Goal: Information Seeking & Learning: Find specific fact

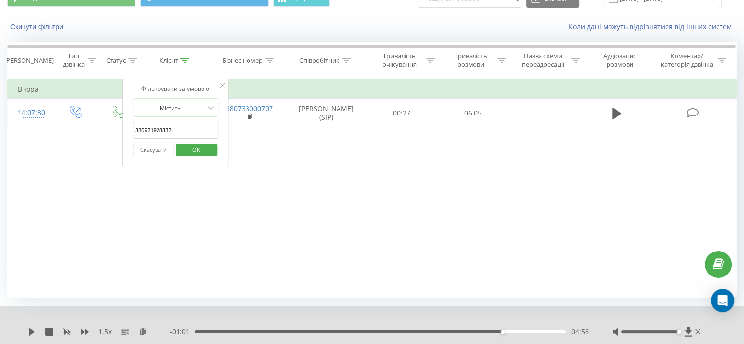
click at [163, 129] on input "380931928332" at bounding box center [175, 130] width 86 height 17
paste input "97022915"
click at [199, 144] on span "OK" at bounding box center [195, 149] width 27 height 15
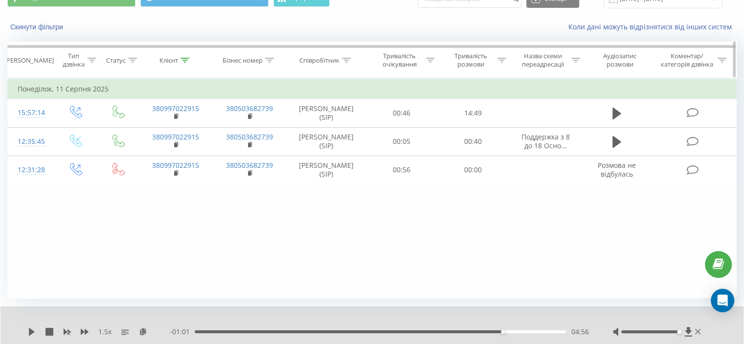
click at [186, 60] on icon at bounding box center [184, 60] width 9 height 5
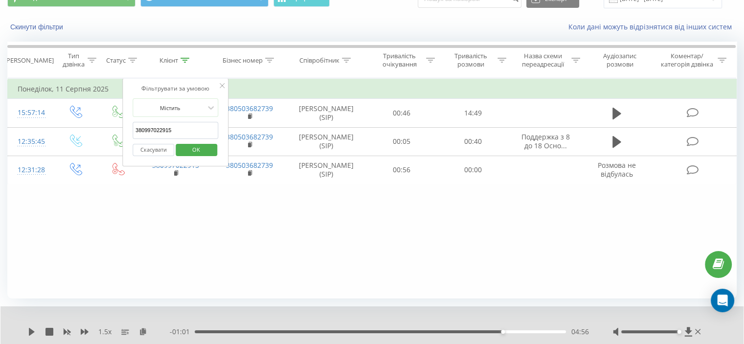
click at [163, 128] on input "380997022915" at bounding box center [175, 130] width 86 height 17
paste input "35494190"
click at [203, 149] on span "OK" at bounding box center [195, 149] width 27 height 15
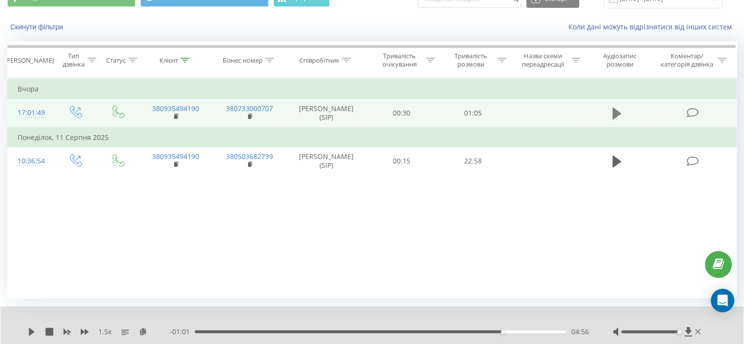
click at [609, 119] on button at bounding box center [616, 113] width 15 height 15
click at [175, 119] on rect at bounding box center [175, 116] width 3 height 4
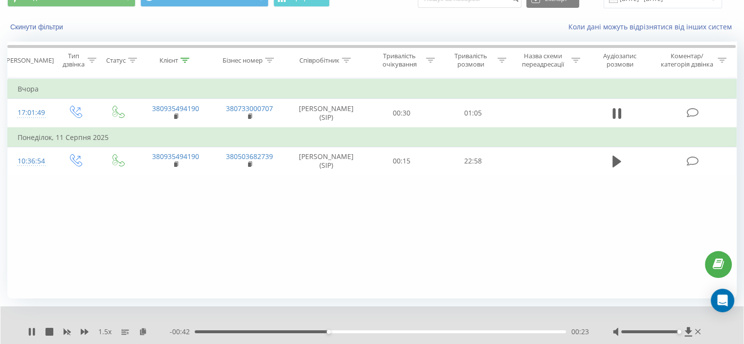
click at [420, 330] on div "00:23" at bounding box center [380, 331] width 371 height 3
click at [545, 330] on div "00:41" at bounding box center [380, 331] width 371 height 3
click at [439, 328] on div "- 00:00 01:05 01:05" at bounding box center [379, 332] width 418 height 10
click at [450, 334] on div "- 00:00 01:05 01:05" at bounding box center [379, 332] width 418 height 10
click at [463, 330] on div "01:06" at bounding box center [379, 331] width 374 height 3
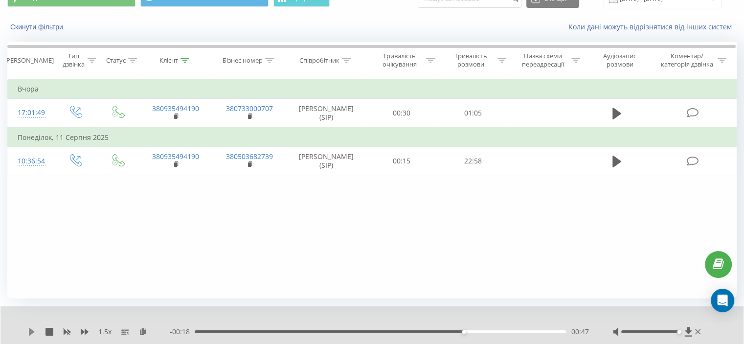
click at [32, 329] on icon at bounding box center [32, 332] width 8 height 8
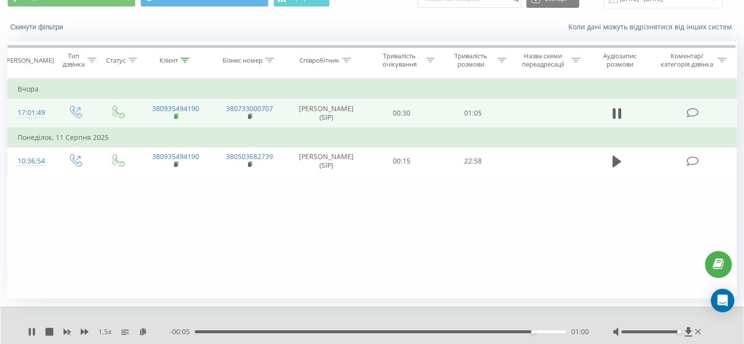
click at [176, 119] on rect at bounding box center [175, 116] width 3 height 4
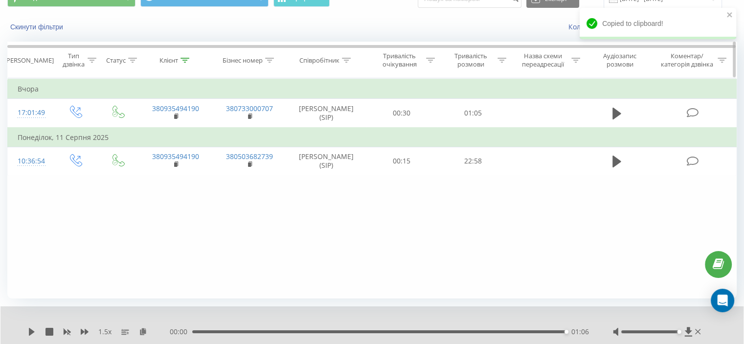
click at [186, 58] on icon at bounding box center [184, 60] width 9 height 5
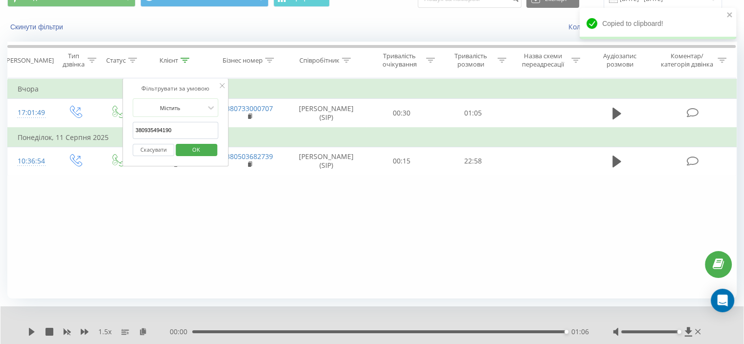
click at [168, 128] on input "380935494190" at bounding box center [175, 130] width 86 height 17
paste input "682151328"
click at [184, 151] on span "OK" at bounding box center [195, 149] width 27 height 15
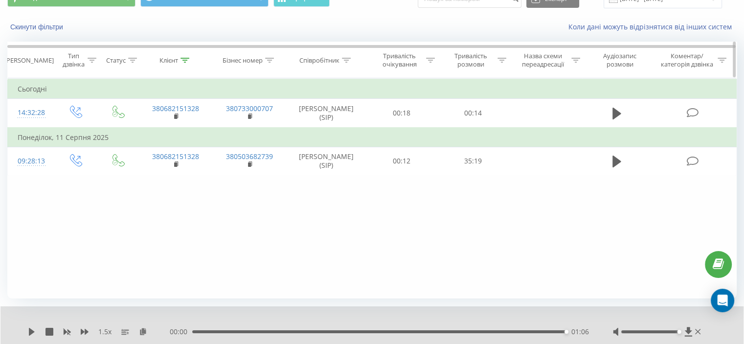
click at [182, 60] on icon at bounding box center [184, 60] width 9 height 5
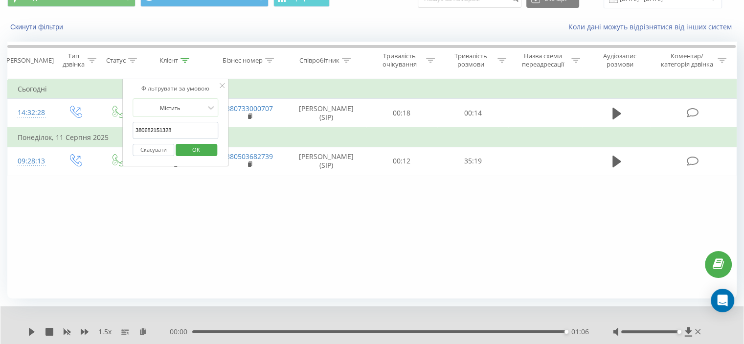
click at [165, 123] on input "380682151328" at bounding box center [175, 130] width 86 height 17
paste input "997022915"
click at [200, 145] on span "OK" at bounding box center [195, 149] width 27 height 15
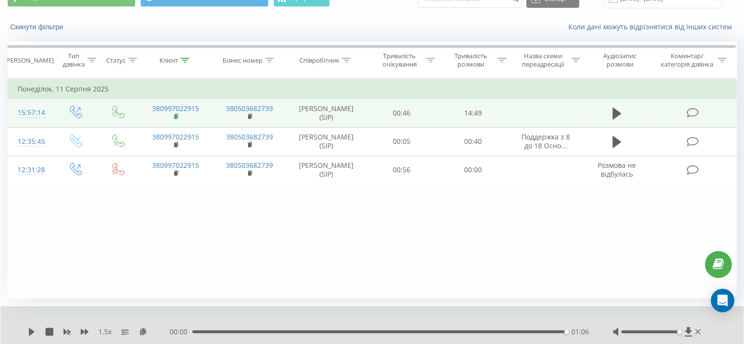
click at [174, 119] on rect at bounding box center [175, 116] width 3 height 4
click at [618, 120] on icon at bounding box center [616, 114] width 9 height 14
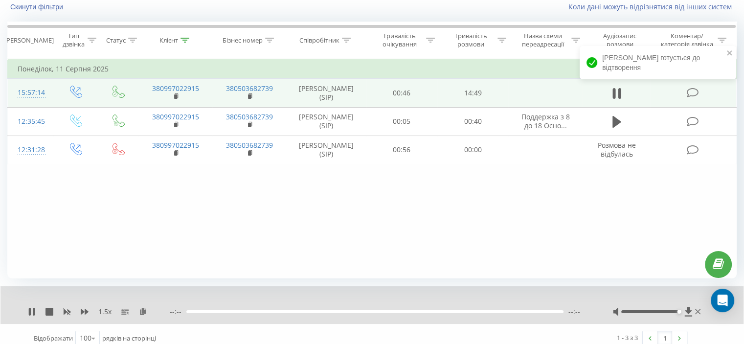
scroll to position [76, 0]
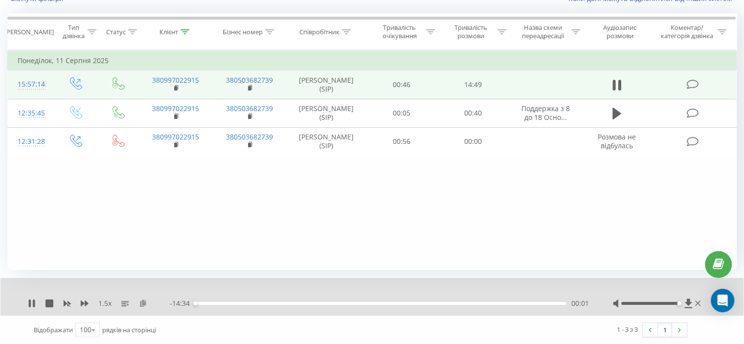
click at [143, 303] on icon at bounding box center [143, 302] width 8 height 7
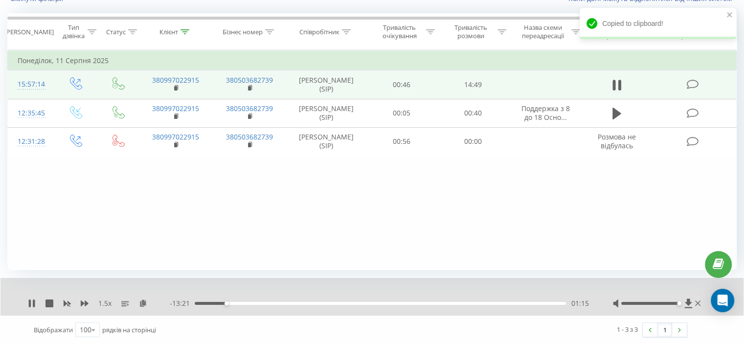
click at [545, 303] on div "01:15" at bounding box center [380, 303] width 371 height 3
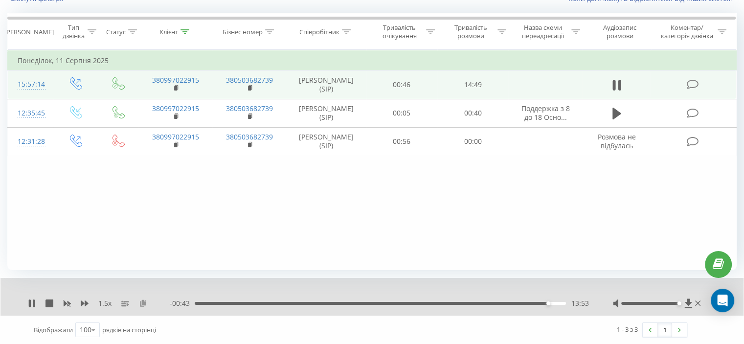
click at [142, 301] on icon at bounding box center [143, 302] width 8 height 7
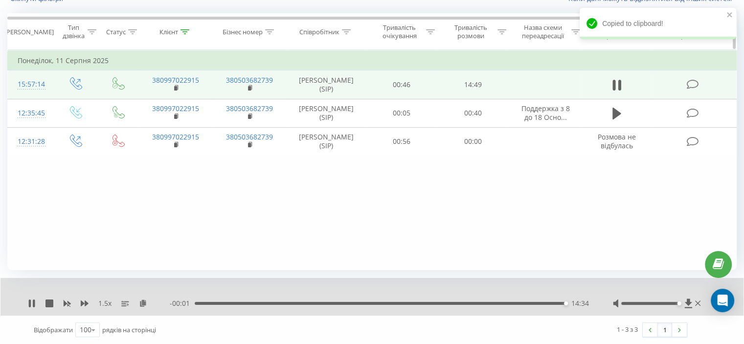
click at [189, 31] on icon at bounding box center [184, 31] width 9 height 5
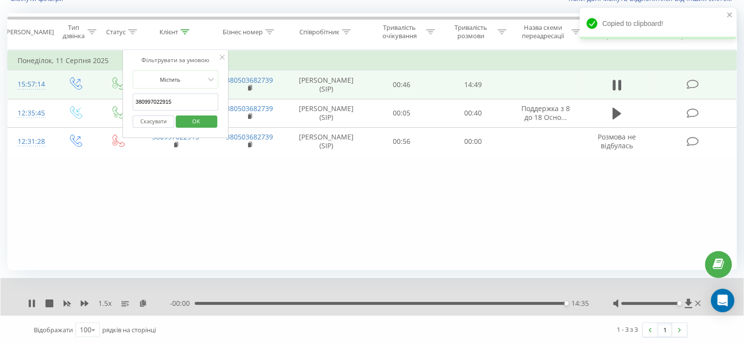
click at [170, 97] on input "380997022915" at bounding box center [175, 101] width 86 height 17
paste input "64756192"
click at [203, 121] on span "OK" at bounding box center [195, 120] width 27 height 15
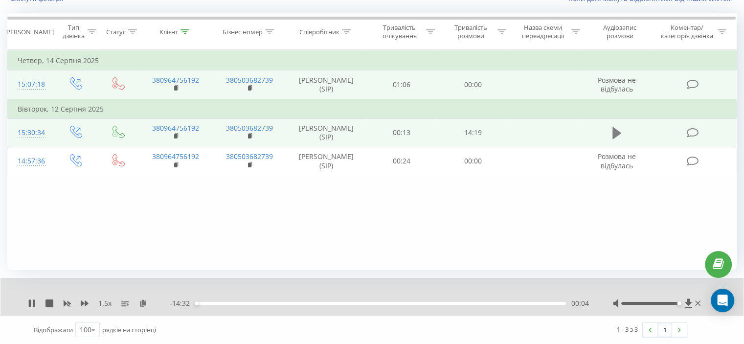
click at [615, 139] on icon at bounding box center [616, 133] width 9 height 12
click at [175, 138] on rect at bounding box center [175, 136] width 3 height 4
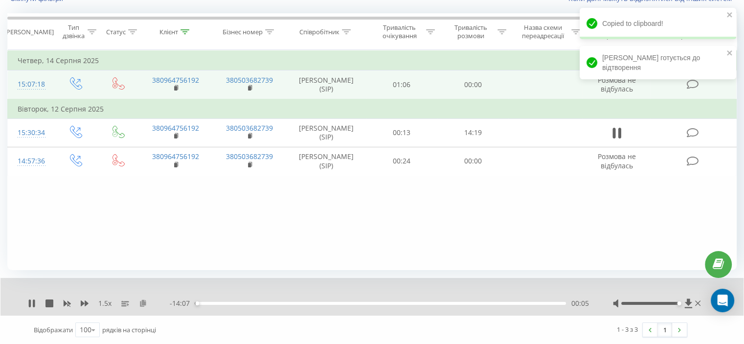
click at [141, 306] on icon at bounding box center [143, 302] width 8 height 7
click at [612, 140] on button at bounding box center [616, 133] width 15 height 15
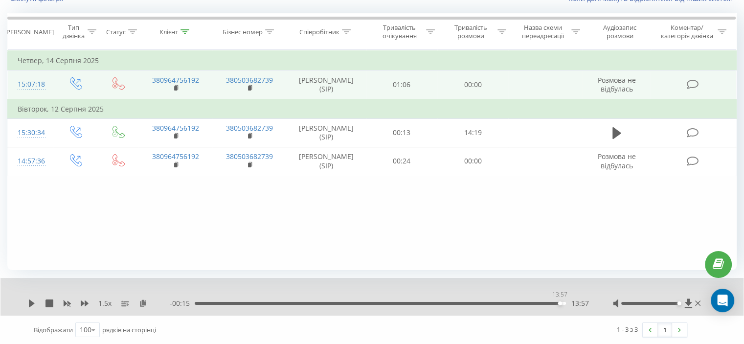
click at [559, 303] on div "13:57" at bounding box center [380, 303] width 371 height 3
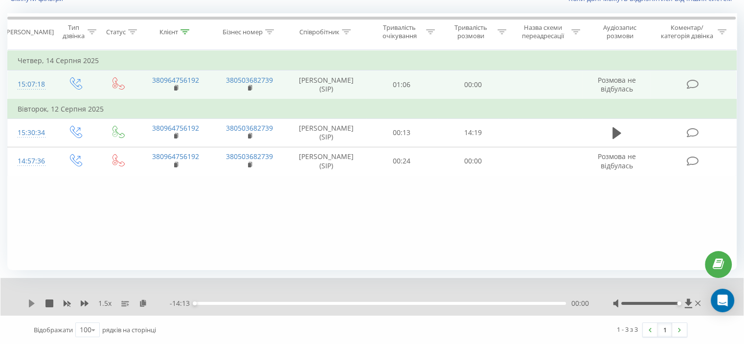
click at [29, 302] on icon at bounding box center [32, 303] width 6 height 8
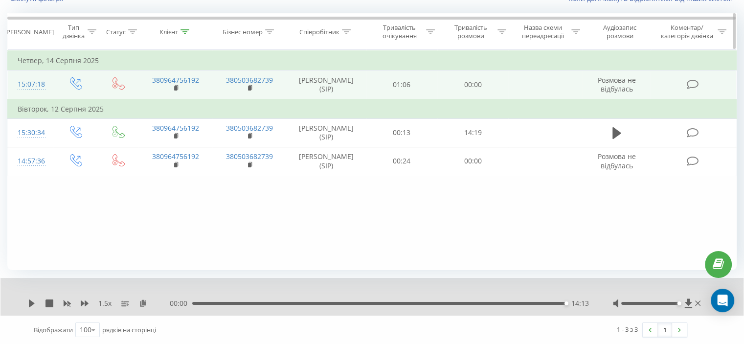
drag, startPoint x: 185, startPoint y: 34, endPoint x: 186, endPoint y: 46, distance: 12.3
click at [185, 34] on div at bounding box center [184, 32] width 9 height 8
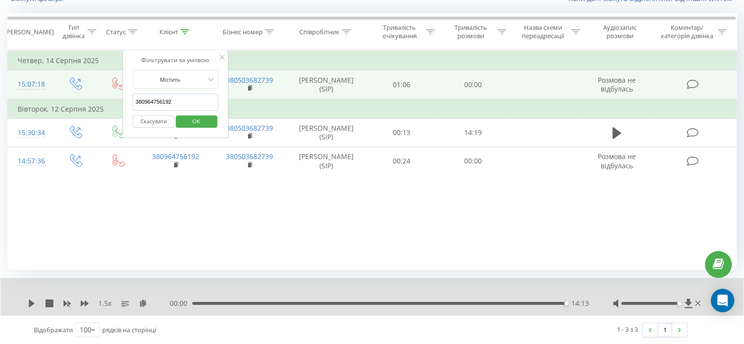
click at [160, 111] on div "Скасувати OK" at bounding box center [175, 121] width 86 height 22
click at [160, 106] on input "380964756192" at bounding box center [175, 101] width 86 height 17
paste input "660055095"
click at [192, 121] on span "OK" at bounding box center [195, 120] width 27 height 15
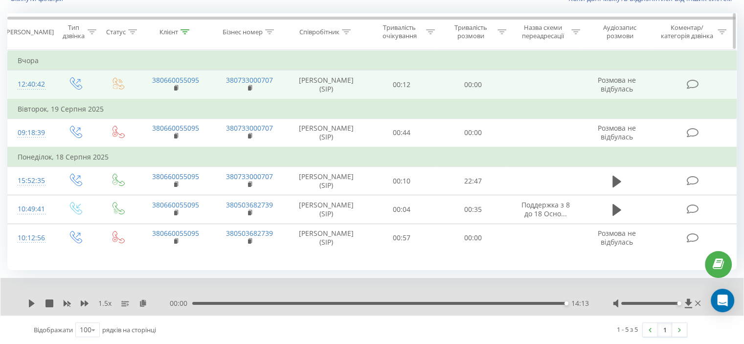
click at [188, 29] on icon at bounding box center [184, 31] width 9 height 5
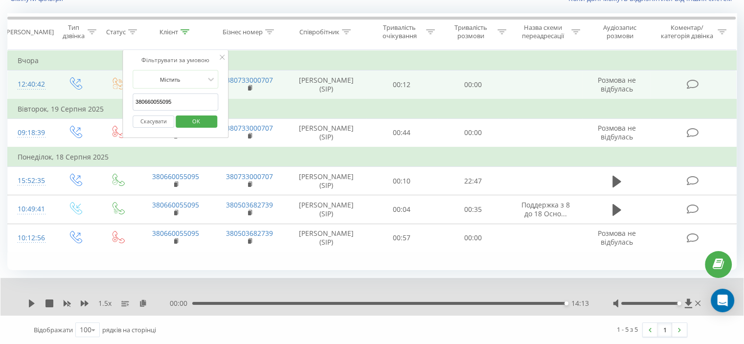
click at [170, 102] on input "380660055095" at bounding box center [175, 101] width 86 height 17
paste input "85480490"
click at [199, 117] on span "OK" at bounding box center [195, 120] width 27 height 15
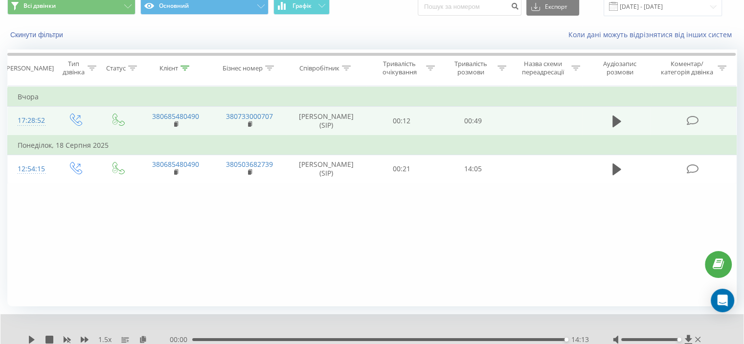
scroll to position [27, 0]
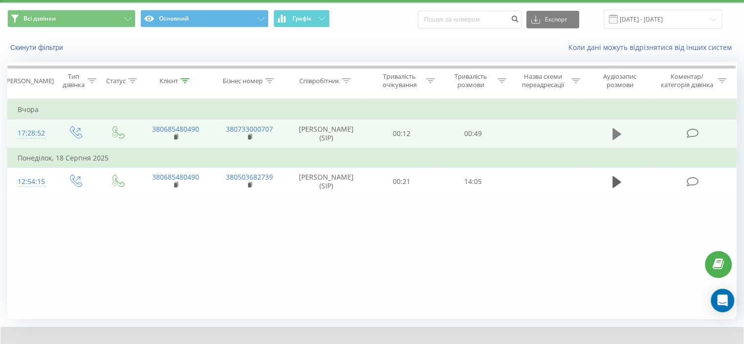
click at [615, 136] on icon at bounding box center [616, 134] width 9 height 12
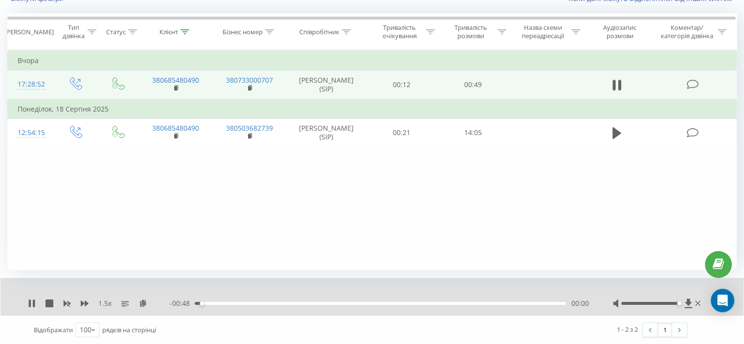
click at [177, 89] on icon at bounding box center [176, 88] width 5 height 7
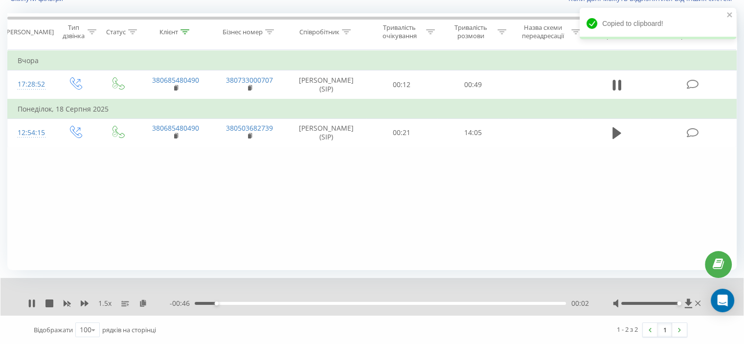
click at [277, 302] on div "00:02" at bounding box center [380, 303] width 371 height 3
click at [368, 302] on div "00:23" at bounding box center [380, 303] width 371 height 3
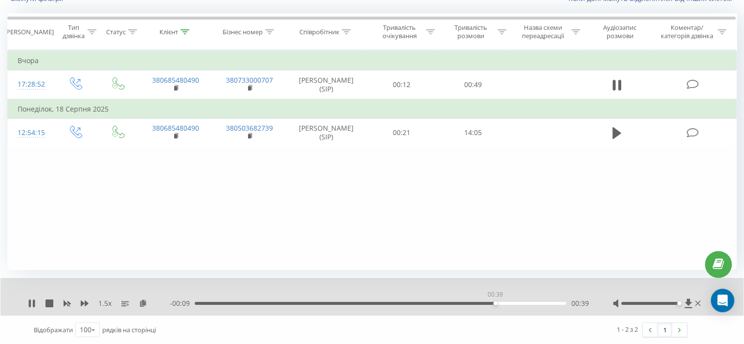
click at [495, 303] on div "00:39" at bounding box center [380, 303] width 371 height 3
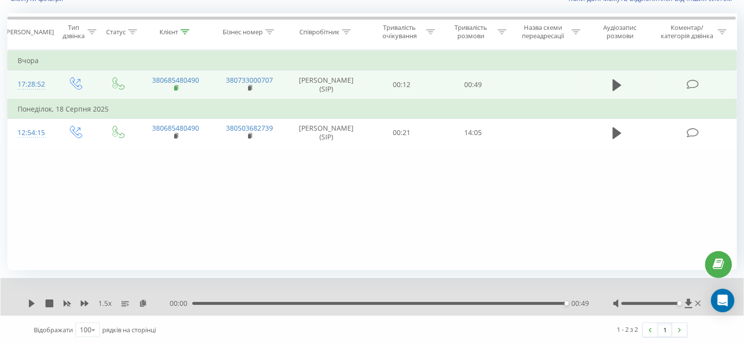
click at [176, 91] on icon at bounding box center [176, 88] width 5 height 7
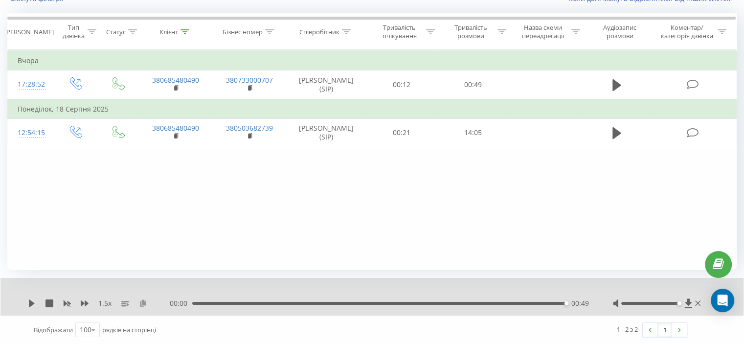
click at [143, 306] on icon at bounding box center [143, 302] width 8 height 7
click at [187, 28] on div at bounding box center [184, 32] width 9 height 8
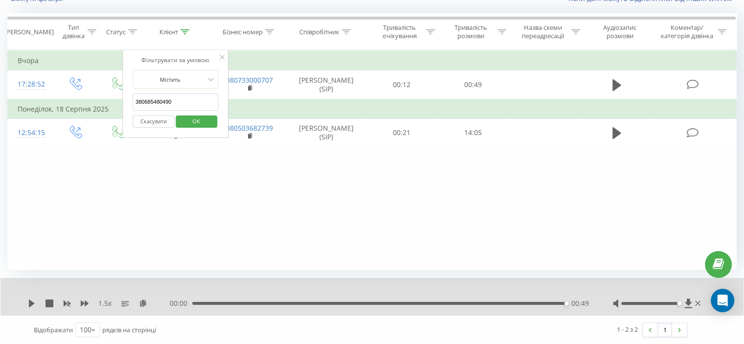
click at [156, 112] on div "Скасувати OK" at bounding box center [175, 121] width 86 height 22
click at [159, 103] on input "380685480490" at bounding box center [175, 101] width 86 height 17
paste input "9354941"
type input "380935494190"
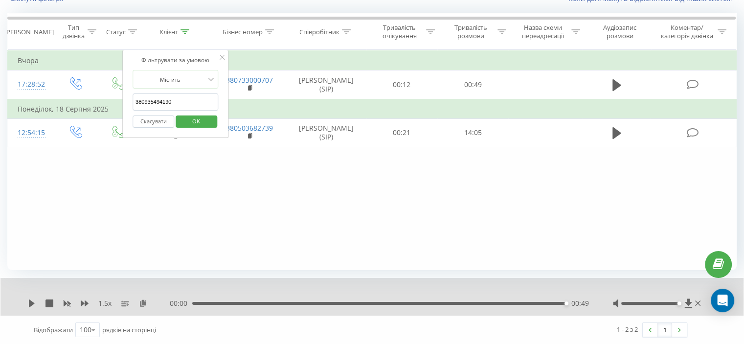
click at [188, 119] on span "OK" at bounding box center [195, 120] width 27 height 15
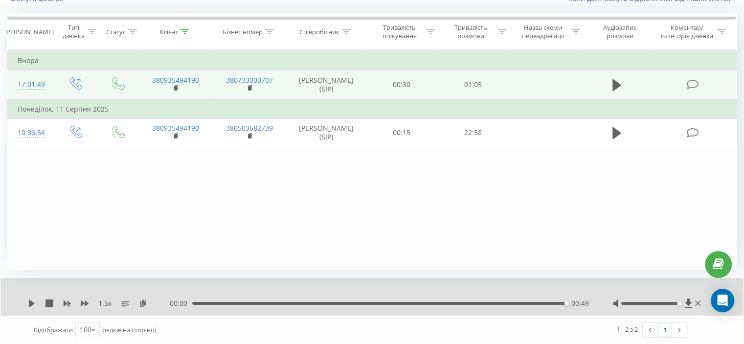
drag, startPoint x: 600, startPoint y: 84, endPoint x: 607, endPoint y: 85, distance: 6.4
click at [600, 84] on td at bounding box center [616, 84] width 68 height 29
click at [610, 86] on button at bounding box center [616, 85] width 15 height 15
click at [616, 90] on icon at bounding box center [616, 85] width 9 height 12
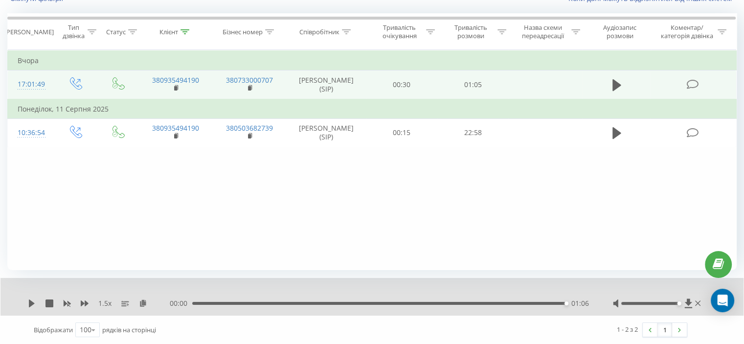
click at [616, 90] on icon at bounding box center [616, 85] width 9 height 12
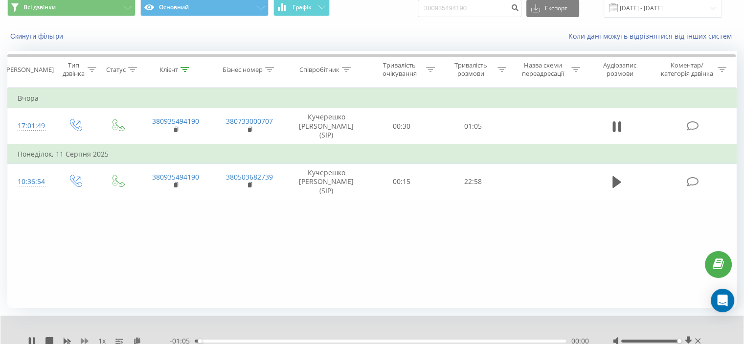
click at [86, 338] on icon at bounding box center [85, 341] width 8 height 6
click at [143, 340] on icon at bounding box center [143, 340] width 8 height 7
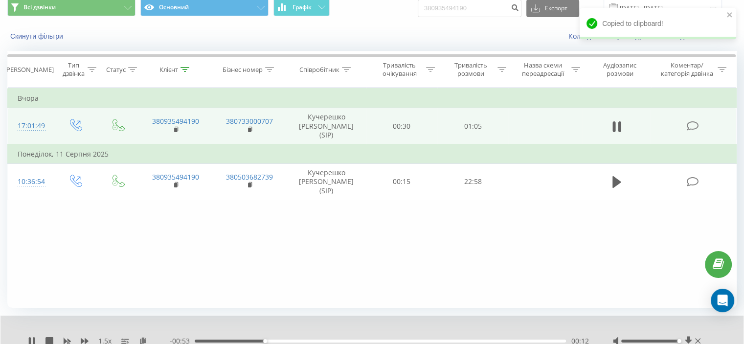
click at [616, 123] on icon at bounding box center [616, 127] width 9 height 14
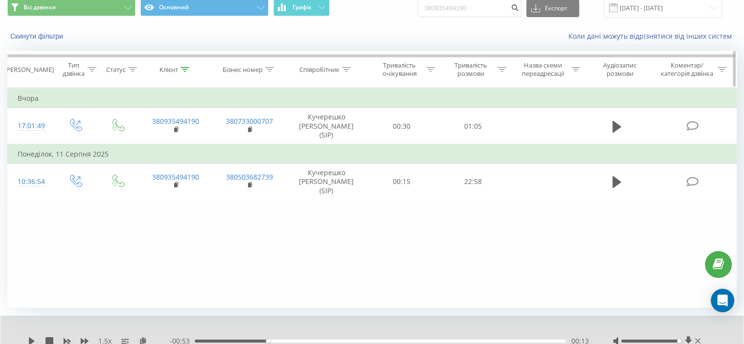
click at [188, 64] on th "Клієнт" at bounding box center [175, 69] width 74 height 36
click at [185, 68] on icon at bounding box center [184, 69] width 9 height 5
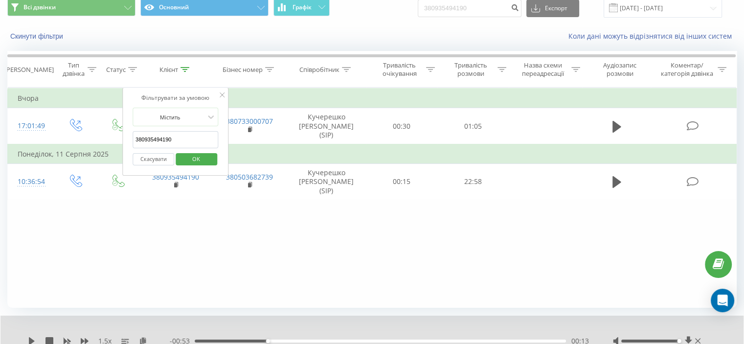
click at [154, 142] on input "380935494190" at bounding box center [175, 139] width 86 height 17
paste input "66646012"
click at [189, 148] on div "Скасувати OK" at bounding box center [175, 159] width 86 height 22
click at [190, 154] on span "OK" at bounding box center [195, 158] width 27 height 15
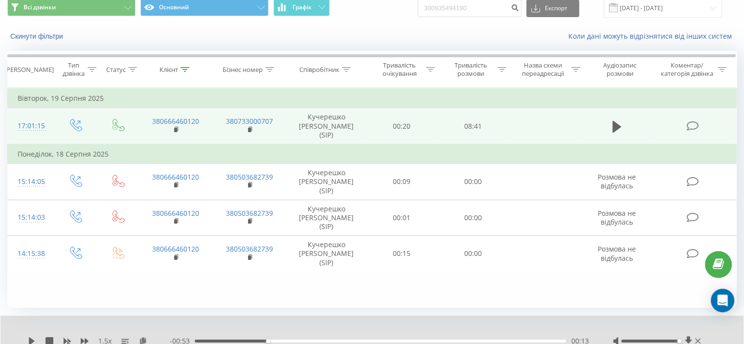
click at [612, 125] on icon at bounding box center [616, 126] width 9 height 12
click at [174, 129] on td "380666460120" at bounding box center [175, 126] width 74 height 36
click at [175, 128] on rect at bounding box center [175, 130] width 3 height 4
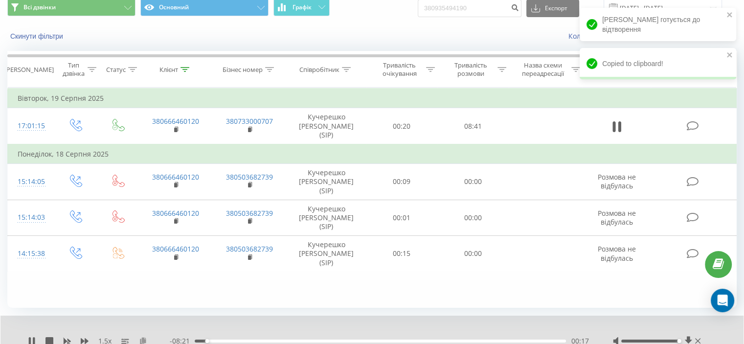
click at [142, 341] on icon at bounding box center [143, 340] width 8 height 7
click at [556, 340] on div "00:19" at bounding box center [380, 340] width 371 height 3
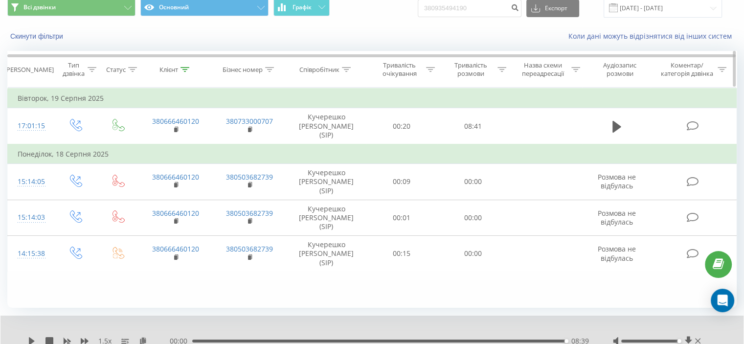
click at [184, 69] on icon at bounding box center [184, 69] width 9 height 5
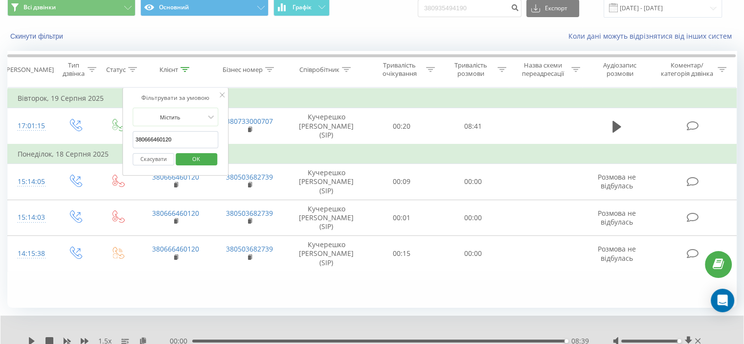
click at [162, 136] on input "380666460120" at bounding box center [175, 139] width 86 height 17
paste input "963679482"
click at [200, 164] on span "OK" at bounding box center [195, 158] width 27 height 15
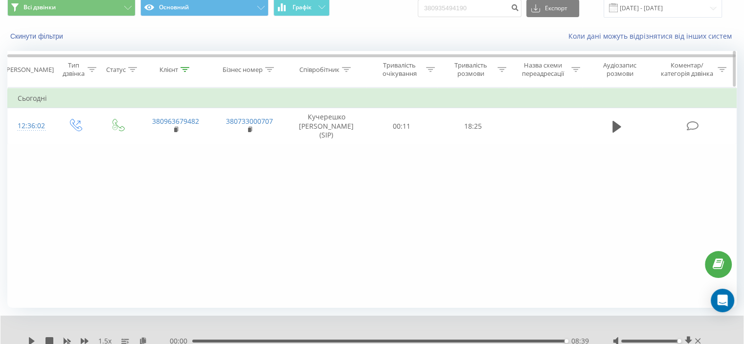
click at [186, 64] on th "Клієнт" at bounding box center [175, 69] width 74 height 36
click at [185, 73] on th "Клієнт" at bounding box center [175, 69] width 74 height 36
click at [185, 70] on icon at bounding box center [184, 69] width 9 height 5
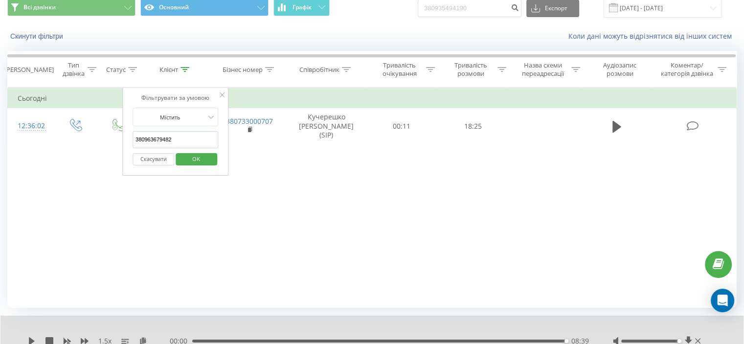
click at [160, 134] on input "380963679482" at bounding box center [175, 139] width 86 height 17
paste input "5663051"
click at [190, 157] on span "OK" at bounding box center [195, 158] width 27 height 15
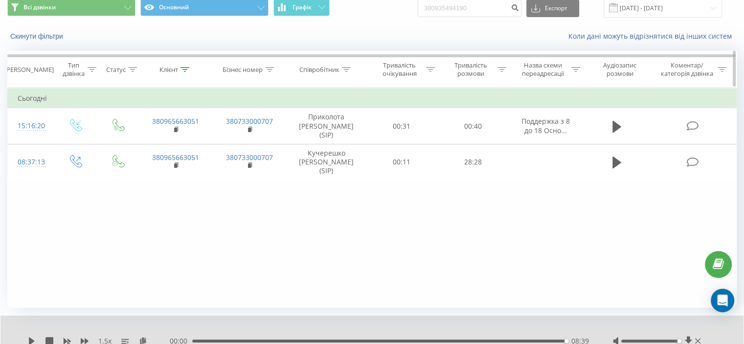
click at [184, 67] on icon at bounding box center [184, 69] width 9 height 5
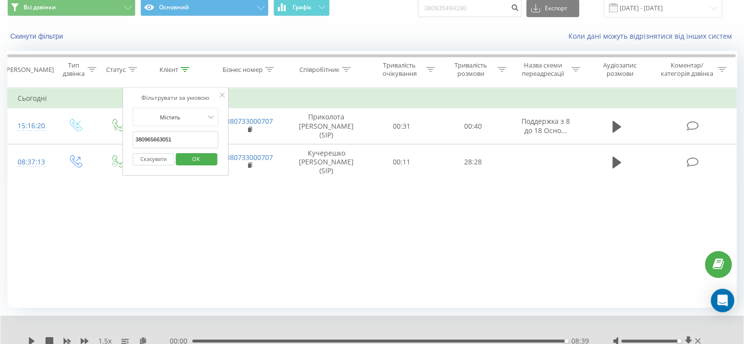
click at [162, 144] on input "380965663051" at bounding box center [175, 139] width 86 height 17
paste input "50021709"
click at [194, 160] on span "OK" at bounding box center [195, 158] width 27 height 15
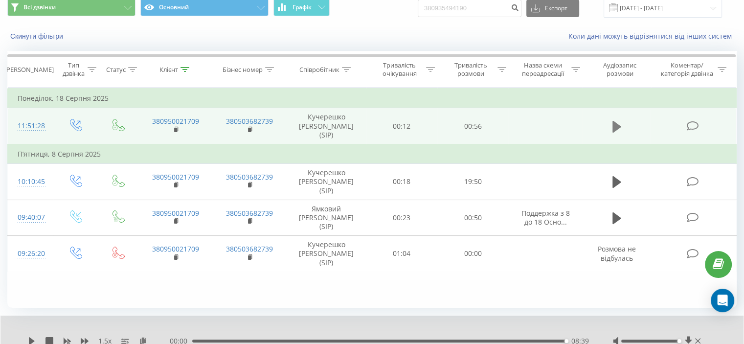
click at [610, 125] on button at bounding box center [616, 126] width 15 height 15
click at [175, 132] on icon at bounding box center [176, 129] width 5 height 7
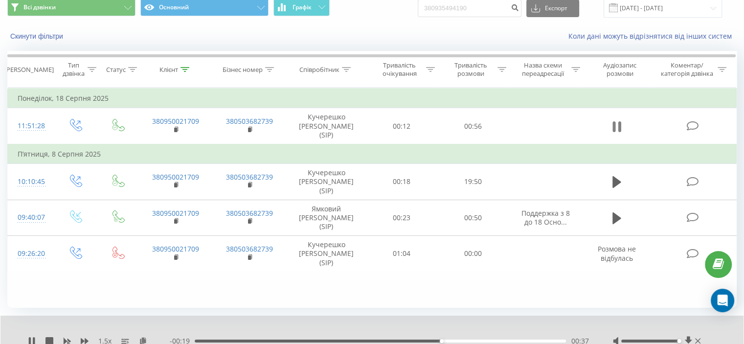
click at [618, 123] on icon at bounding box center [618, 126] width 3 height 11
click at [185, 67] on icon at bounding box center [184, 69] width 9 height 5
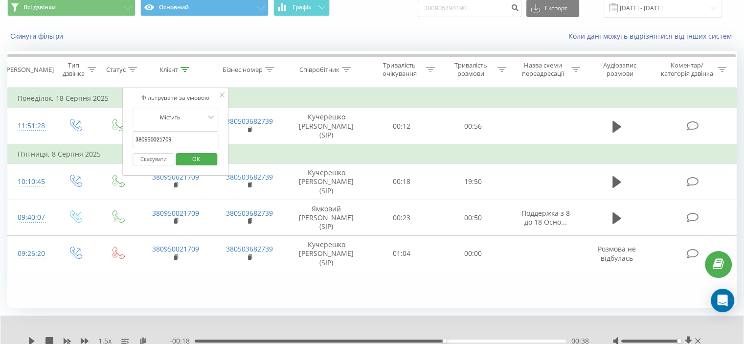
click at [169, 146] on input "380950021709" at bounding box center [175, 139] width 86 height 17
paste input "66524298"
click at [196, 162] on span "OK" at bounding box center [195, 158] width 27 height 15
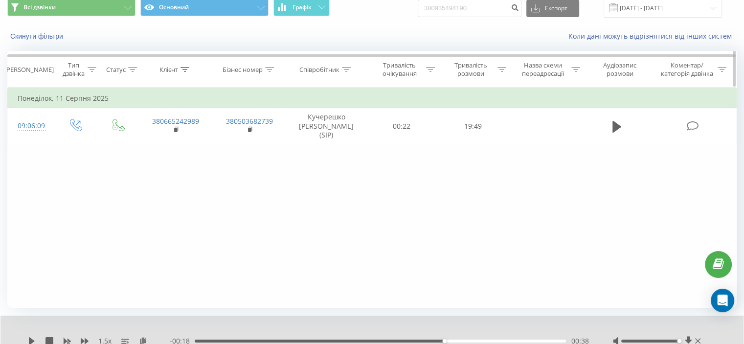
click at [184, 70] on icon at bounding box center [184, 69] width 9 height 5
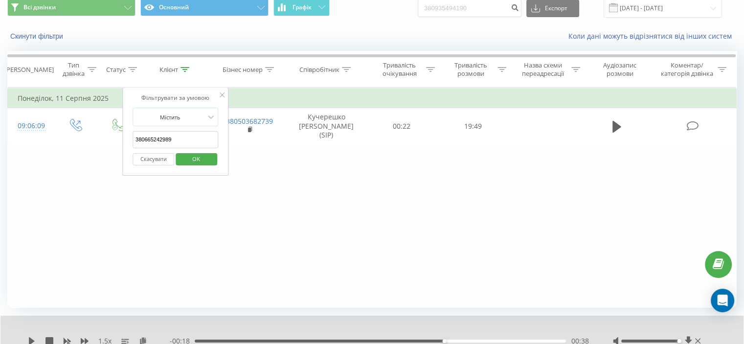
click at [161, 142] on input "380665242989" at bounding box center [175, 139] width 86 height 17
paste input "87178270"
click at [190, 160] on span "OK" at bounding box center [195, 158] width 27 height 15
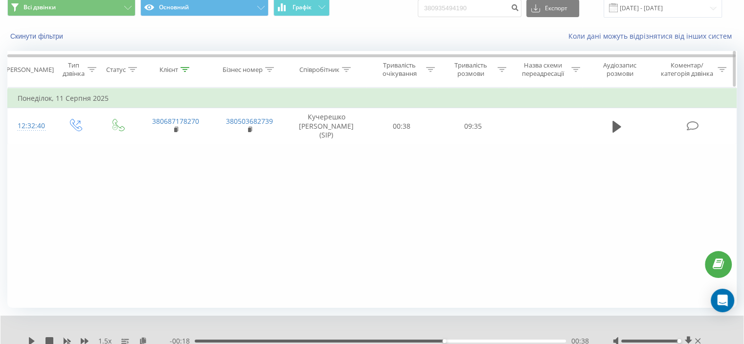
click at [185, 69] on icon at bounding box center [184, 69] width 9 height 5
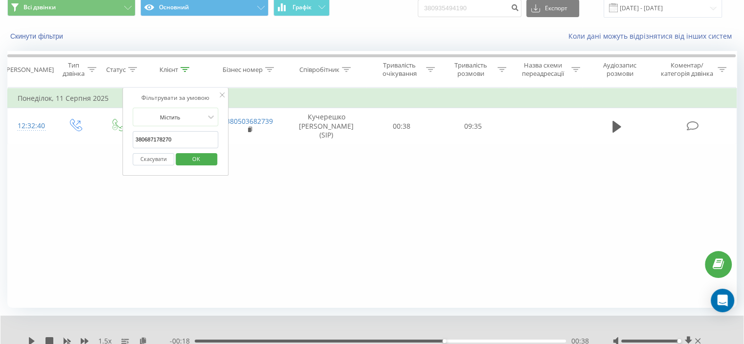
click at [175, 141] on input "380687178270" at bounding box center [175, 139] width 86 height 17
paste input "958612875"
click at [199, 156] on span "OK" at bounding box center [195, 158] width 27 height 15
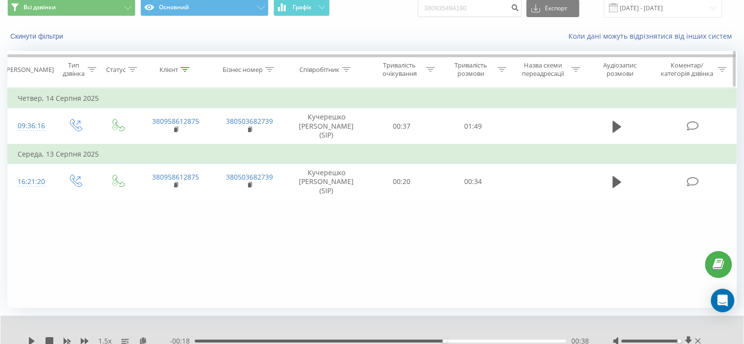
click at [188, 70] on icon at bounding box center [184, 69] width 9 height 5
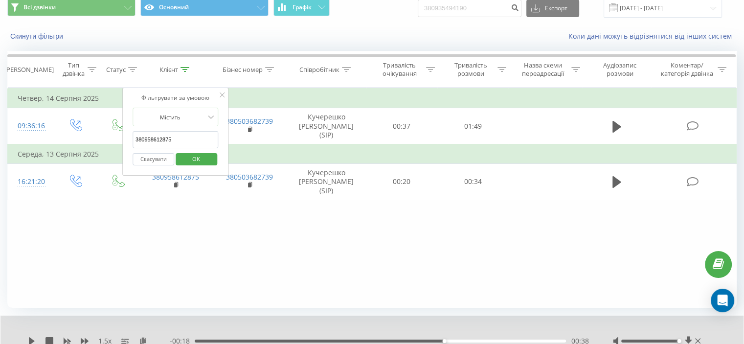
click at [159, 136] on input "380958612875" at bounding box center [175, 139] width 86 height 17
paste input "72941490"
click at [192, 153] on span "OK" at bounding box center [195, 158] width 27 height 15
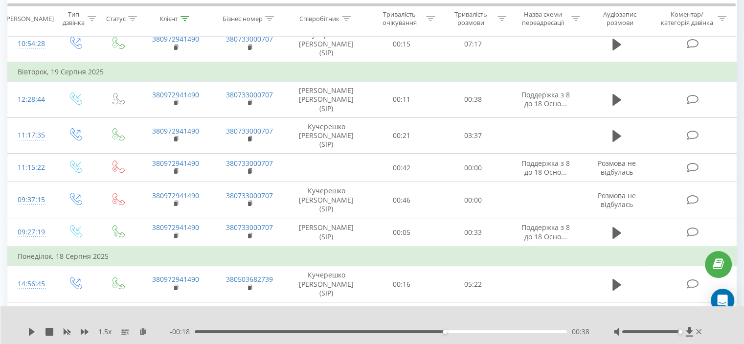
scroll to position [106, 0]
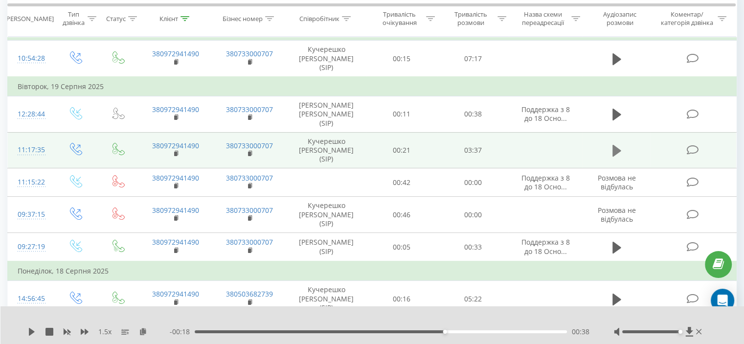
click at [613, 149] on icon at bounding box center [616, 151] width 9 height 12
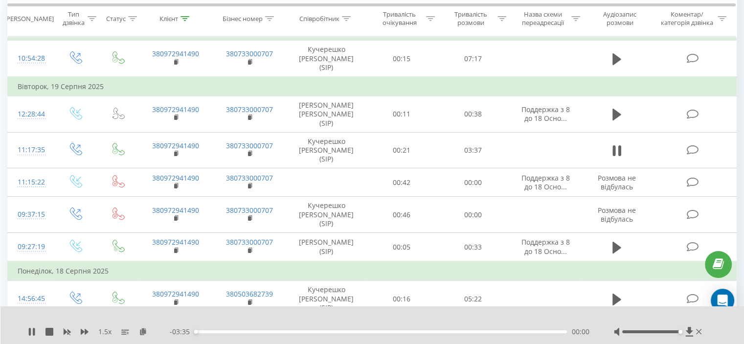
click at [220, 331] on div "00:00" at bounding box center [381, 331] width 372 height 3
click at [374, 331] on div "00:27" at bounding box center [381, 331] width 372 height 3
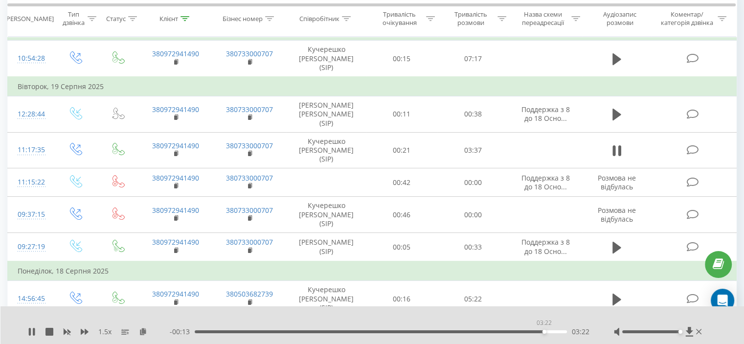
click at [544, 330] on div "03:22" at bounding box center [381, 331] width 372 height 3
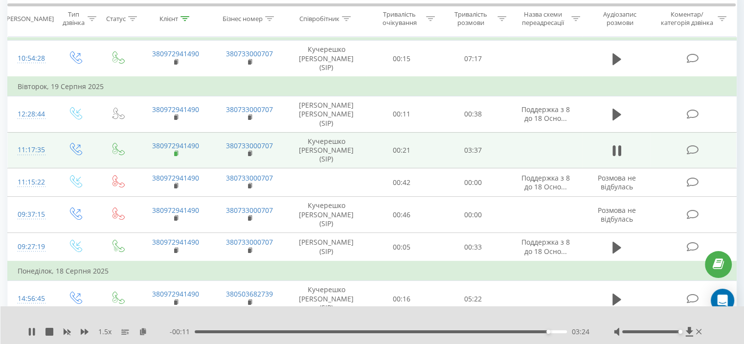
click at [177, 152] on icon at bounding box center [176, 153] width 5 height 7
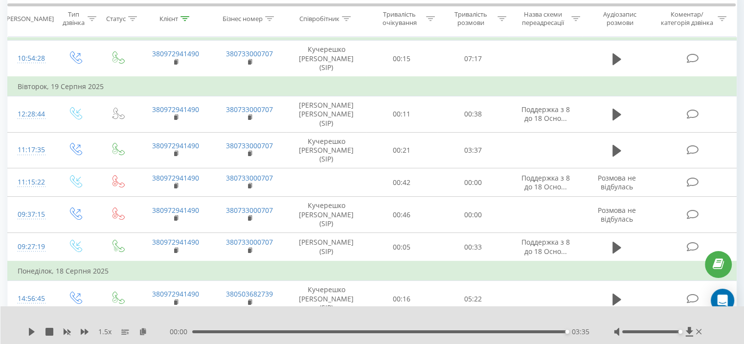
click at [140, 327] on div "1.5 x" at bounding box center [99, 332] width 142 height 10
click at [143, 330] on icon at bounding box center [143, 331] width 8 height 7
click at [187, 21] on div at bounding box center [184, 18] width 9 height 8
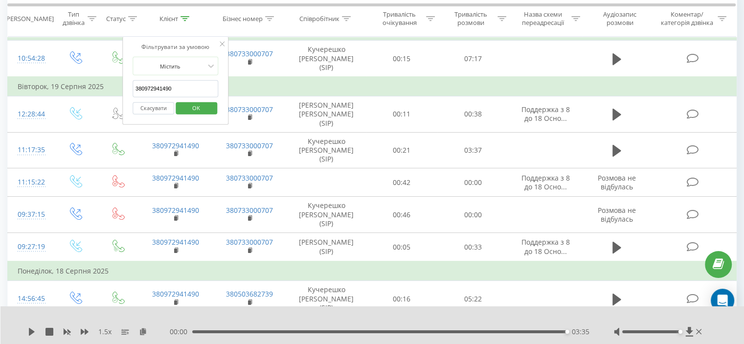
click at [155, 83] on input "380972941490" at bounding box center [175, 88] width 86 height 17
paste input "689042557"
click at [193, 105] on span "OK" at bounding box center [195, 107] width 27 height 15
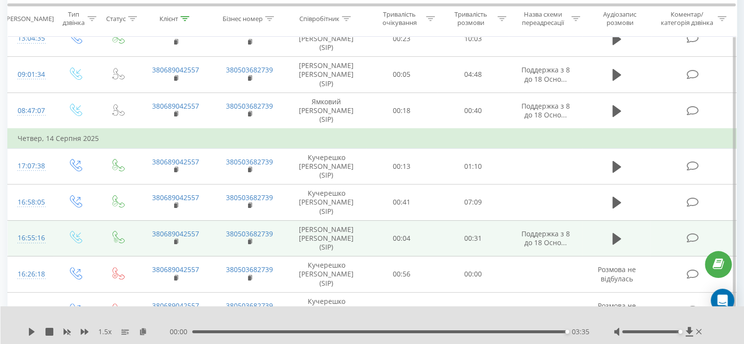
scroll to position [217, 0]
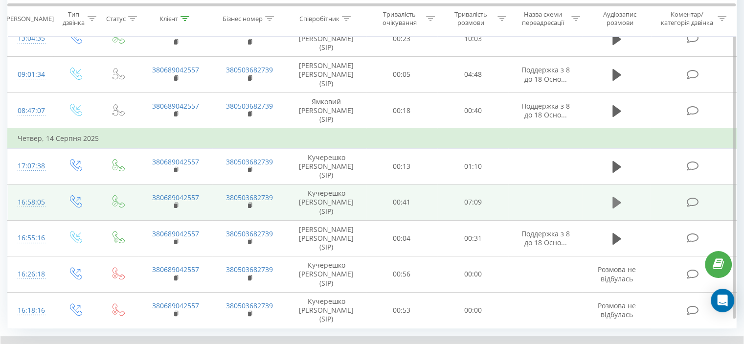
click at [617, 197] on icon at bounding box center [616, 203] width 9 height 12
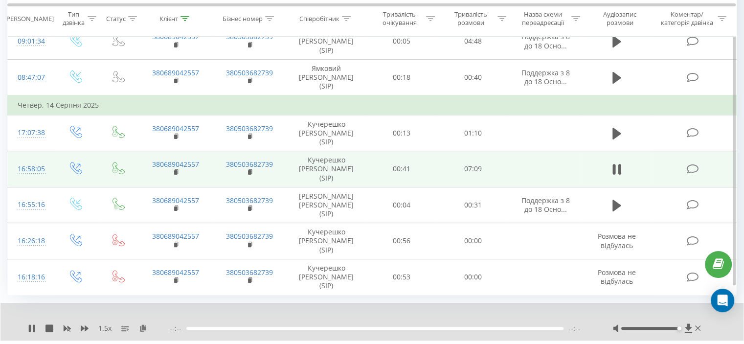
scroll to position [266, 0]
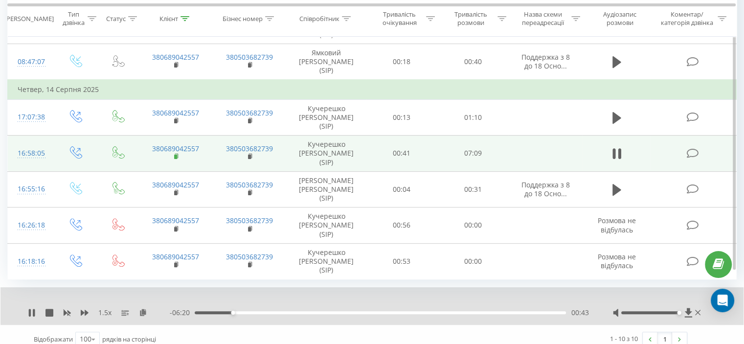
click at [174, 154] on rect at bounding box center [175, 156] width 3 height 4
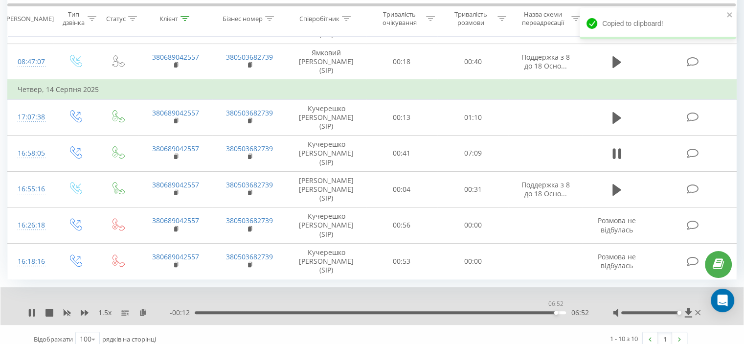
click at [555, 311] on div "06:52" at bounding box center [380, 312] width 371 height 3
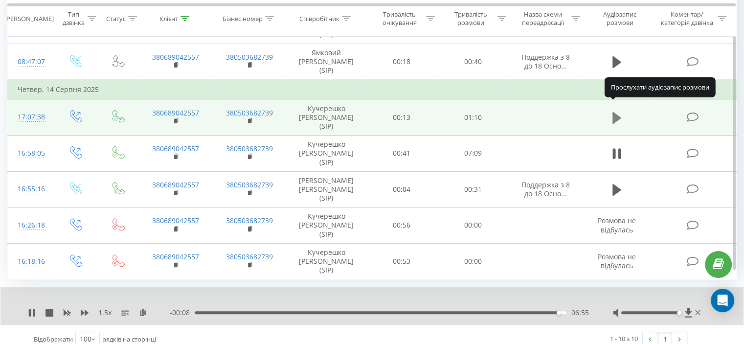
click at [612, 112] on icon at bounding box center [616, 118] width 9 height 12
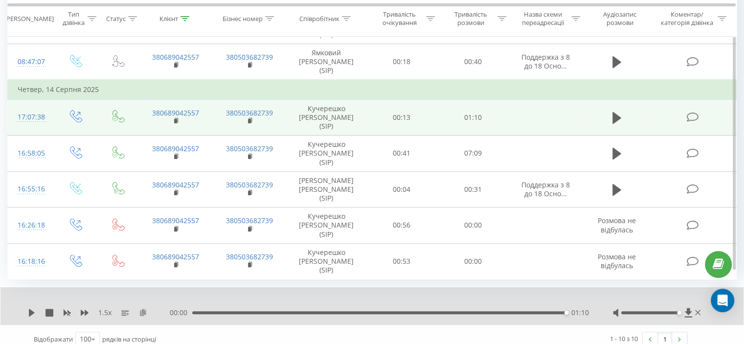
click at [143, 308] on icon at bounding box center [143, 311] width 8 height 7
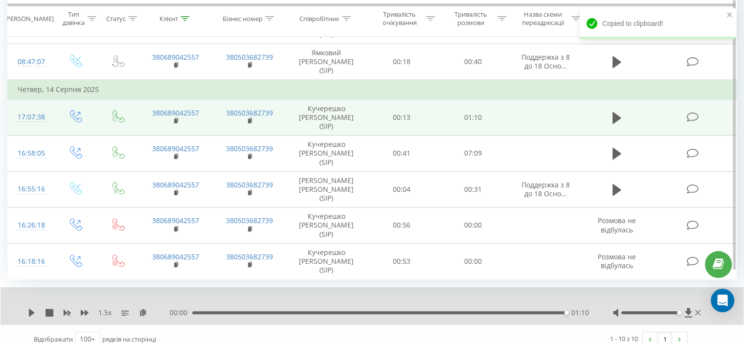
click at [183, 20] on icon at bounding box center [184, 18] width 9 height 5
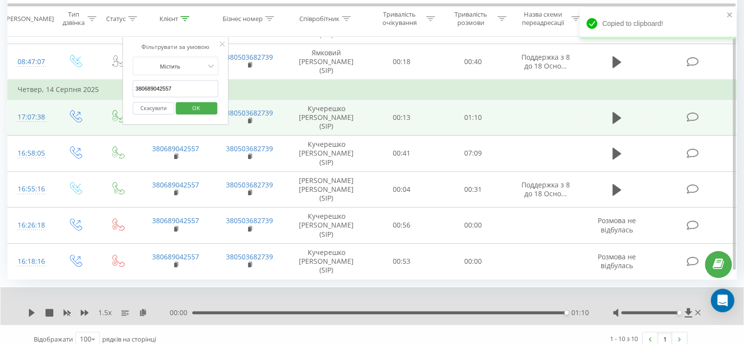
click at [164, 88] on input "380689042557" at bounding box center [175, 88] width 86 height 17
paste input "972941490"
type input "380972941490"
click at [191, 106] on span "OK" at bounding box center [195, 107] width 27 height 15
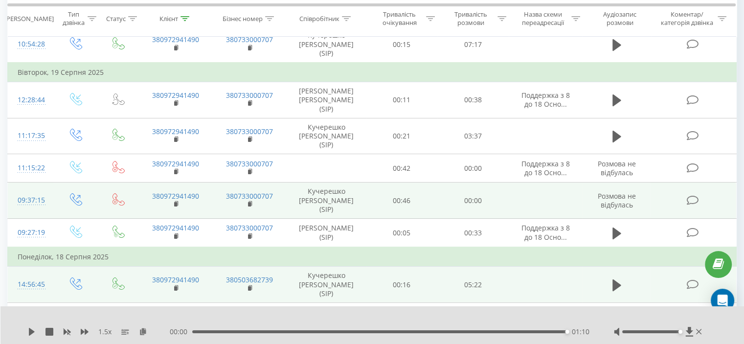
scroll to position [106, 0]
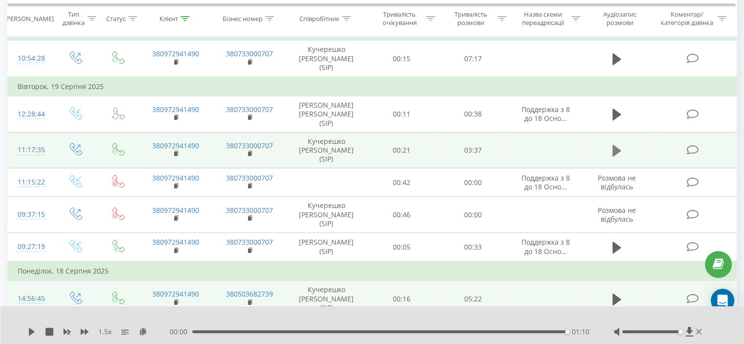
click at [617, 154] on icon at bounding box center [616, 151] width 9 height 14
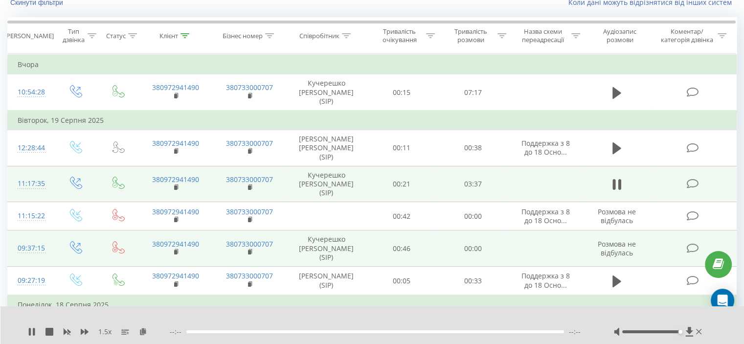
scroll to position [57, 0]
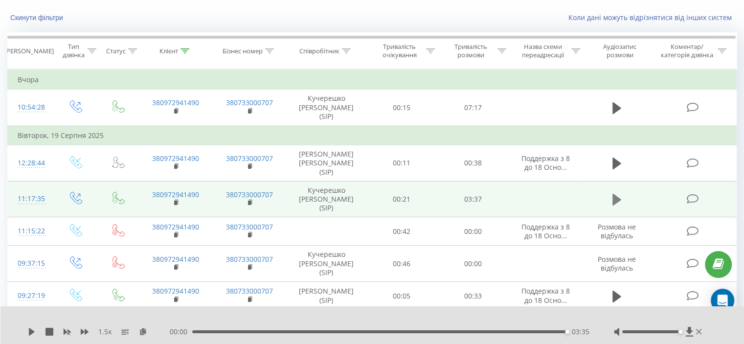
click at [619, 193] on icon at bounding box center [616, 200] width 9 height 14
click at [618, 197] on icon at bounding box center [616, 200] width 9 height 12
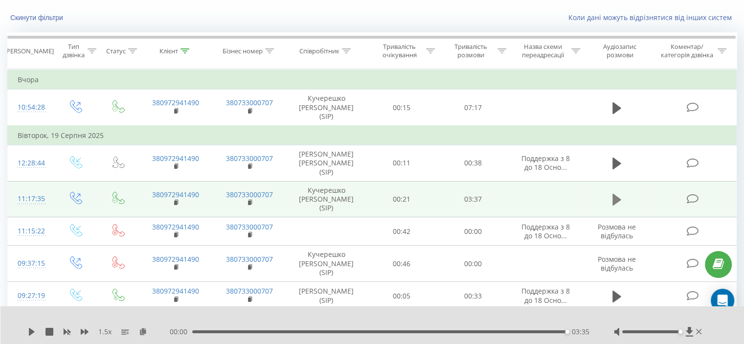
click at [611, 198] on button at bounding box center [616, 199] width 15 height 15
click at [614, 199] on icon at bounding box center [616, 200] width 9 height 12
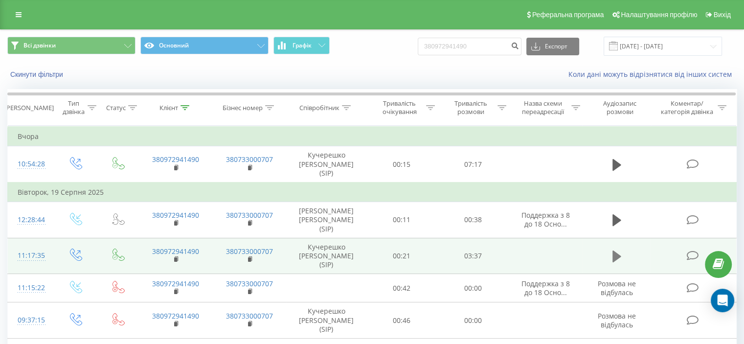
click at [619, 252] on icon at bounding box center [616, 256] width 9 height 14
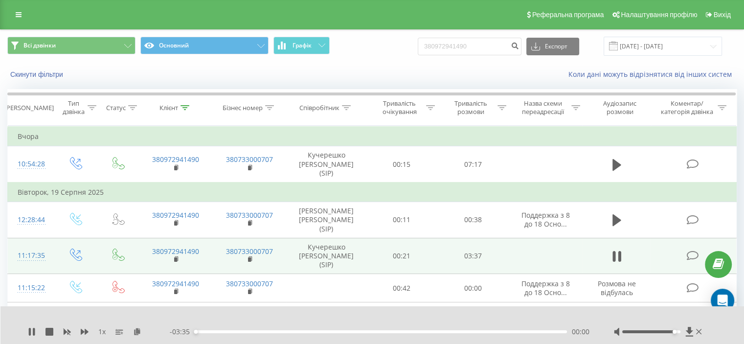
drag, startPoint x: 670, startPoint y: 330, endPoint x: 677, endPoint y: 334, distance: 7.9
click at [677, 334] on div at bounding box center [659, 332] width 90 height 10
drag, startPoint x: 673, startPoint y: 329, endPoint x: 682, endPoint y: 326, distance: 9.7
click at [682, 327] on div at bounding box center [659, 332] width 90 height 10
drag, startPoint x: 675, startPoint y: 331, endPoint x: 684, endPoint y: 331, distance: 9.8
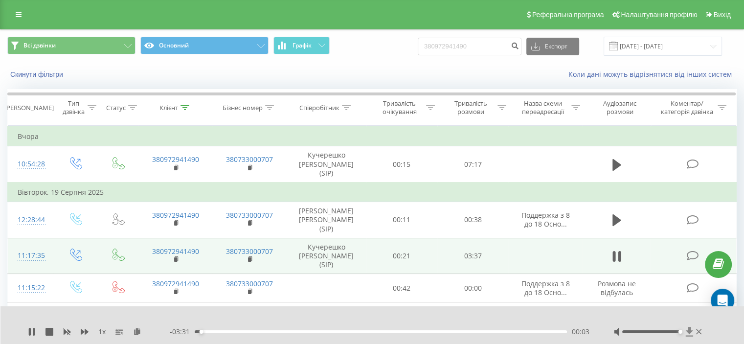
click at [684, 331] on div at bounding box center [659, 332] width 90 height 10
click at [89, 330] on div "1 x" at bounding box center [99, 332] width 142 height 10
click at [88, 331] on icon at bounding box center [85, 332] width 8 height 6
click at [197, 330] on div "00:01" at bounding box center [381, 331] width 372 height 3
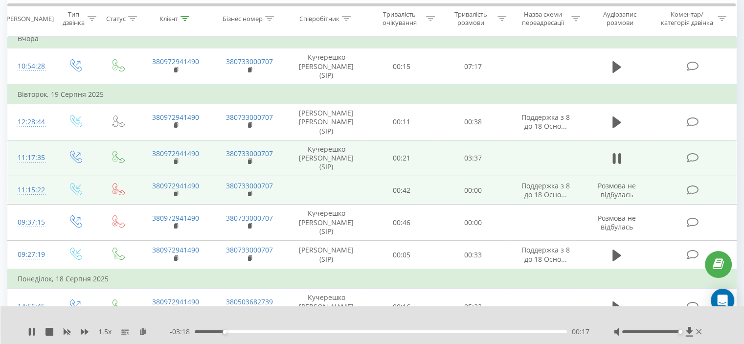
scroll to position [49, 0]
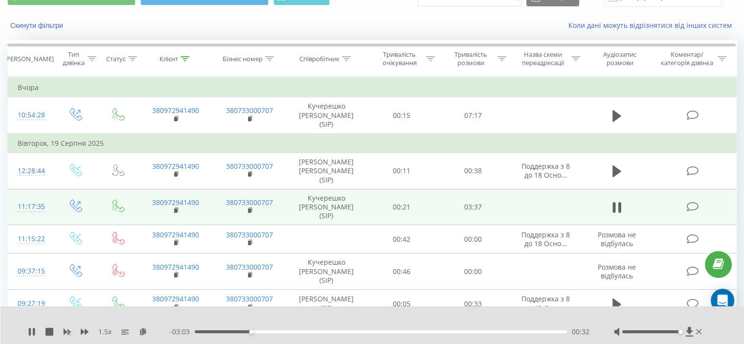
click at [197, 332] on div "00:32" at bounding box center [381, 331] width 372 height 3
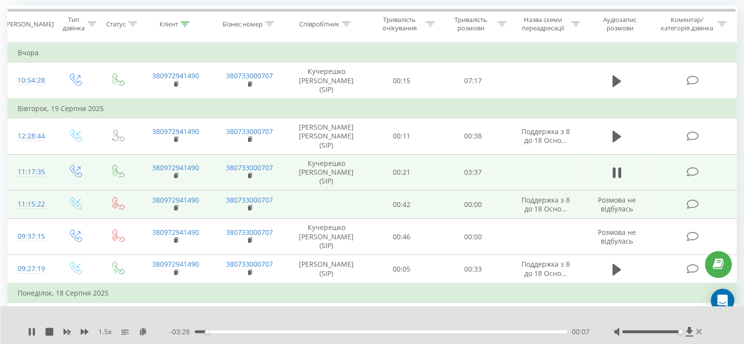
scroll to position [98, 0]
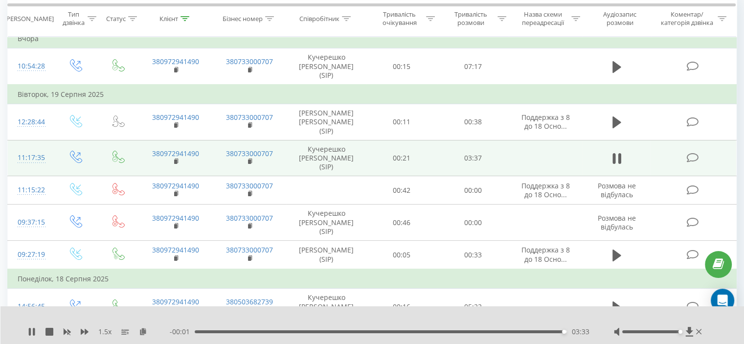
click at [468, 331] on div "03:33" at bounding box center [381, 331] width 372 height 3
click at [457, 332] on div "02:40" at bounding box center [381, 331] width 372 height 3
click at [612, 160] on icon at bounding box center [613, 158] width 3 height 11
click at [185, 17] on icon at bounding box center [184, 18] width 9 height 5
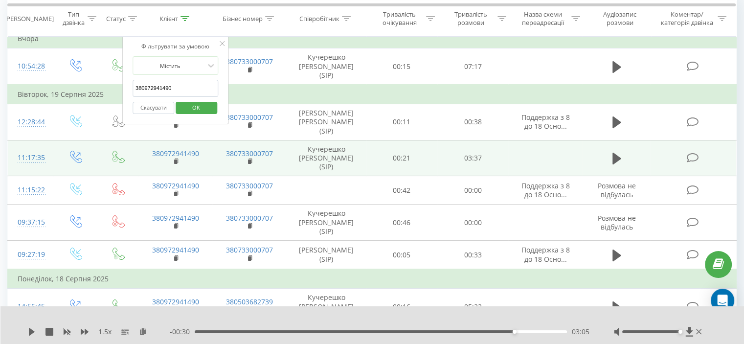
click at [176, 88] on input "380972941490" at bounding box center [175, 88] width 86 height 17
paste input "354941"
click at [201, 103] on span "OK" at bounding box center [195, 107] width 27 height 15
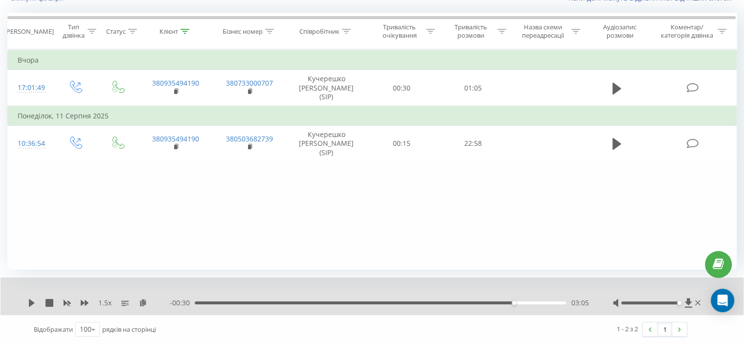
scroll to position [38, 0]
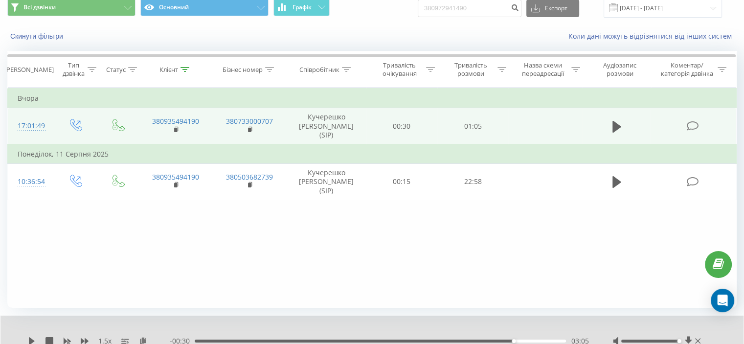
drag, startPoint x: 615, startPoint y: 127, endPoint x: 573, endPoint y: 137, distance: 43.4
click at [615, 127] on icon at bounding box center [616, 126] width 9 height 12
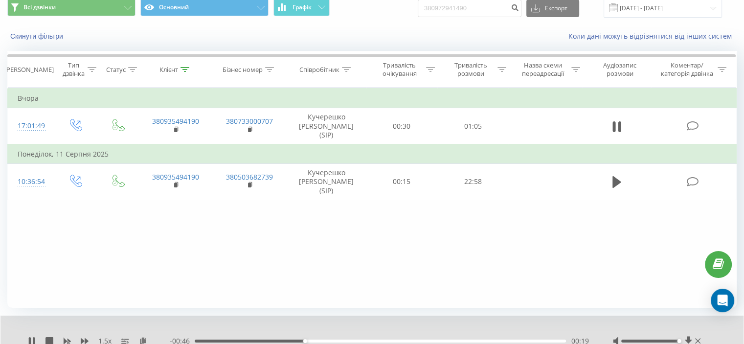
click at [199, 338] on div "- 00:46 00:19 00:19" at bounding box center [379, 341] width 418 height 10
click at [199, 340] on div "00:19" at bounding box center [380, 340] width 371 height 3
click at [180, 70] on icon at bounding box center [184, 69] width 9 height 5
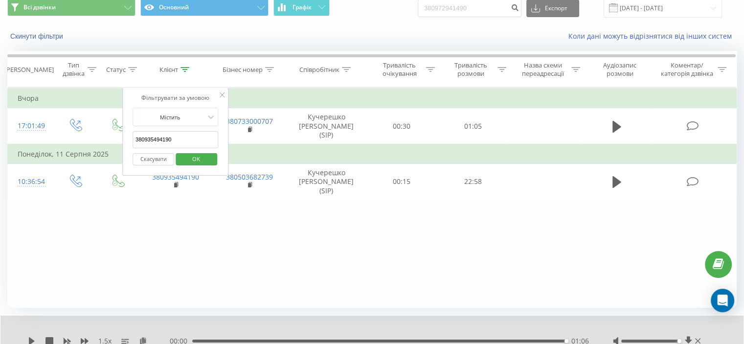
click at [162, 142] on input "380935494190" at bounding box center [175, 139] width 86 height 17
paste input "6854804"
click at [189, 156] on span "OK" at bounding box center [195, 158] width 27 height 15
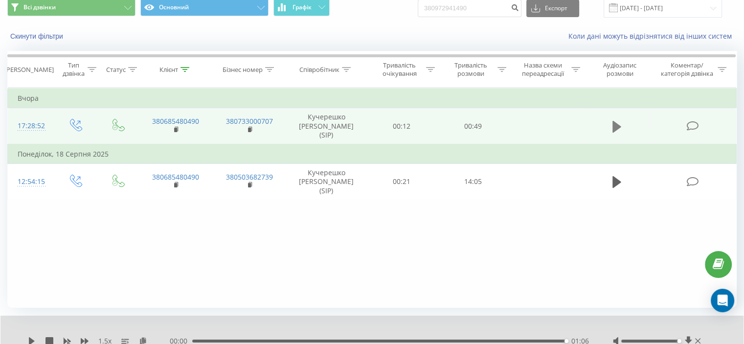
click at [621, 123] on button at bounding box center [616, 126] width 15 height 15
click at [370, 340] on div "00:44" at bounding box center [380, 340] width 371 height 3
click at [141, 339] on icon at bounding box center [143, 340] width 8 height 7
click at [190, 68] on div "Клієнт" at bounding box center [175, 70] width 74 height 8
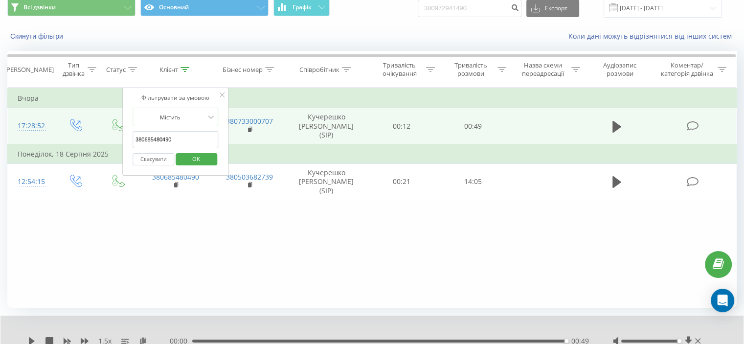
click at [160, 142] on input "380685480490" at bounding box center [175, 139] width 86 height 17
paste input "9042557"
click at [194, 152] on span "OK" at bounding box center [195, 158] width 27 height 15
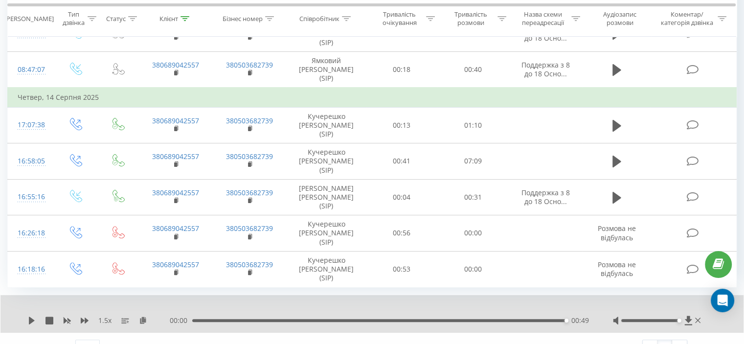
scroll to position [266, 0]
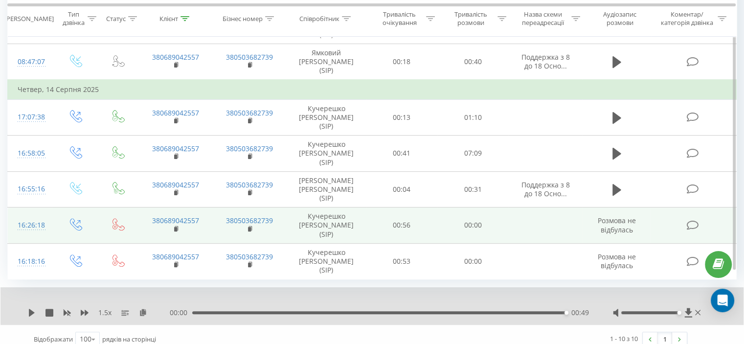
drag, startPoint x: 617, startPoint y: 147, endPoint x: 512, endPoint y: 203, distance: 119.4
click at [617, 147] on icon at bounding box center [616, 154] width 9 height 14
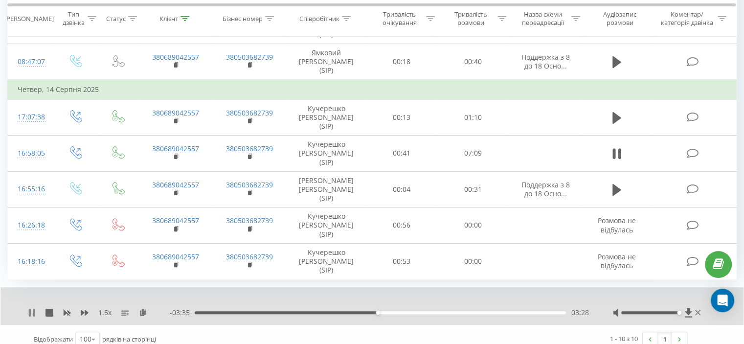
click at [30, 308] on icon at bounding box center [30, 312] width 2 height 8
click at [33, 308] on icon at bounding box center [32, 312] width 6 height 8
click at [32, 308] on icon at bounding box center [32, 312] width 8 height 8
click at [28, 308] on icon at bounding box center [32, 312] width 8 height 8
click at [480, 311] on div "05:25" at bounding box center [380, 312] width 371 height 3
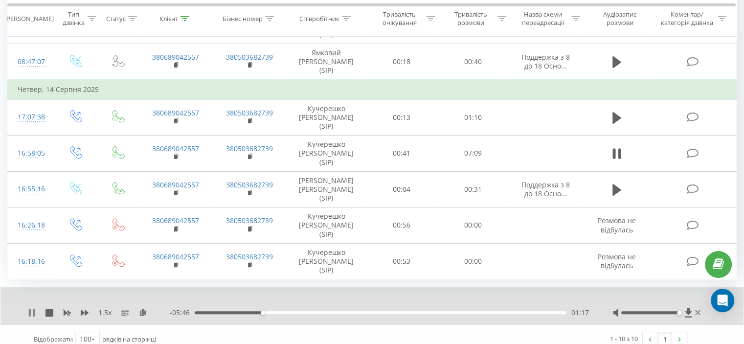
click at [32, 308] on icon at bounding box center [32, 312] width 8 height 8
click at [422, 308] on div "- 05:46 01:17 01:17" at bounding box center [379, 313] width 418 height 10
click at [426, 308] on div "- 05:46 01:17 01:17" at bounding box center [379, 313] width 418 height 10
click at [426, 311] on div "04:24" at bounding box center [380, 312] width 371 height 3
click at [31, 308] on icon at bounding box center [32, 312] width 8 height 8
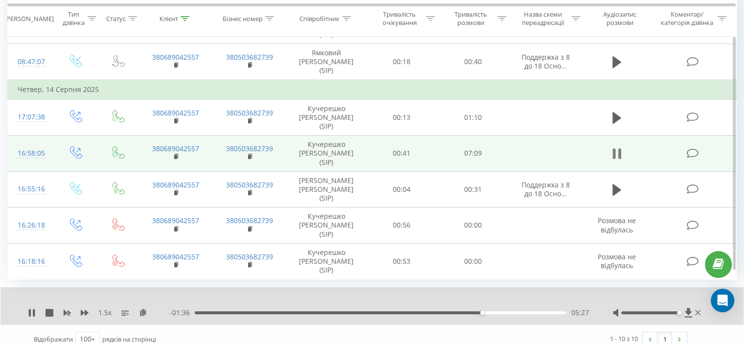
click at [613, 148] on icon at bounding box center [613, 153] width 3 height 11
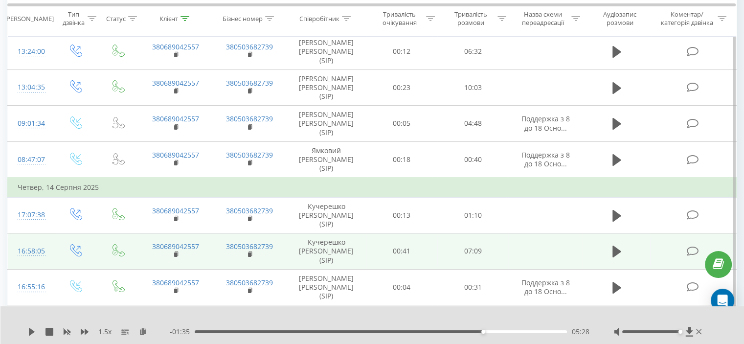
scroll to position [70, 0]
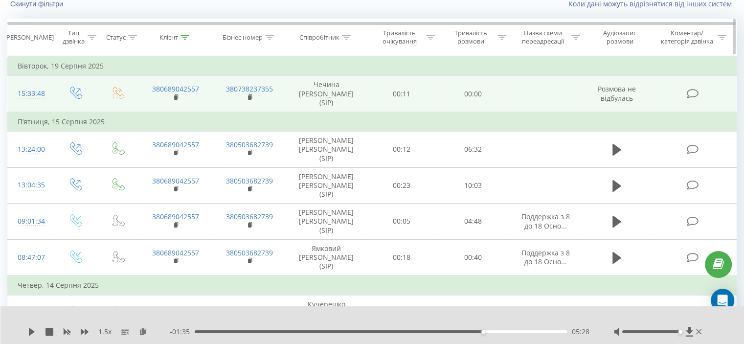
click at [185, 36] on icon at bounding box center [184, 37] width 9 height 5
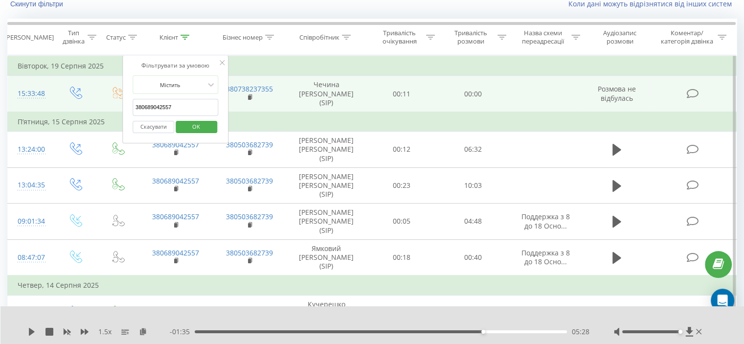
click at [167, 104] on input "380689042557" at bounding box center [175, 107] width 86 height 17
paste input "997022915"
click at [191, 123] on span "OK" at bounding box center [195, 126] width 27 height 15
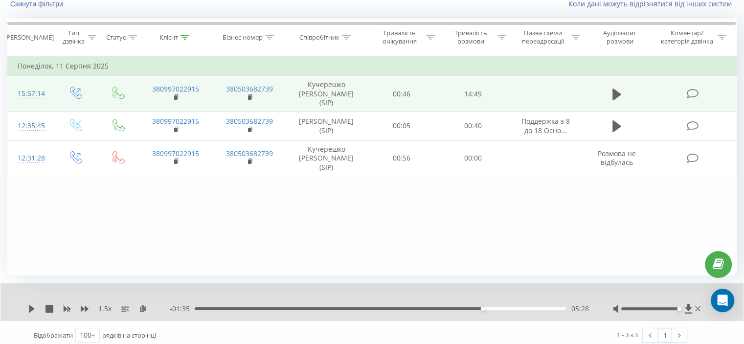
scroll to position [38, 0]
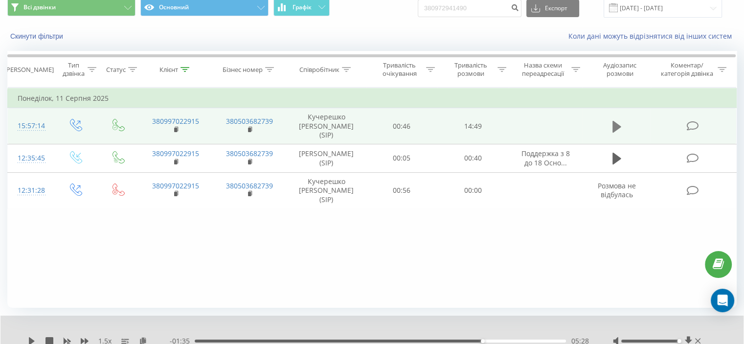
click at [616, 121] on icon at bounding box center [616, 127] width 9 height 14
click at [293, 340] on div "04:19" at bounding box center [380, 340] width 371 height 3
click at [379, 340] on div "14:36" at bounding box center [379, 340] width 374 height 3
click at [31, 337] on icon at bounding box center [32, 341] width 8 height 8
click at [395, 340] on div "07:52" at bounding box center [380, 340] width 371 height 3
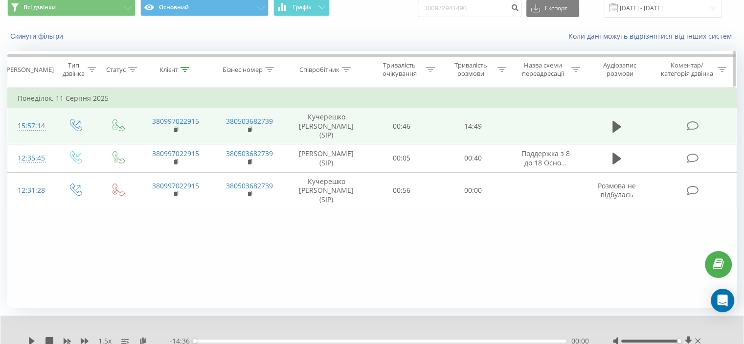
click at [186, 69] on icon at bounding box center [184, 69] width 9 height 5
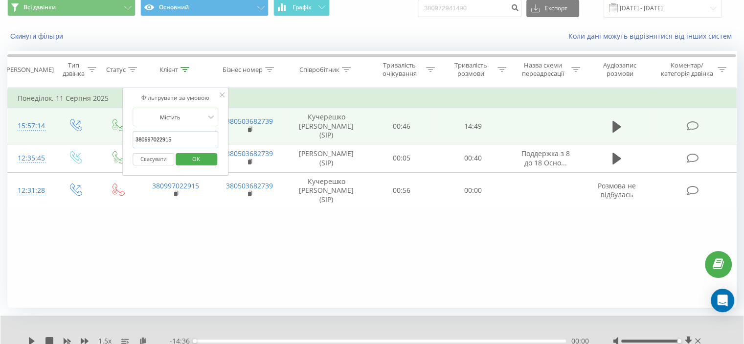
click at [155, 144] on input "380997022915" at bounding box center [175, 139] width 86 height 17
click at [156, 144] on input "380997022915" at bounding box center [175, 139] width 86 height 17
paste input "64756192"
click at [197, 154] on span "OK" at bounding box center [195, 158] width 27 height 15
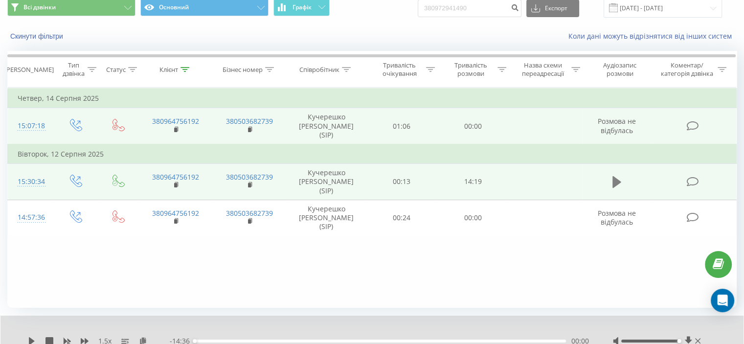
click at [614, 180] on icon at bounding box center [616, 182] width 9 height 12
click at [302, 261] on div "Фільтрувати за умовою Дорівнює Введіть значення Скасувати OK Фільтрувати за умо…" at bounding box center [371, 198] width 729 height 220
click at [35, 339] on icon at bounding box center [32, 341] width 8 height 8
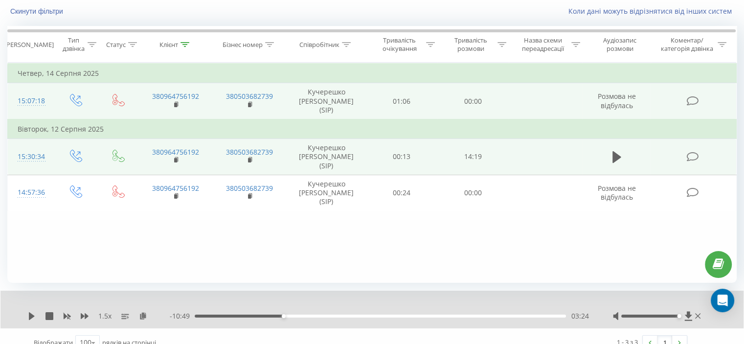
scroll to position [76, 0]
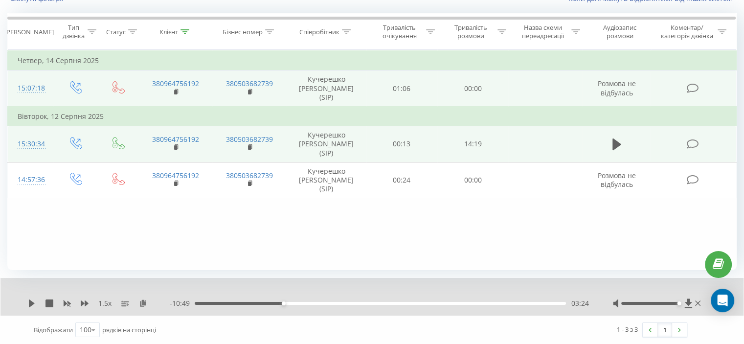
click at [269, 303] on div "03:24" at bounding box center [380, 303] width 371 height 3
click at [35, 299] on icon at bounding box center [32, 303] width 8 height 8
click at [261, 305] on div "- 11:17 02:55 02:55" at bounding box center [379, 303] width 418 height 10
click at [258, 304] on div "02:56" at bounding box center [380, 303] width 371 height 3
drag, startPoint x: 34, startPoint y: 304, endPoint x: 53, endPoint y: 307, distance: 19.2
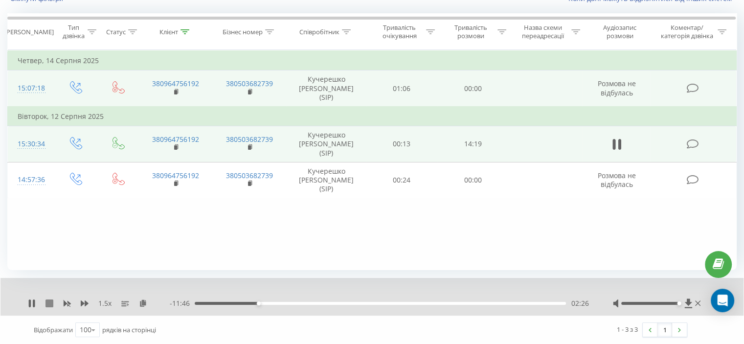
click at [35, 304] on icon at bounding box center [34, 303] width 2 height 8
click at [33, 301] on icon at bounding box center [32, 303] width 8 height 8
click at [82, 303] on icon at bounding box center [85, 303] width 8 height 6
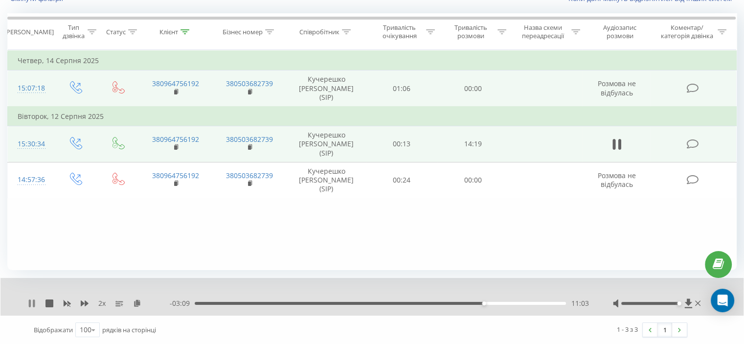
click at [32, 300] on icon at bounding box center [32, 303] width 8 height 8
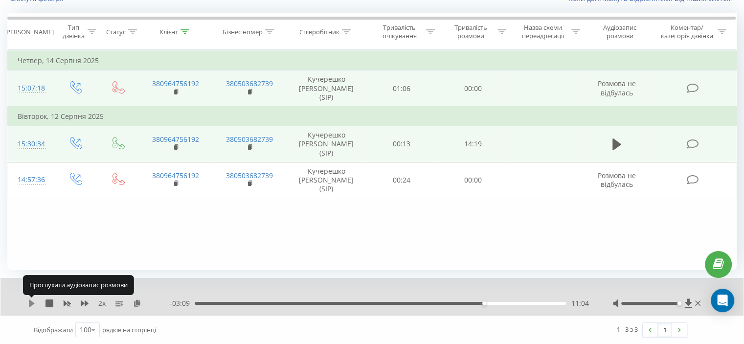
click at [35, 299] on icon at bounding box center [32, 303] width 8 height 8
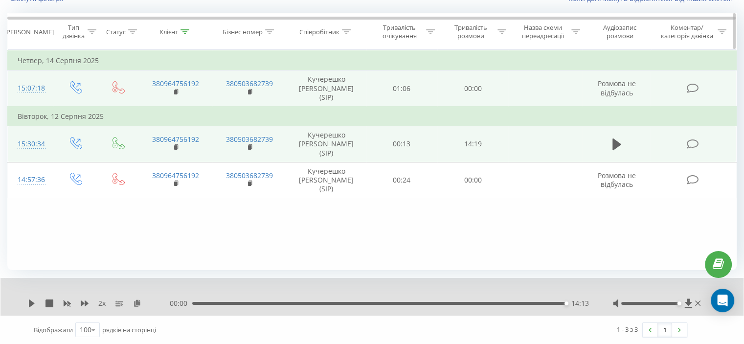
click at [187, 34] on div at bounding box center [184, 32] width 9 height 8
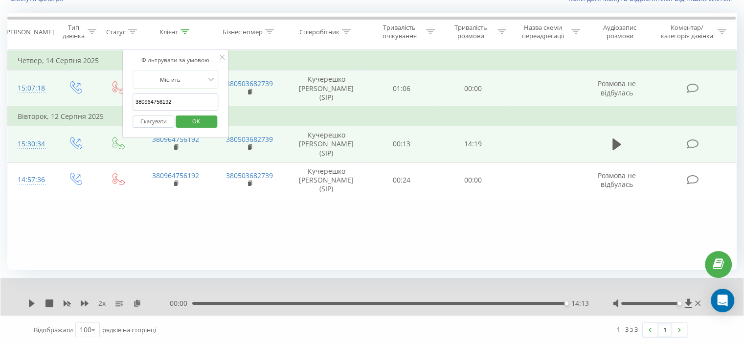
click at [168, 99] on input "380964756192" at bounding box center [175, 101] width 86 height 17
paste input "666460120"
click at [197, 119] on span "OK" at bounding box center [195, 120] width 27 height 15
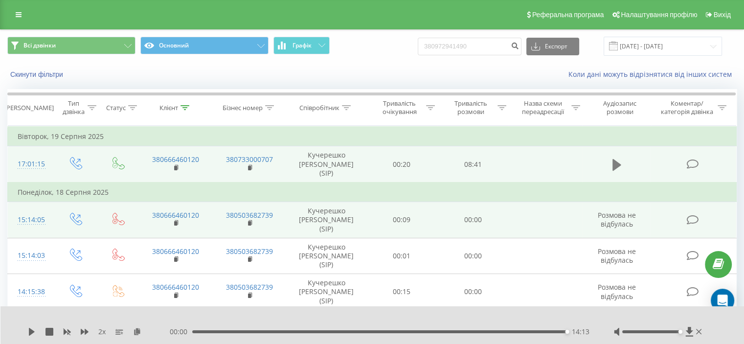
click at [610, 166] on button at bounding box center [616, 164] width 15 height 15
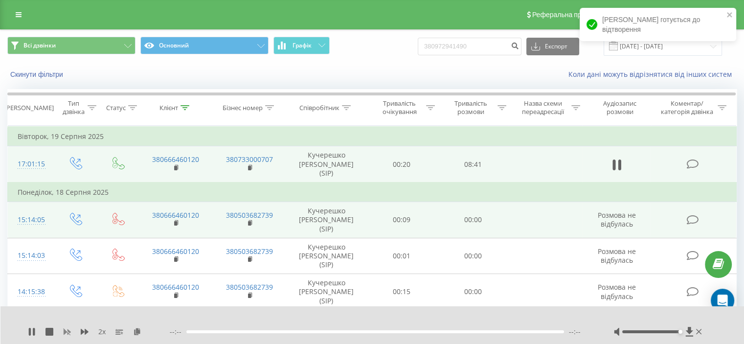
click at [68, 331] on icon at bounding box center [67, 332] width 7 height 6
click at [87, 333] on icon at bounding box center [85, 332] width 8 height 8
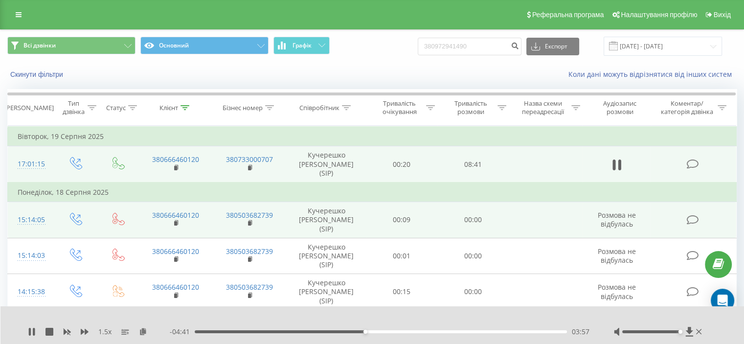
click at [355, 330] on div "03:57" at bounding box center [381, 331] width 372 height 3
click at [340, 331] on div "03:45" at bounding box center [381, 331] width 372 height 3
click at [215, 333] on div "00:00 08:39 08:39" at bounding box center [379, 332] width 419 height 10
click at [212, 331] on div "00:27" at bounding box center [381, 331] width 372 height 3
click at [29, 333] on icon at bounding box center [32, 332] width 6 height 8
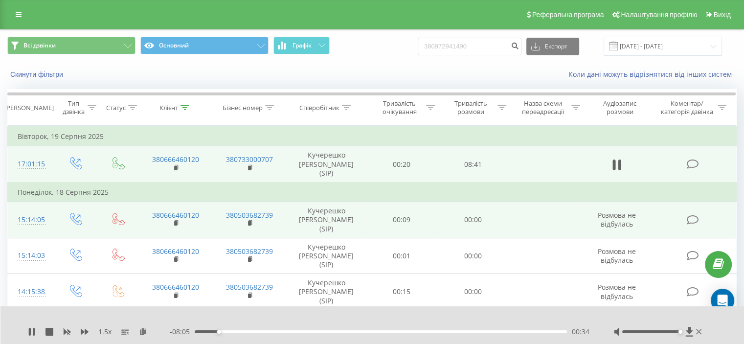
click at [80, 336] on div "1.5 x" at bounding box center [99, 332] width 142 height 10
click at [80, 329] on div "1.5 x" at bounding box center [99, 332] width 142 height 10
click at [82, 330] on icon at bounding box center [85, 332] width 8 height 6
click at [70, 330] on icon at bounding box center [67, 332] width 8 height 8
click at [85, 332] on icon at bounding box center [85, 332] width 8 height 6
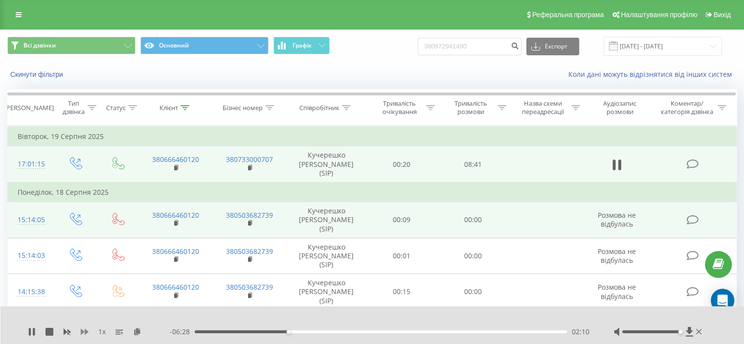
click at [85, 332] on icon at bounding box center [85, 332] width 8 height 6
click at [621, 167] on button at bounding box center [616, 164] width 15 height 15
click at [184, 108] on icon at bounding box center [184, 107] width 9 height 5
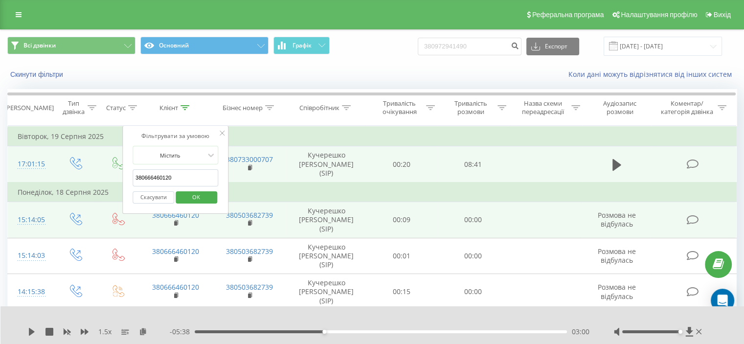
click at [154, 179] on input "380666460120" at bounding box center [175, 177] width 86 height 17
paste input "3365899"
click at [187, 193] on span "OK" at bounding box center [195, 196] width 27 height 15
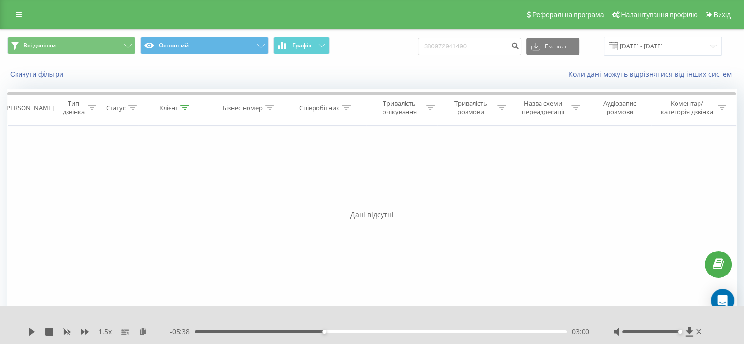
drag, startPoint x: 183, startPoint y: 106, endPoint x: 176, endPoint y: 126, distance: 21.0
click at [183, 106] on icon at bounding box center [184, 107] width 9 height 5
click at [157, 176] on input "380633658990" at bounding box center [175, 177] width 86 height 17
paste input "978017223"
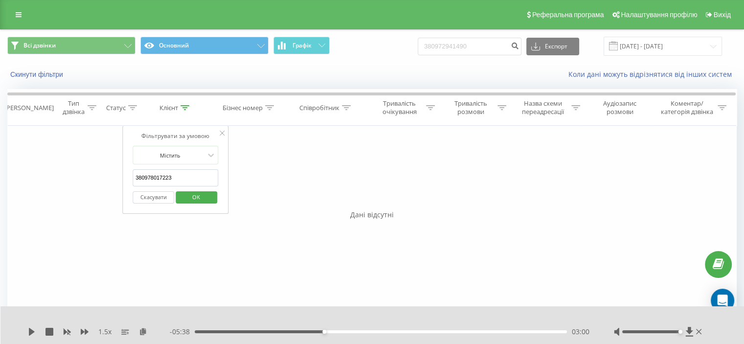
click at [195, 193] on span "OK" at bounding box center [195, 196] width 27 height 15
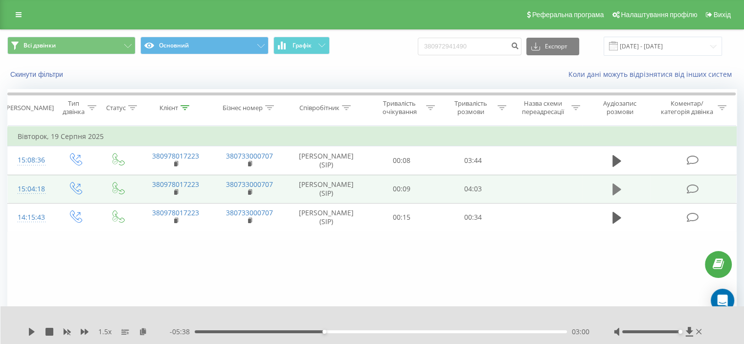
click at [618, 196] on button at bounding box center [616, 189] width 15 height 15
click at [176, 190] on rect at bounding box center [175, 192] width 3 height 4
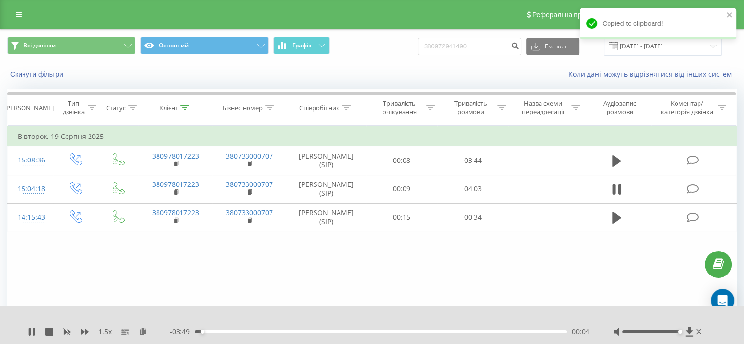
click at [560, 330] on div "00:04" at bounding box center [381, 331] width 372 height 3
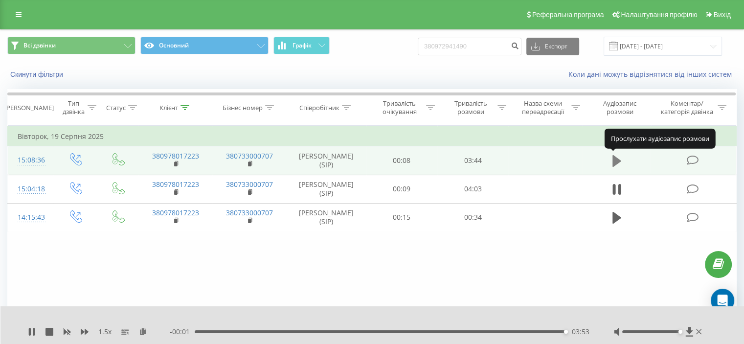
click at [618, 162] on icon at bounding box center [616, 161] width 9 height 14
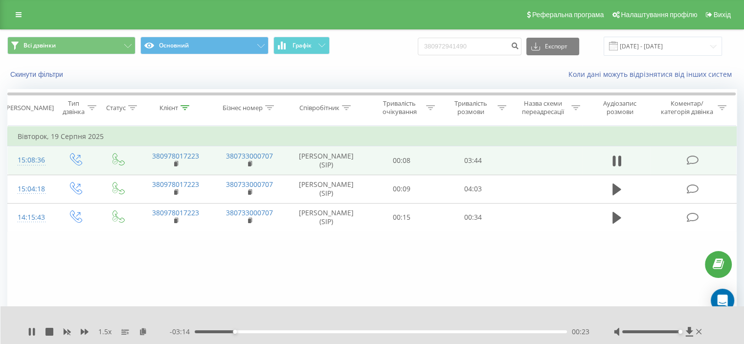
click at [145, 332] on icon at bounding box center [143, 331] width 8 height 7
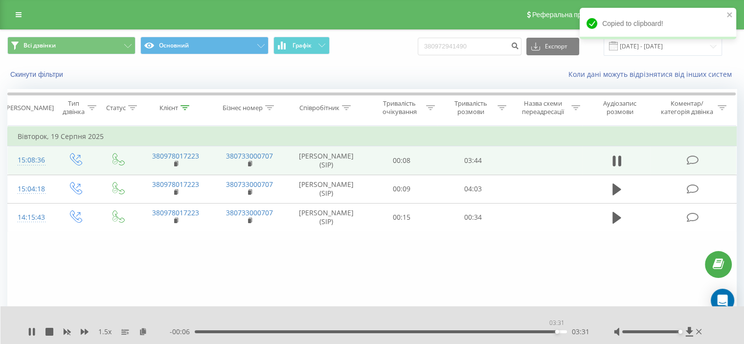
click at [556, 331] on div "03:31" at bounding box center [381, 331] width 372 height 3
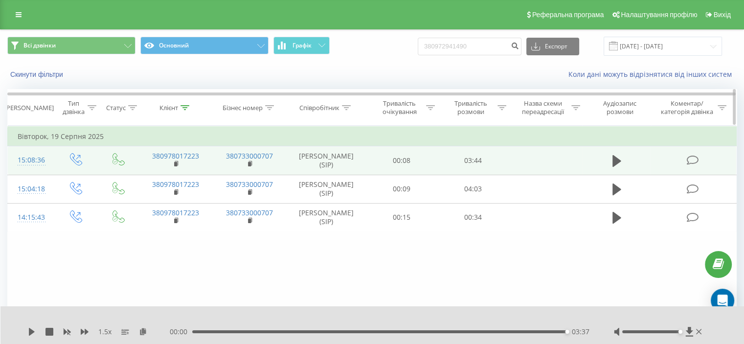
drag, startPoint x: 186, startPoint y: 105, endPoint x: 185, endPoint y: 112, distance: 7.8
click at [186, 105] on icon at bounding box center [184, 107] width 9 height 5
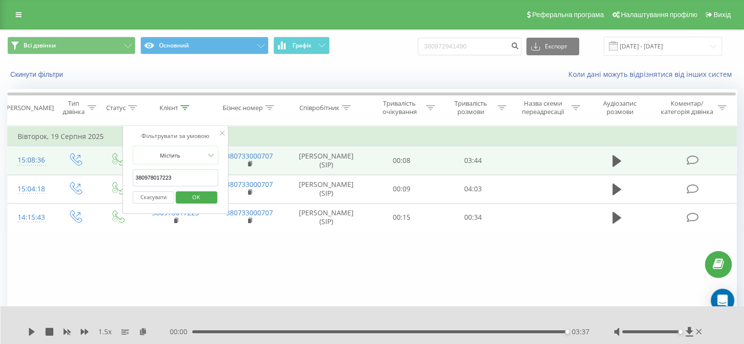
click at [169, 176] on input "380978017223" at bounding box center [175, 177] width 86 height 17
paste input "9681336"
click at [197, 197] on span "OK" at bounding box center [195, 196] width 27 height 15
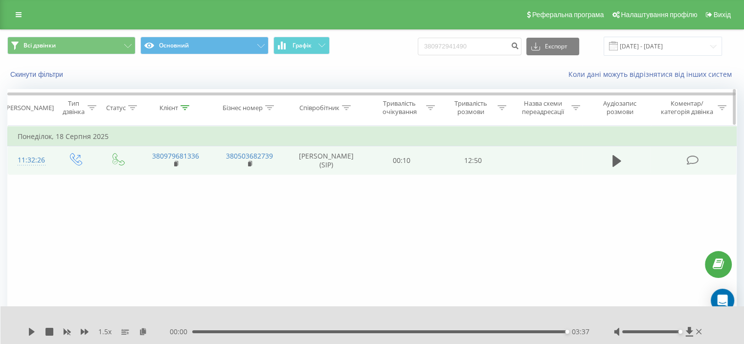
click at [185, 110] on div at bounding box center [184, 108] width 9 height 8
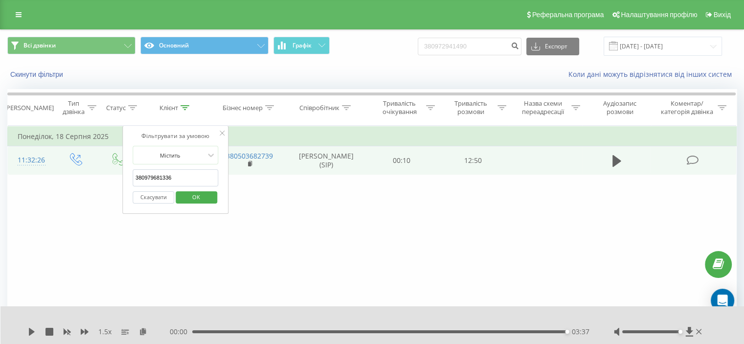
click at [166, 176] on input "380979681336" at bounding box center [175, 177] width 86 height 17
paste input "9371160"
click at [198, 193] on span "OK" at bounding box center [195, 196] width 27 height 15
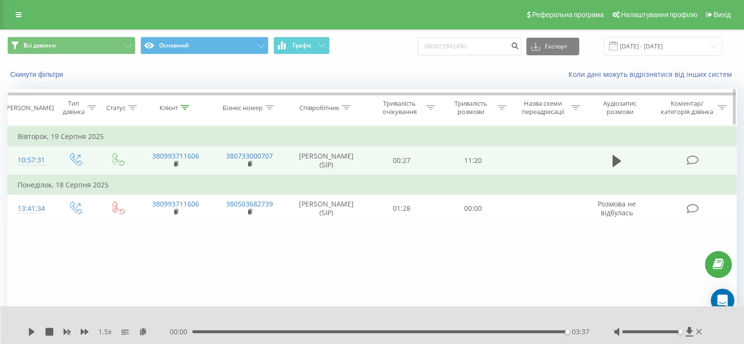
click at [182, 110] on div at bounding box center [184, 108] width 9 height 8
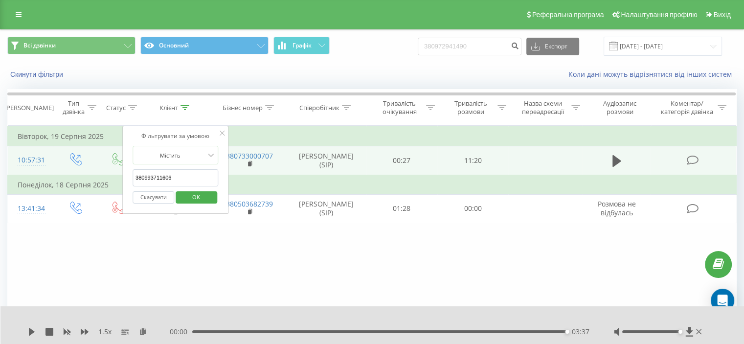
click at [167, 174] on input "380993711606" at bounding box center [175, 177] width 86 height 17
paste input "689174"
click at [194, 197] on span "OK" at bounding box center [195, 196] width 27 height 15
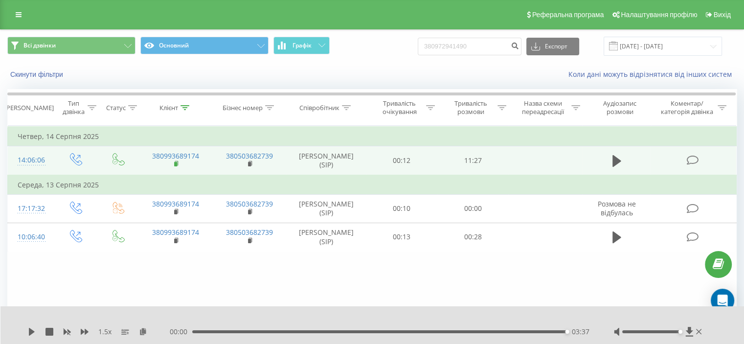
click at [176, 162] on rect at bounding box center [175, 164] width 3 height 4
click at [618, 158] on icon at bounding box center [616, 161] width 9 height 12
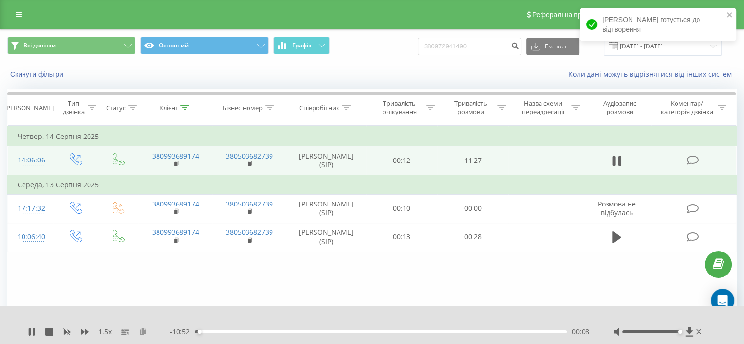
click at [145, 331] on icon at bounding box center [143, 331] width 8 height 7
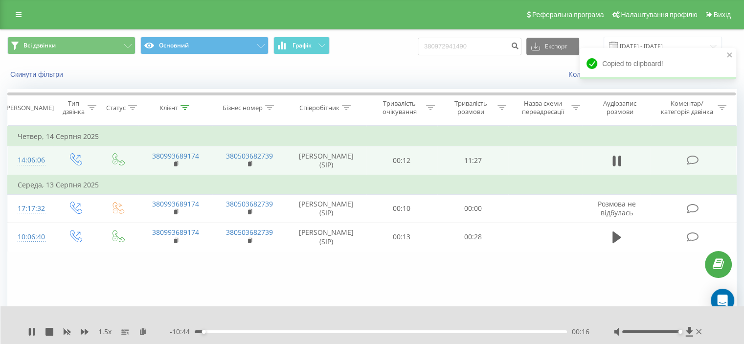
click at [559, 329] on div "- 10:44 00:16 00:16" at bounding box center [379, 332] width 419 height 10
click at [559, 330] on div "00:16" at bounding box center [381, 331] width 372 height 3
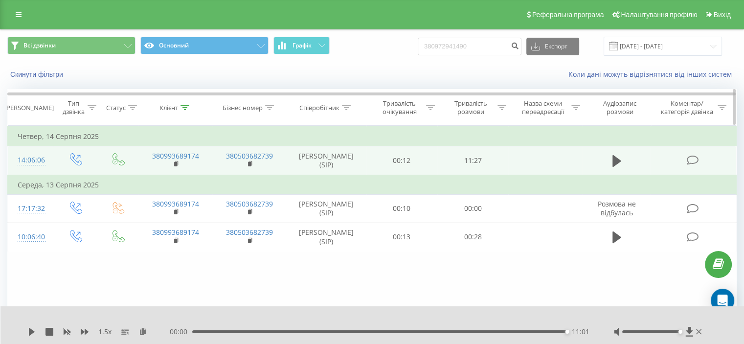
click at [181, 109] on icon at bounding box center [184, 107] width 9 height 5
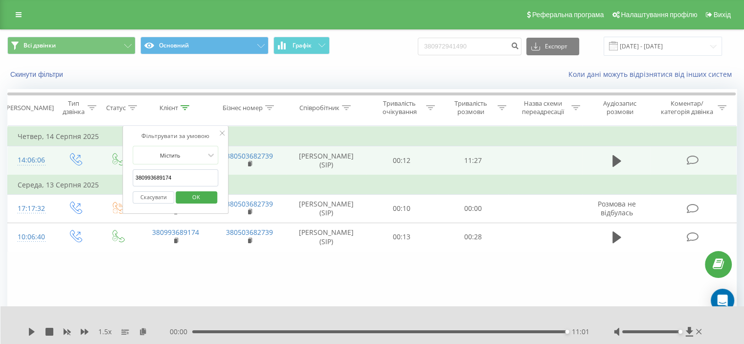
click at [154, 186] on div "Скасувати OK" at bounding box center [175, 197] width 86 height 22
click at [156, 178] on input "380993689174" at bounding box center [175, 177] width 86 height 17
paste input "55052076"
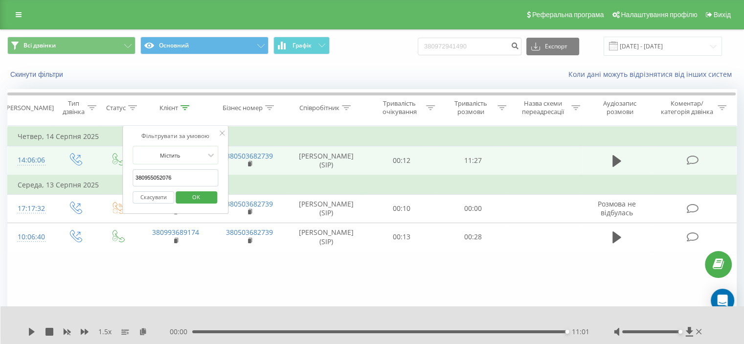
click at [200, 190] on span "OK" at bounding box center [195, 196] width 27 height 15
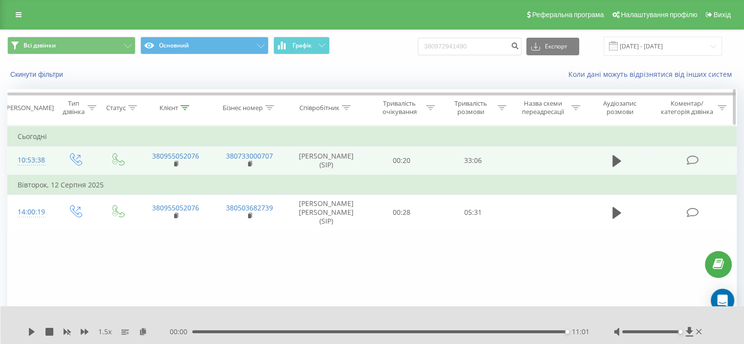
click at [185, 105] on icon at bounding box center [184, 107] width 9 height 5
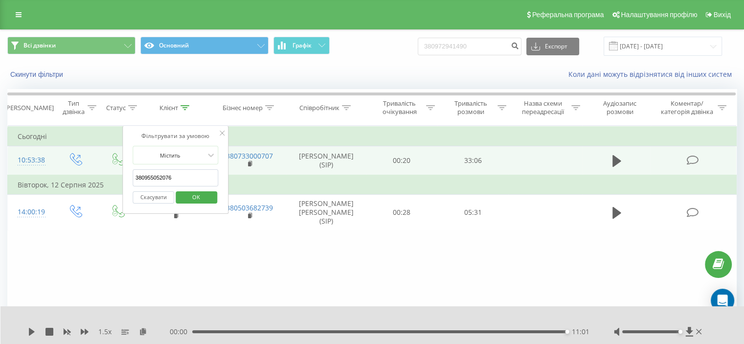
click at [164, 175] on input "380955052076" at bounding box center [175, 177] width 86 height 17
paste input "669147302"
click at [190, 195] on span "OK" at bounding box center [195, 196] width 27 height 15
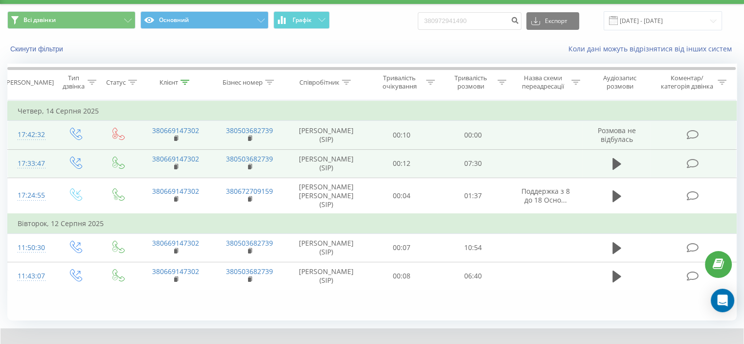
scroll to position [38, 0]
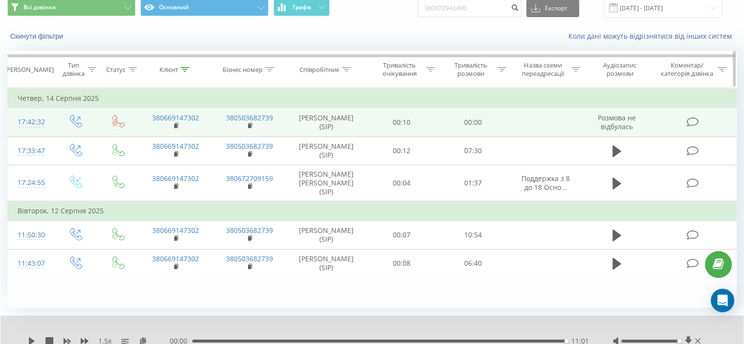
click at [184, 67] on icon at bounding box center [184, 69] width 9 height 5
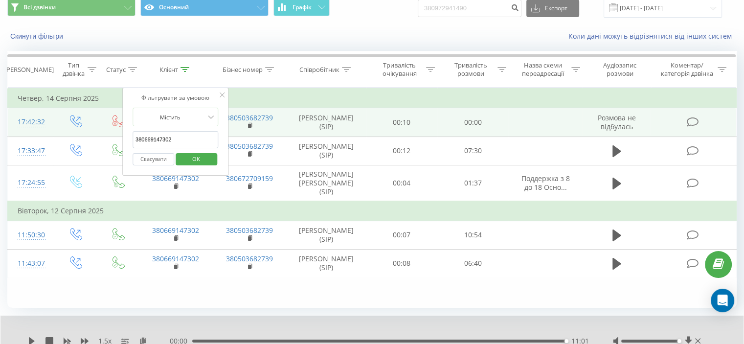
click at [164, 136] on input "380669147302" at bounding box center [175, 139] width 86 height 17
click at [164, 137] on input "380669147302" at bounding box center [175, 139] width 86 height 17
paste input "990305994"
click at [184, 156] on span "OK" at bounding box center [195, 158] width 27 height 15
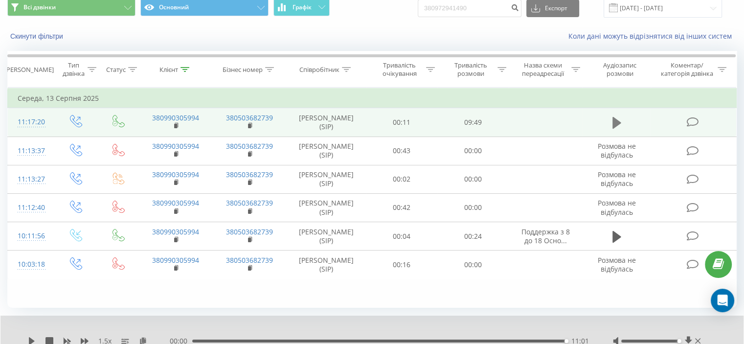
click at [620, 117] on icon at bounding box center [616, 123] width 9 height 14
click at [176, 124] on rect at bounding box center [175, 126] width 3 height 4
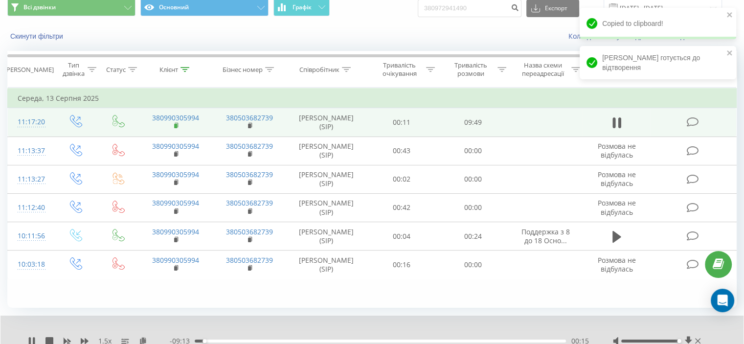
click at [174, 125] on rect at bounding box center [175, 126] width 3 height 4
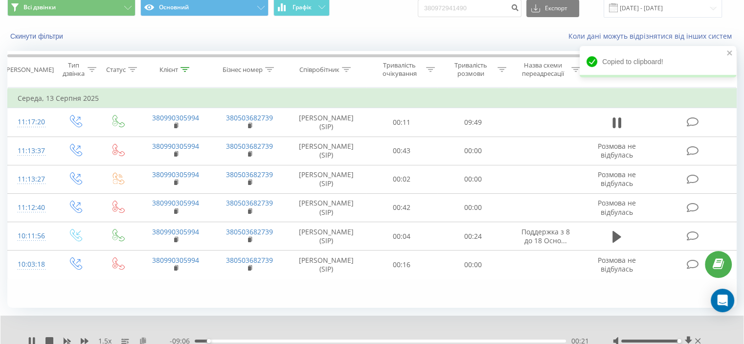
click at [143, 340] on icon at bounding box center [143, 340] width 8 height 7
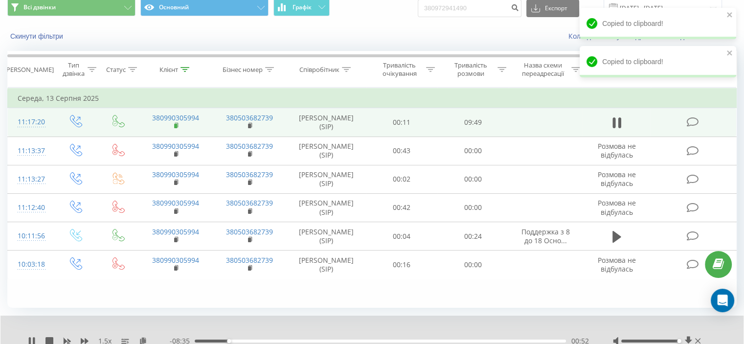
click at [176, 127] on rect at bounding box center [175, 126] width 3 height 4
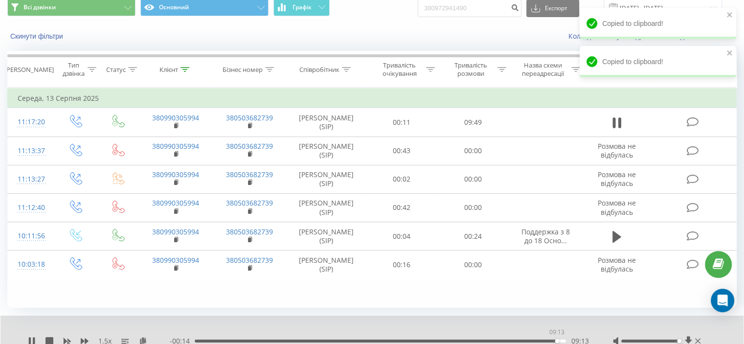
click at [556, 340] on div "09:13" at bounding box center [380, 340] width 371 height 3
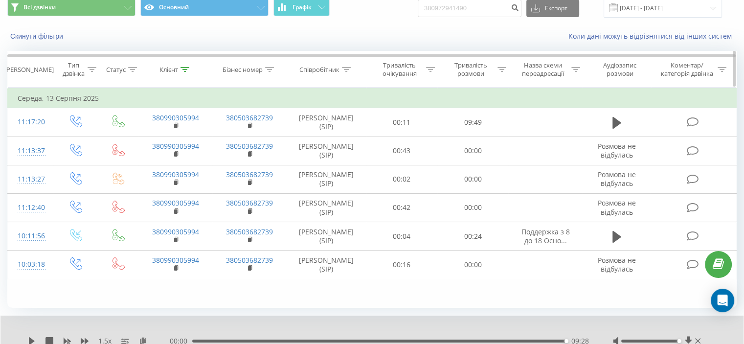
click at [184, 69] on icon at bounding box center [184, 69] width 9 height 5
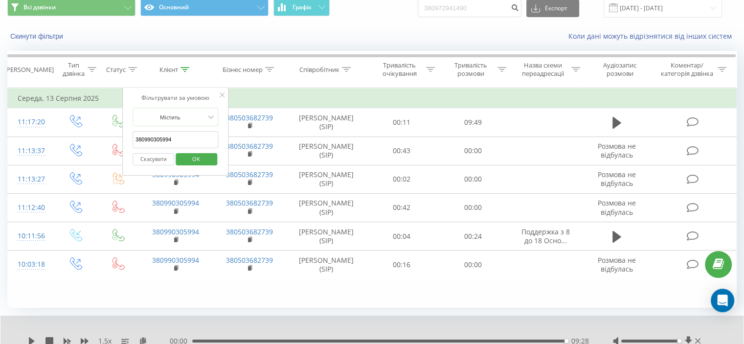
click at [167, 134] on input "380990305994" at bounding box center [175, 139] width 86 height 17
paste input "3724457"
click at [196, 156] on span "OK" at bounding box center [195, 158] width 27 height 15
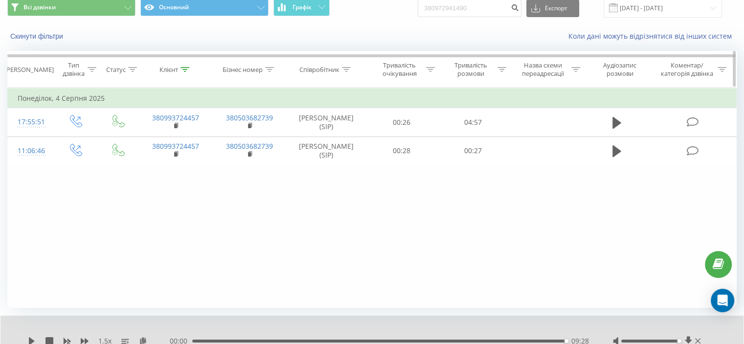
click at [183, 67] on icon at bounding box center [184, 69] width 9 height 5
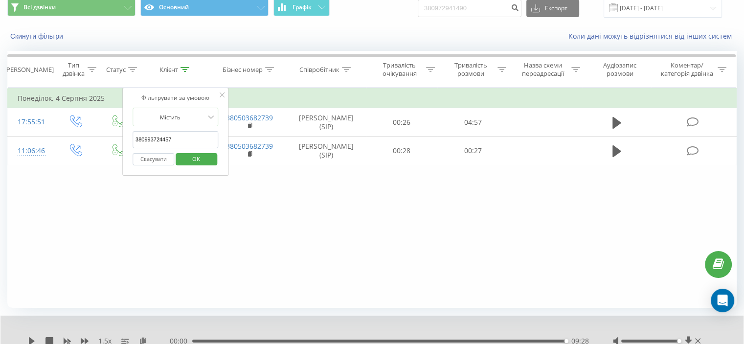
click at [166, 136] on input "380993724457" at bounding box center [175, 139] width 86 height 17
paste input "66579805"
click at [191, 162] on span "OK" at bounding box center [195, 158] width 27 height 15
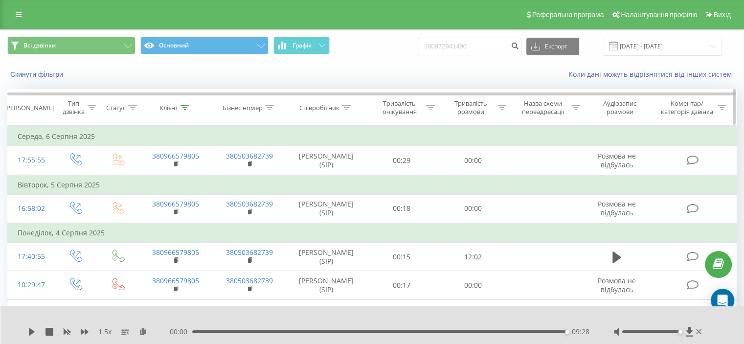
click at [184, 107] on icon at bounding box center [184, 107] width 9 height 5
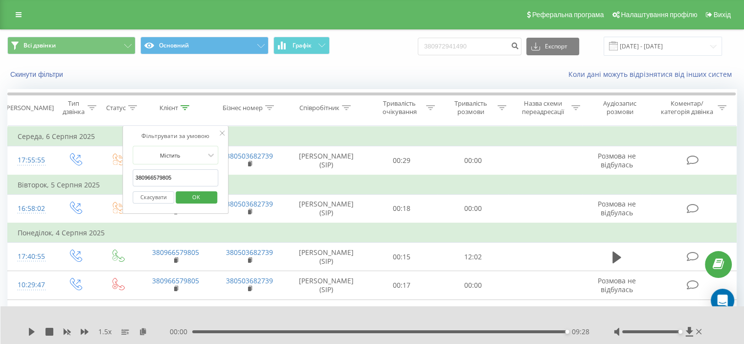
click at [162, 177] on input "380966579805" at bounding box center [175, 177] width 86 height 17
paste input "93009354"
click at [184, 193] on span "OK" at bounding box center [195, 196] width 27 height 15
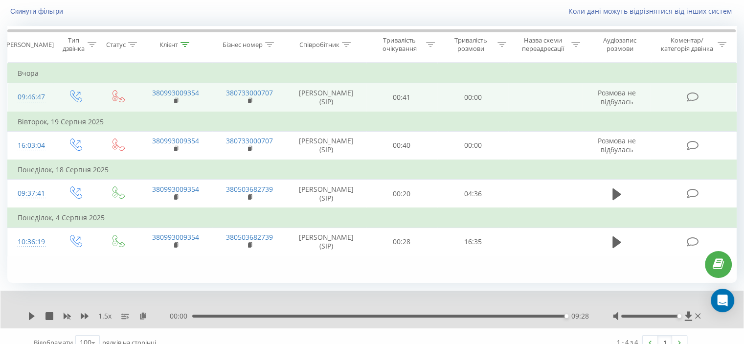
scroll to position [76, 0]
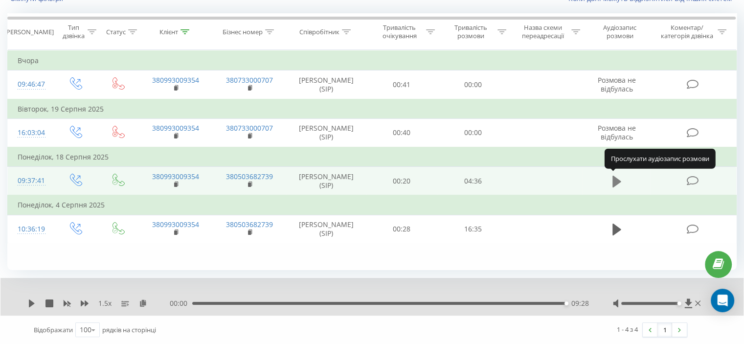
click at [612, 185] on icon at bounding box center [616, 181] width 9 height 12
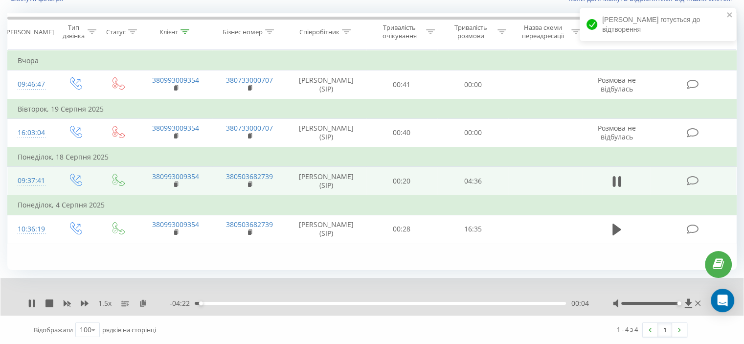
click at [227, 302] on div "00:04" at bounding box center [380, 303] width 371 height 3
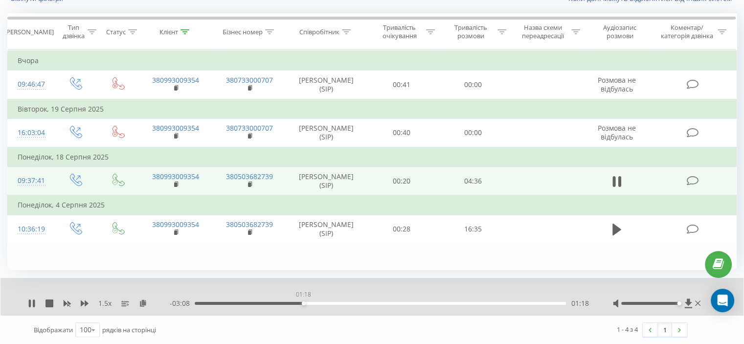
click at [303, 302] on div "01:18" at bounding box center [380, 303] width 371 height 3
click at [407, 302] on div "01:20" at bounding box center [380, 303] width 371 height 3
click at [615, 185] on icon at bounding box center [616, 182] width 9 height 14
click at [185, 34] on div at bounding box center [184, 32] width 9 height 8
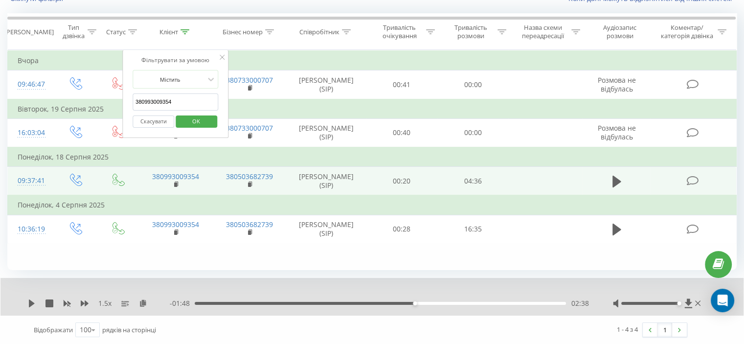
click at [164, 106] on input "380993009354" at bounding box center [175, 101] width 86 height 17
paste input "86213987"
click at [191, 124] on span "OK" at bounding box center [195, 120] width 27 height 15
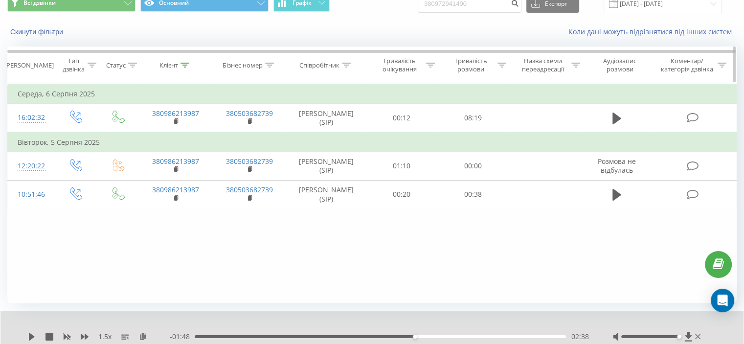
scroll to position [27, 0]
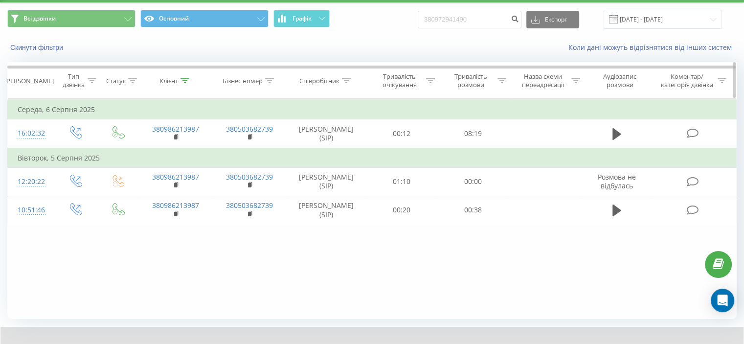
click at [183, 79] on icon at bounding box center [184, 80] width 9 height 5
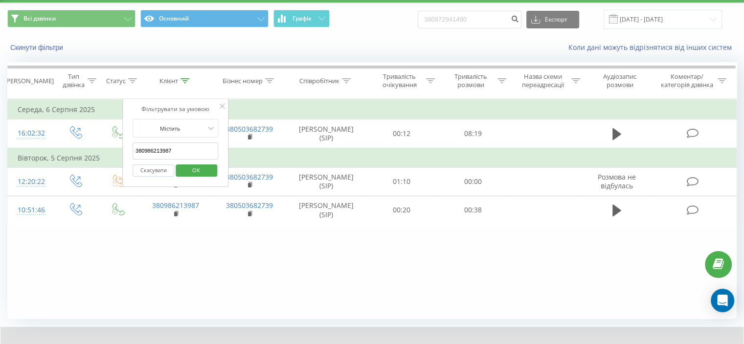
click at [160, 154] on input "380986213987" at bounding box center [175, 150] width 86 height 17
paste input "79414113"
click at [186, 164] on span "OK" at bounding box center [195, 169] width 27 height 15
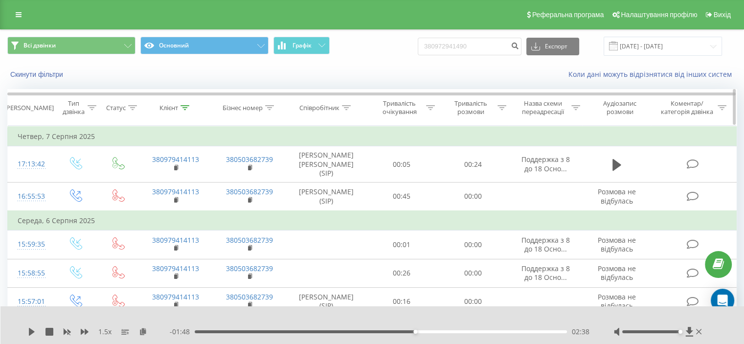
click at [182, 108] on icon at bounding box center [184, 107] width 9 height 5
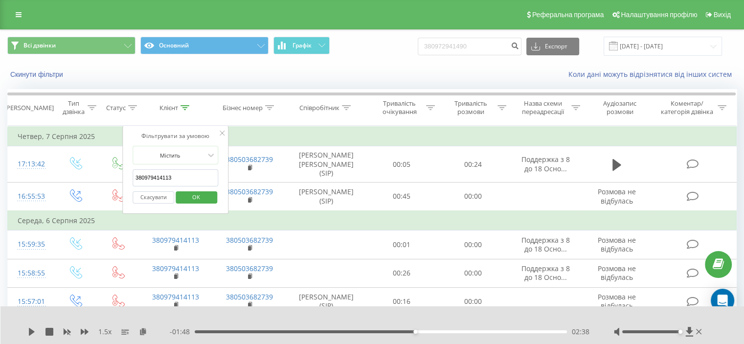
click at [159, 177] on input "380979414113" at bounding box center [175, 177] width 86 height 17
paste input "50739796"
click at [203, 195] on span "OK" at bounding box center [195, 196] width 27 height 15
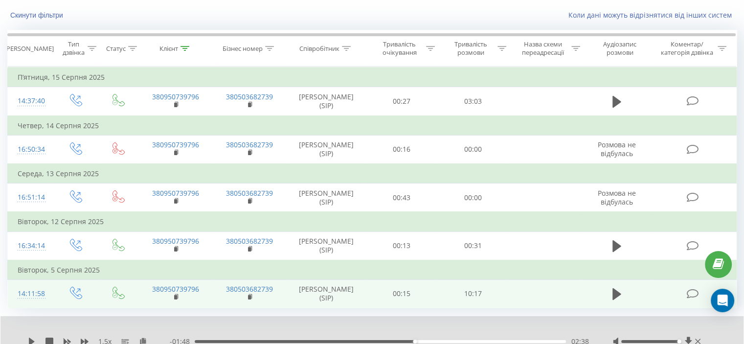
scroll to position [47, 0]
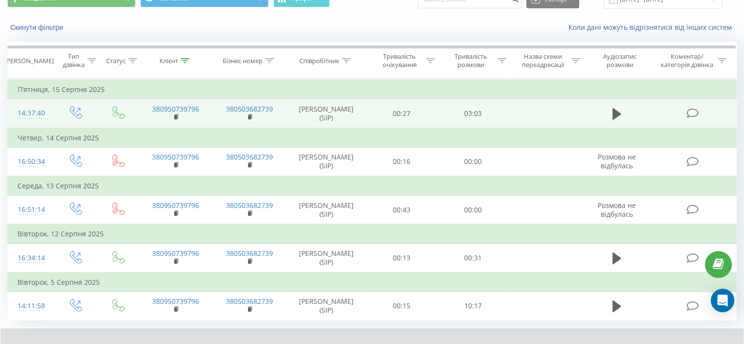
click at [614, 115] on icon at bounding box center [616, 114] width 9 height 12
click at [175, 115] on rect at bounding box center [175, 117] width 3 height 4
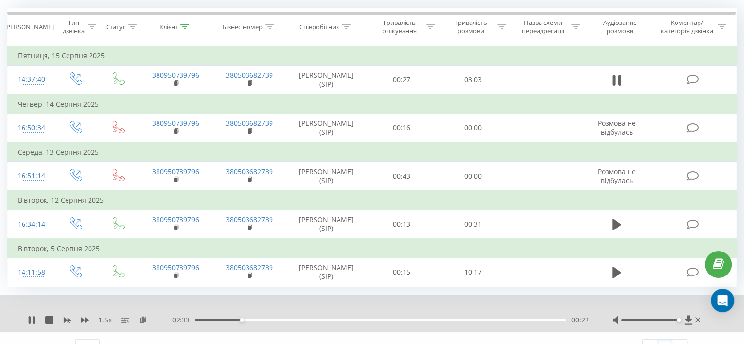
scroll to position [96, 0]
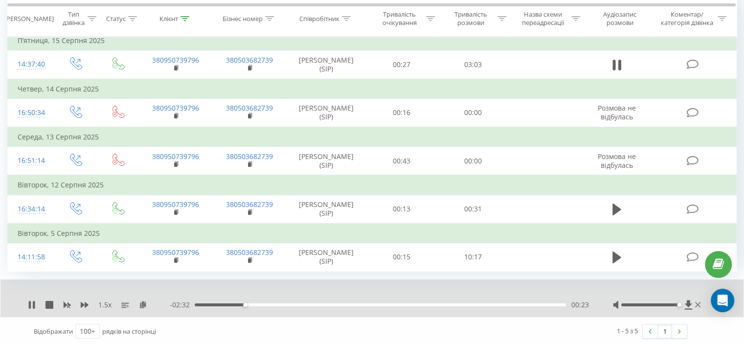
click at [395, 303] on div "00:23" at bounding box center [380, 304] width 371 height 3
click at [505, 304] on div "01:40" at bounding box center [380, 304] width 371 height 3
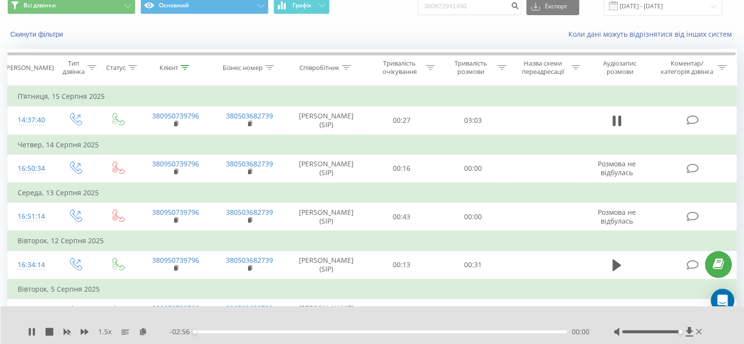
scroll to position [0, 0]
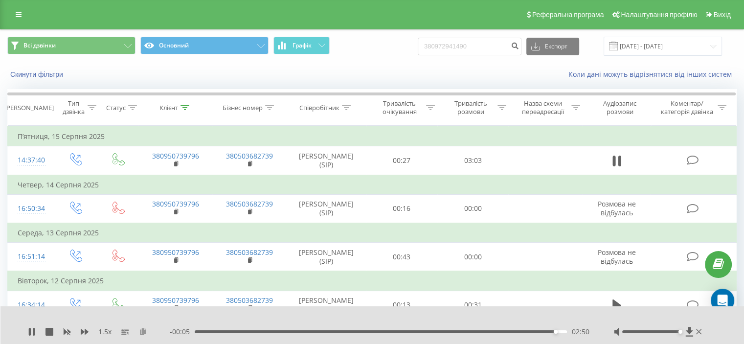
click at [144, 332] on icon at bounding box center [143, 331] width 8 height 7
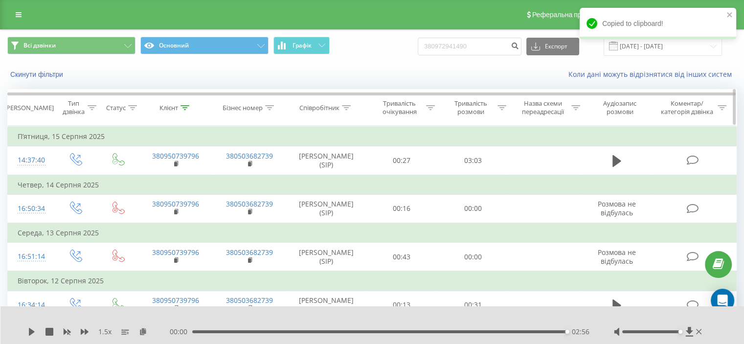
click at [184, 105] on icon at bounding box center [184, 107] width 9 height 5
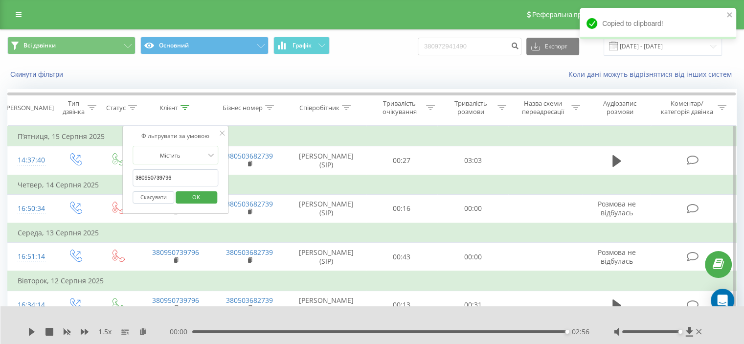
click at [166, 174] on input "380950739796" at bounding box center [175, 177] width 86 height 17
paste input "78205001"
click at [197, 191] on span "OK" at bounding box center [195, 196] width 27 height 15
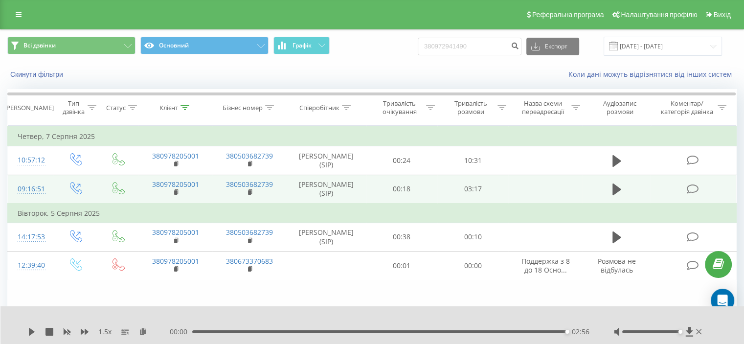
scroll to position [38, 0]
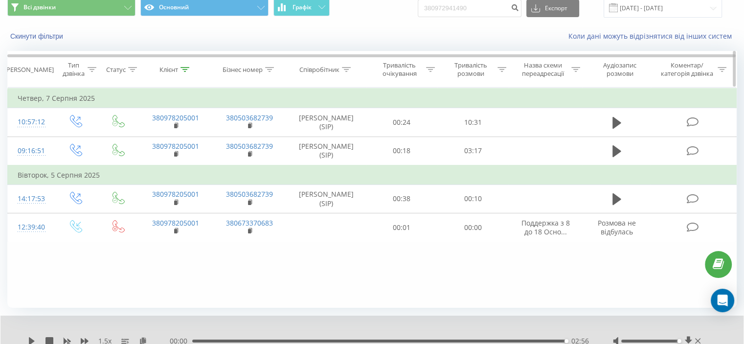
click at [181, 67] on icon at bounding box center [184, 69] width 9 height 5
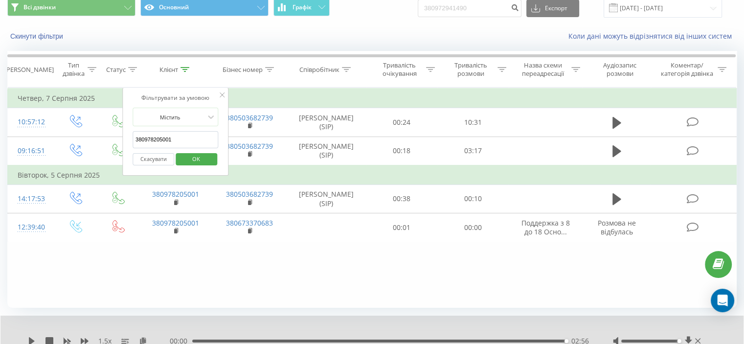
click at [162, 138] on input "380978205001" at bounding box center [175, 139] width 86 height 17
paste input "97931257"
click at [194, 156] on span "OK" at bounding box center [195, 158] width 27 height 15
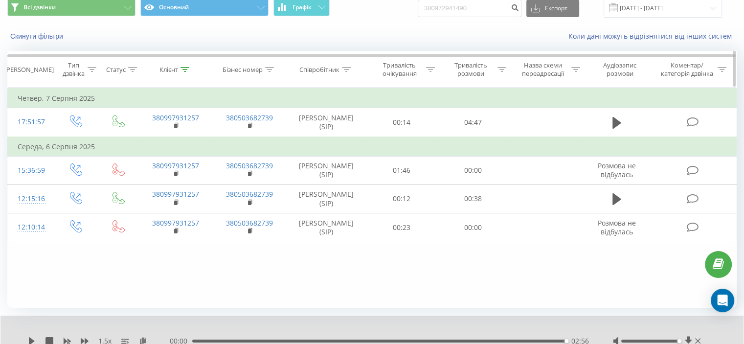
click at [186, 66] on div at bounding box center [184, 70] width 9 height 8
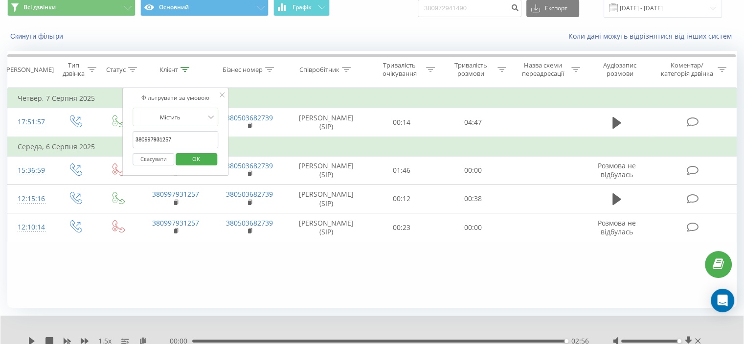
click at [164, 144] on input "380997931257" at bounding box center [175, 139] width 86 height 17
paste input "89825450"
click at [191, 156] on span "OK" at bounding box center [195, 158] width 27 height 15
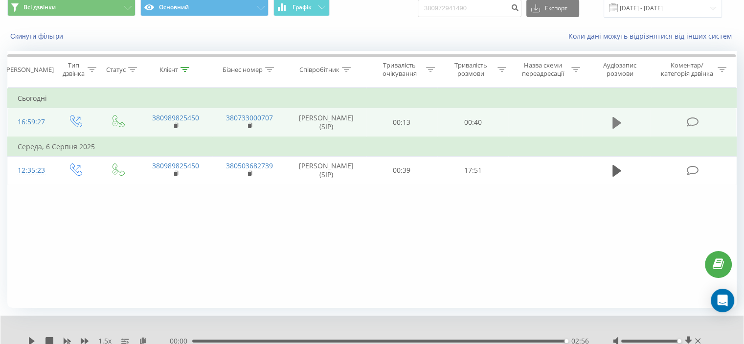
click at [610, 115] on button at bounding box center [616, 122] width 15 height 15
click at [280, 338] on div "- 00:36 00:00 00:00" at bounding box center [379, 341] width 418 height 10
click at [279, 341] on div "00:08" at bounding box center [380, 340] width 371 height 3
click at [348, 339] on div "00:09" at bounding box center [380, 340] width 371 height 3
click at [176, 125] on rect at bounding box center [175, 126] width 3 height 4
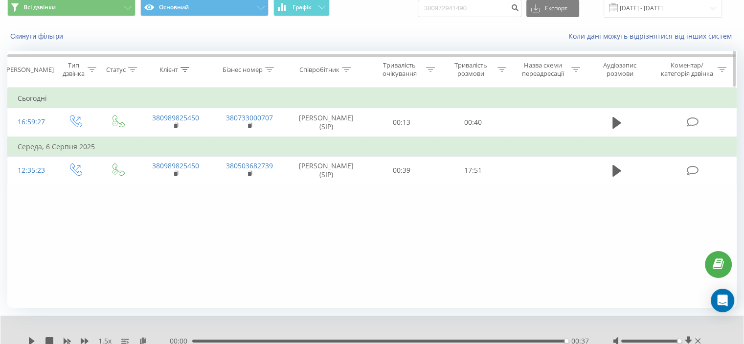
click at [186, 67] on icon at bounding box center [184, 69] width 9 height 5
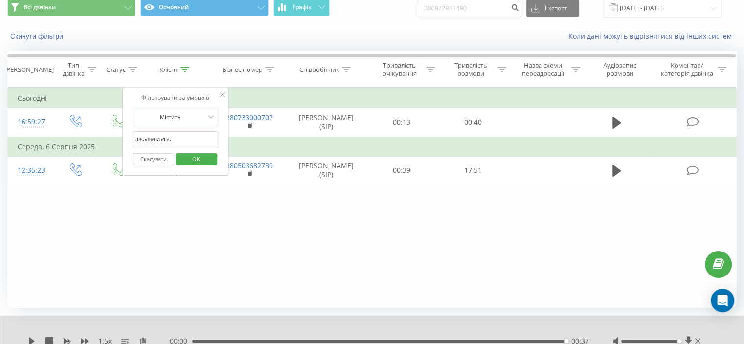
click at [166, 131] on input "380989825450" at bounding box center [175, 139] width 86 height 17
paste input "90745647"
click at [191, 154] on span "OK" at bounding box center [195, 158] width 27 height 15
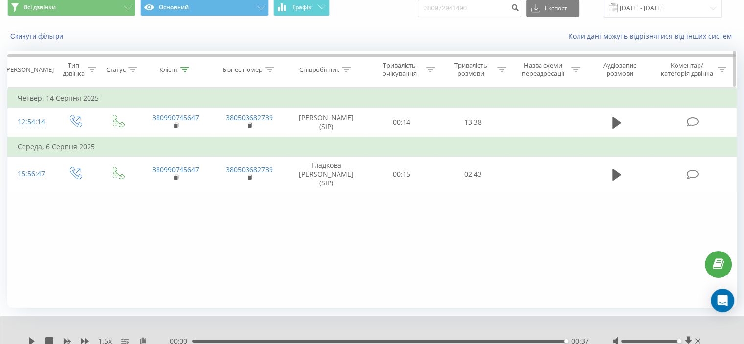
drag, startPoint x: 182, startPoint y: 68, endPoint x: 183, endPoint y: 80, distance: 12.3
click at [182, 68] on icon at bounding box center [184, 69] width 9 height 5
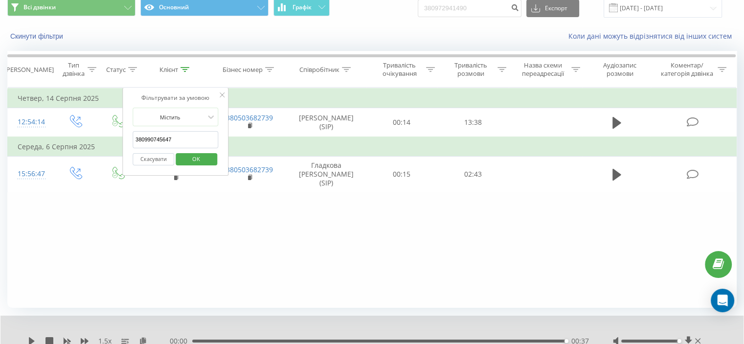
click at [166, 131] on input "380990745647" at bounding box center [175, 139] width 86 height 17
paste input "672772198"
click at [190, 156] on span "OK" at bounding box center [195, 158] width 27 height 15
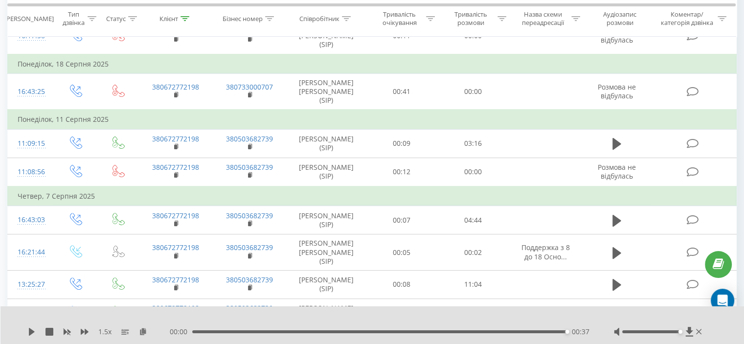
scroll to position [261, 0]
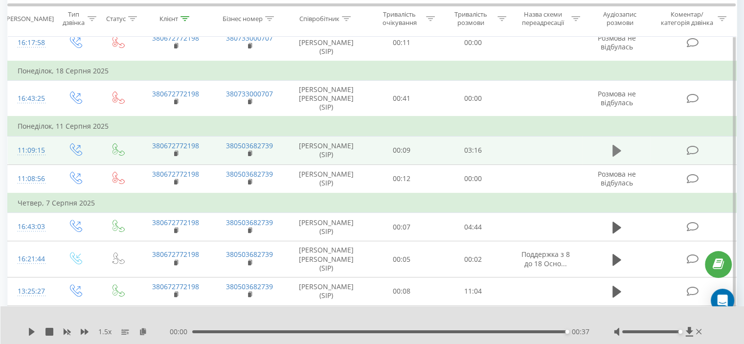
click at [621, 151] on button at bounding box center [616, 150] width 15 height 15
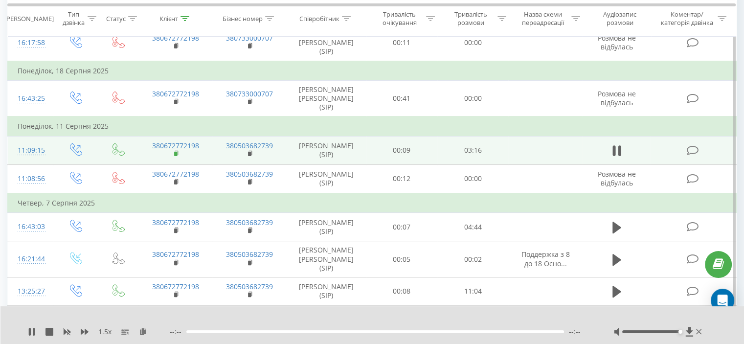
click at [176, 152] on rect at bounding box center [175, 154] width 3 height 4
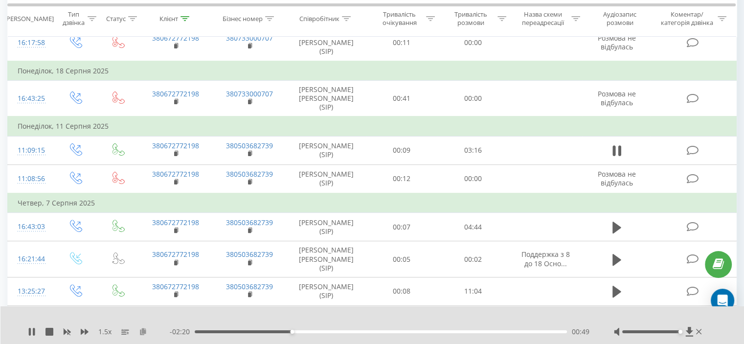
click at [142, 334] on icon at bounding box center [143, 331] width 8 height 7
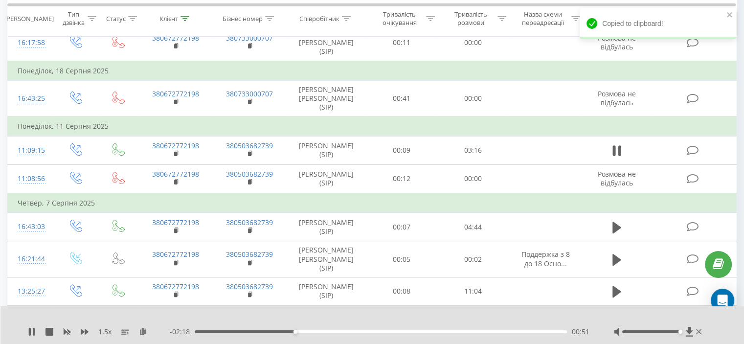
click at [521, 330] on div "00:51" at bounding box center [381, 331] width 372 height 3
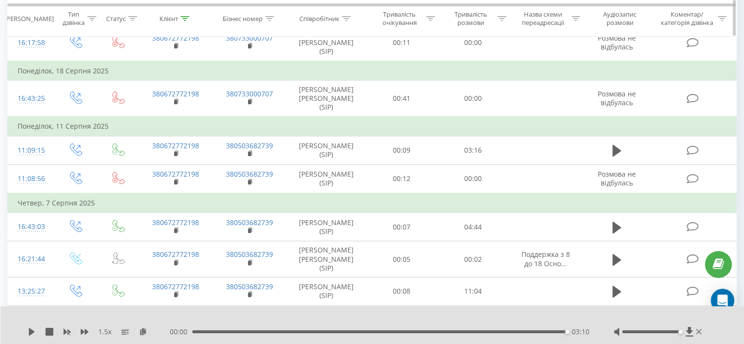
click at [185, 18] on icon at bounding box center [184, 18] width 9 height 5
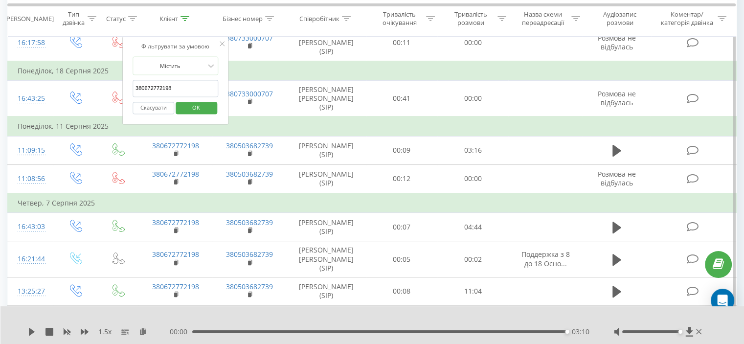
click at [166, 83] on input "380672772198" at bounding box center [175, 88] width 86 height 17
click at [175, 89] on input "380672772198" at bounding box center [175, 88] width 86 height 17
paste input "80526036"
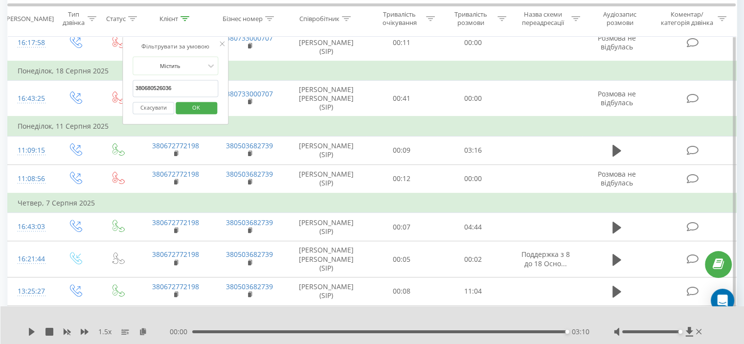
click at [188, 105] on span "OK" at bounding box center [195, 107] width 27 height 15
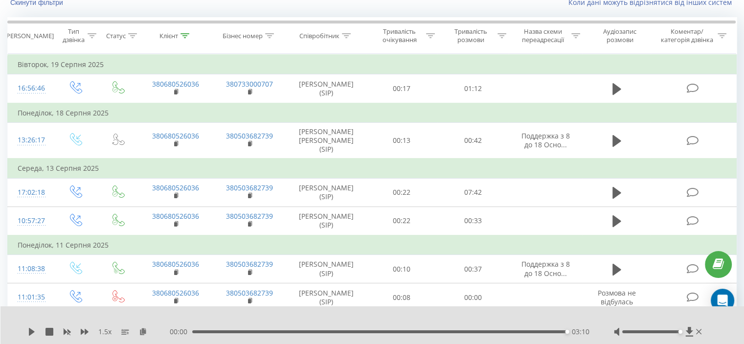
scroll to position [49, 0]
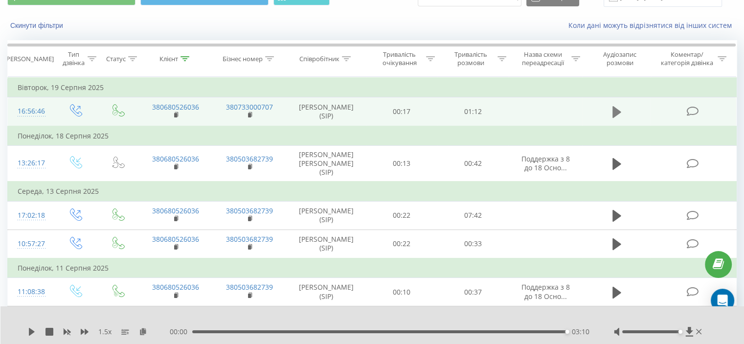
click at [613, 109] on icon at bounding box center [616, 112] width 9 height 12
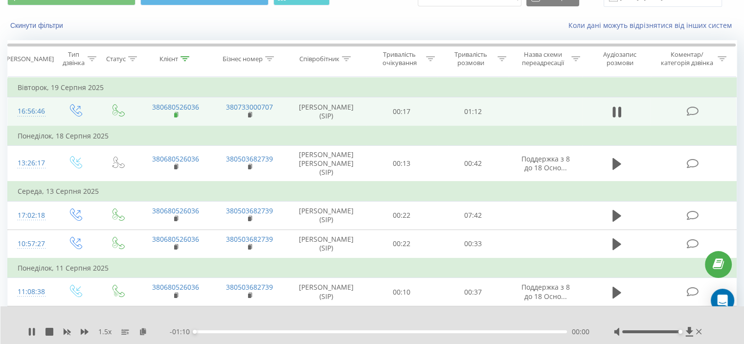
click at [177, 114] on icon at bounding box center [176, 114] width 5 height 7
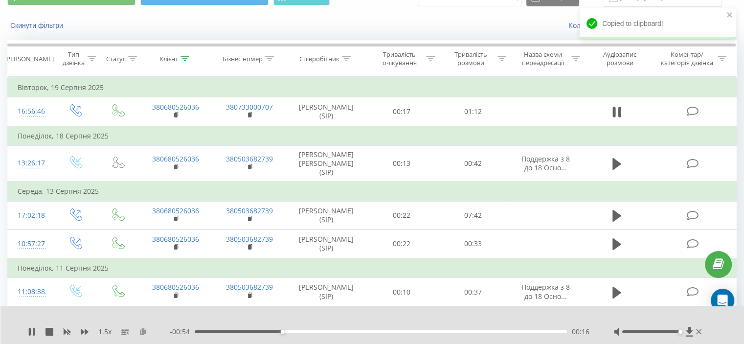
click at [143, 330] on icon at bounding box center [143, 331] width 8 height 7
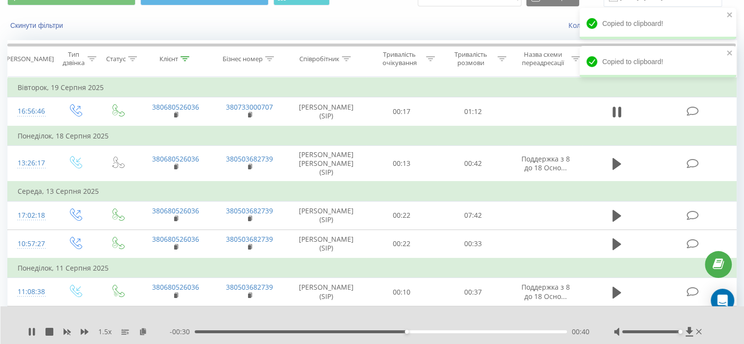
click at [544, 329] on div "- 00:30 00:40 00:40" at bounding box center [379, 332] width 419 height 10
click at [547, 331] on div "00:40" at bounding box center [381, 331] width 372 height 3
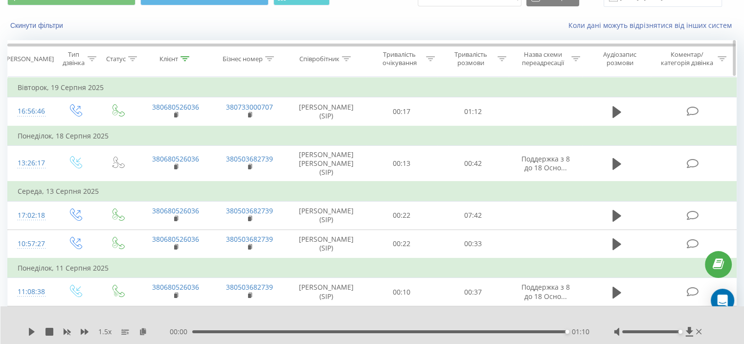
click at [187, 56] on icon at bounding box center [184, 58] width 9 height 5
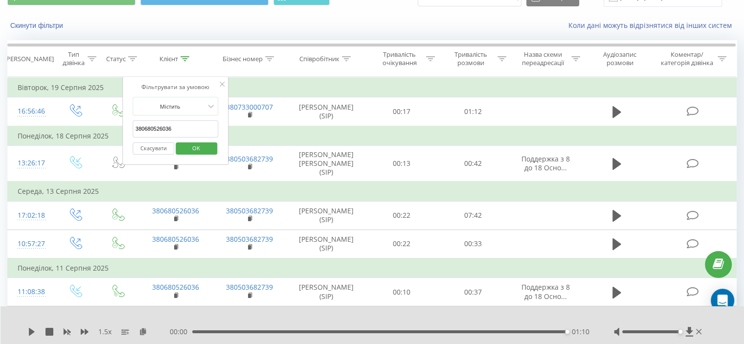
click at [162, 124] on input "380680526036" at bounding box center [175, 128] width 86 height 17
paste input "985619945"
click at [200, 145] on span "OK" at bounding box center [195, 147] width 27 height 15
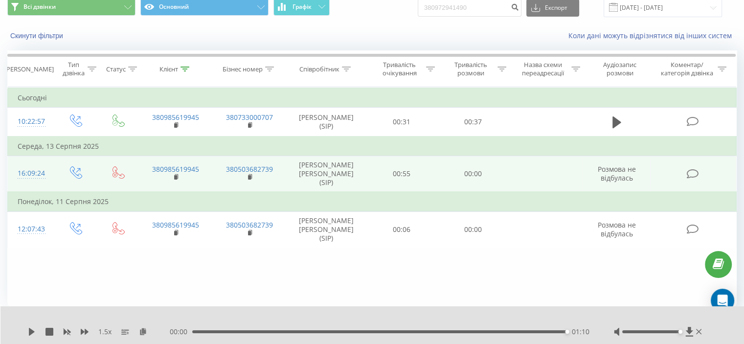
scroll to position [38, 0]
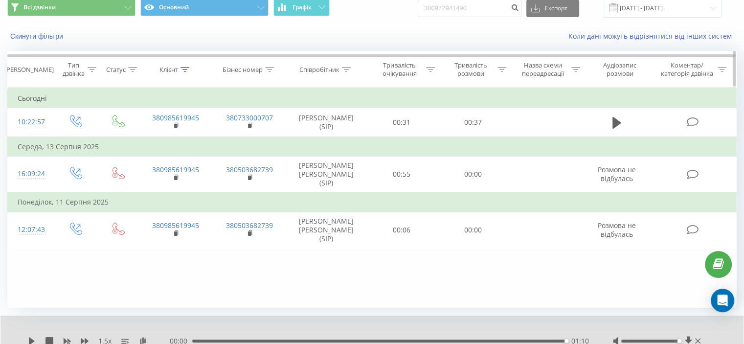
click at [185, 67] on icon at bounding box center [184, 69] width 9 height 5
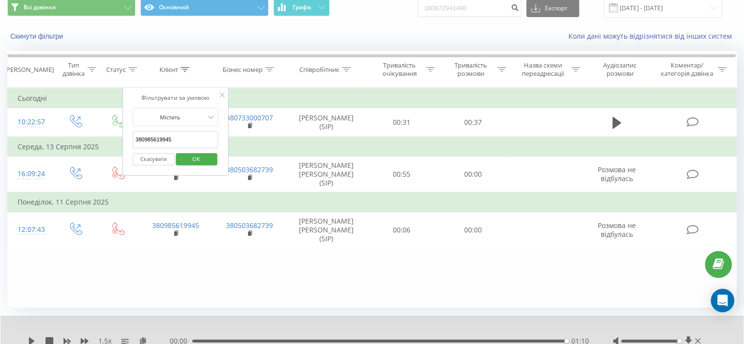
click at [157, 144] on input "380985619945" at bounding box center [175, 139] width 86 height 17
paste input "55052076"
click at [184, 154] on span "OK" at bounding box center [195, 158] width 27 height 15
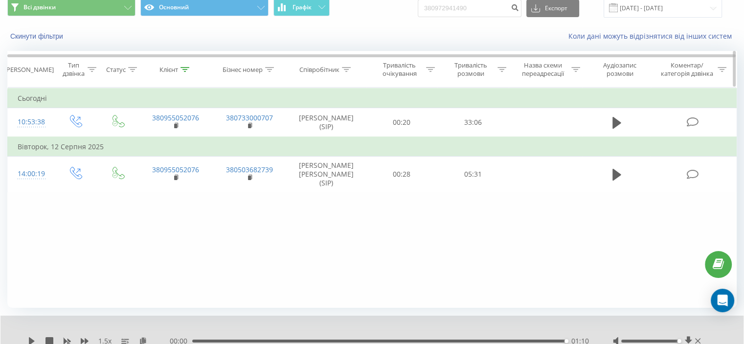
click at [187, 67] on icon at bounding box center [184, 69] width 9 height 5
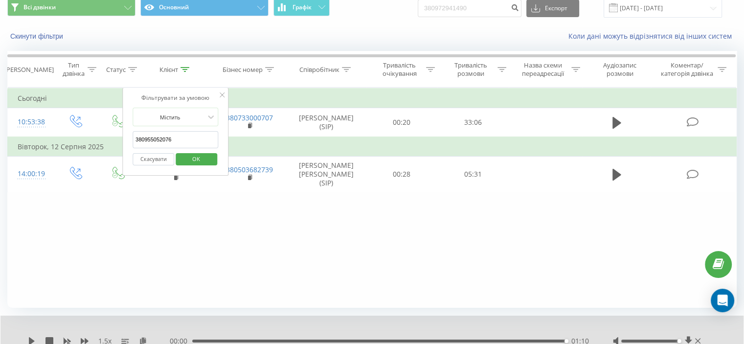
click at [159, 139] on input "380955052076" at bounding box center [175, 139] width 86 height 17
paste input "94272122"
click at [191, 156] on span "OK" at bounding box center [195, 158] width 27 height 15
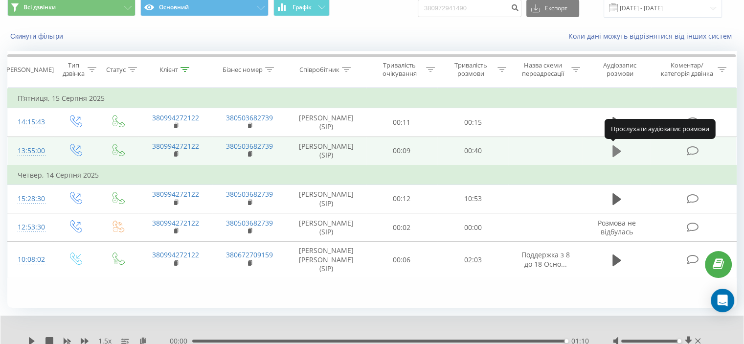
click at [616, 148] on icon at bounding box center [616, 151] width 9 height 12
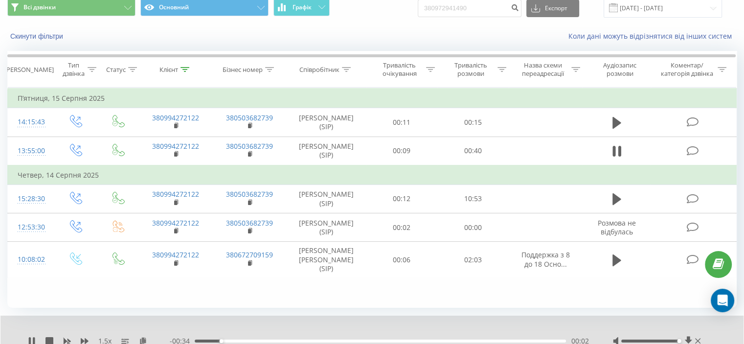
drag, startPoint x: 174, startPoint y: 151, endPoint x: 207, endPoint y: 170, distance: 37.9
click at [175, 151] on icon at bounding box center [176, 154] width 5 height 7
drag, startPoint x: 352, startPoint y: 339, endPoint x: 369, endPoint y: 339, distance: 17.1
click at [352, 339] on div "00:04" at bounding box center [380, 340] width 371 height 3
click at [454, 338] on div "- 00:19 00:18 00:18" at bounding box center [379, 341] width 418 height 10
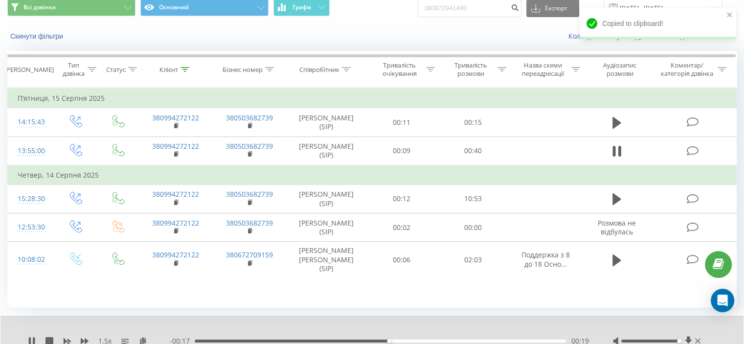
click at [471, 342] on div "- 00:17 00:19 00:19" at bounding box center [379, 341] width 418 height 10
click at [482, 342] on div "00:19" at bounding box center [380, 340] width 371 height 3
click at [462, 341] on div "00:32" at bounding box center [380, 340] width 371 height 3
click at [428, 338] on div "- 00:09 00:27 00:27" at bounding box center [379, 341] width 418 height 10
click at [424, 339] on div "00:28" at bounding box center [380, 340] width 371 height 3
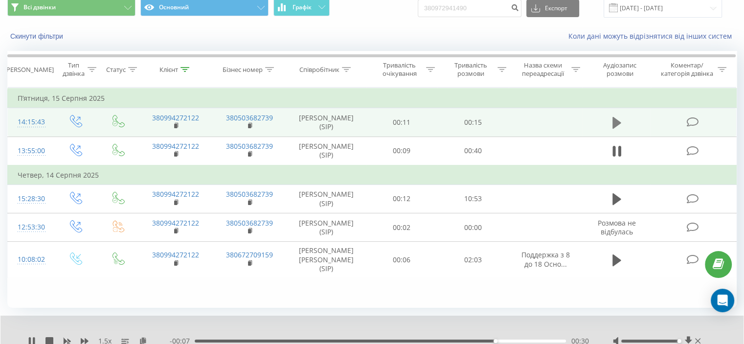
click at [622, 122] on button at bounding box center [616, 122] width 15 height 15
click at [186, 66] on div at bounding box center [184, 70] width 9 height 8
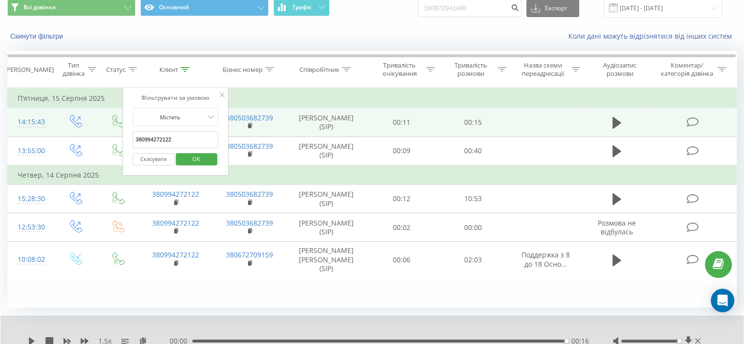
click at [167, 140] on input "380994272122" at bounding box center [175, 139] width 86 height 17
paste input "3711606"
click at [188, 155] on span "OK" at bounding box center [195, 158] width 27 height 15
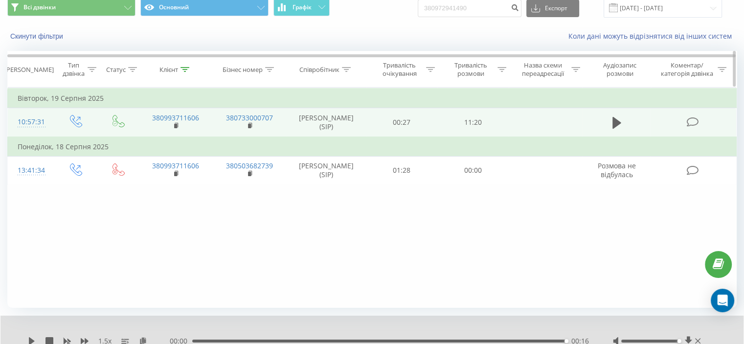
click at [185, 68] on icon at bounding box center [184, 69] width 9 height 5
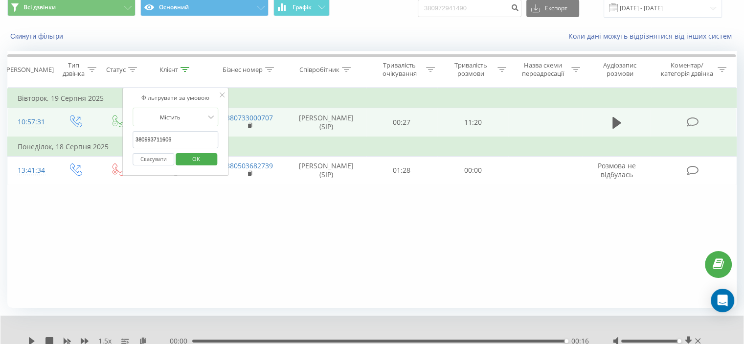
click at [166, 139] on input "380993711606" at bounding box center [175, 139] width 86 height 17
paste input "76328731"
click at [191, 154] on span "OK" at bounding box center [195, 158] width 27 height 15
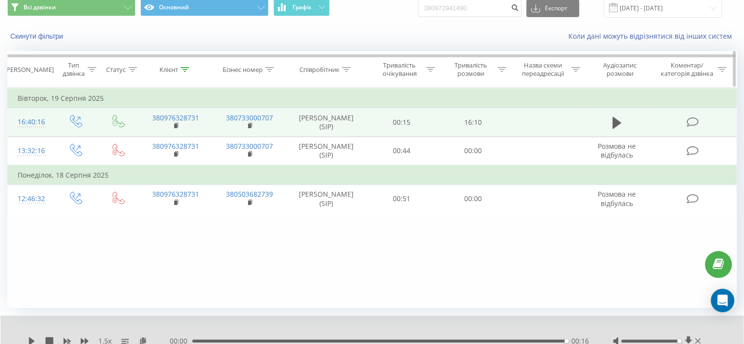
click at [185, 69] on icon at bounding box center [184, 69] width 9 height 5
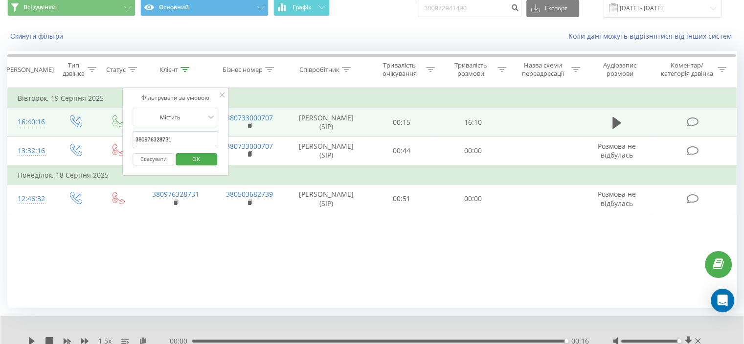
click at [166, 142] on input "380976328731" at bounding box center [175, 139] width 86 height 17
paste input "9681336"
type input "380979681336"
click at [198, 158] on span "OK" at bounding box center [195, 158] width 27 height 15
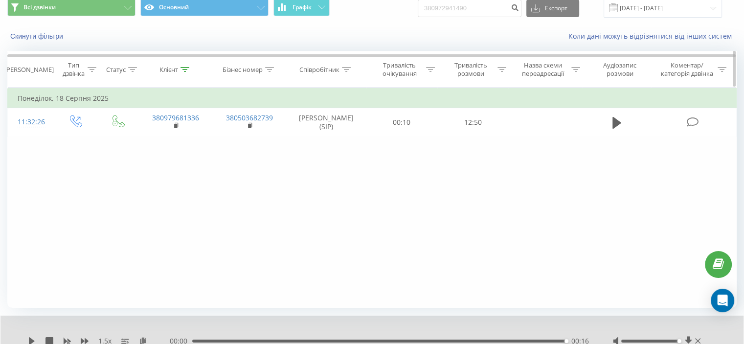
click at [185, 64] on th "Клієнт" at bounding box center [175, 69] width 74 height 36
click at [185, 69] on icon at bounding box center [184, 69] width 9 height 5
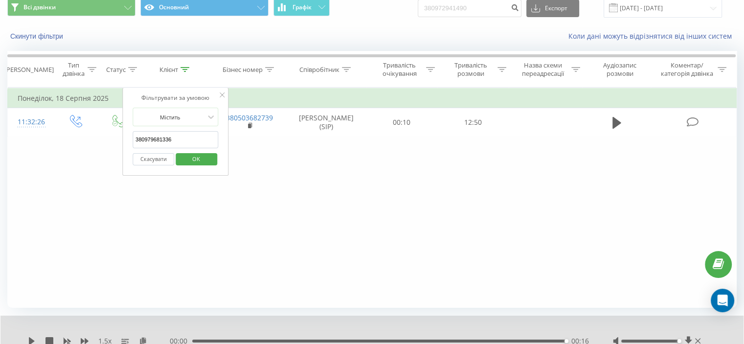
click at [168, 137] on input "380979681336" at bounding box center [175, 139] width 86 height 17
paste input "508016583"
drag, startPoint x: 191, startPoint y: 156, endPoint x: 197, endPoint y: 159, distance: 6.8
click at [191, 156] on span "OK" at bounding box center [195, 158] width 27 height 15
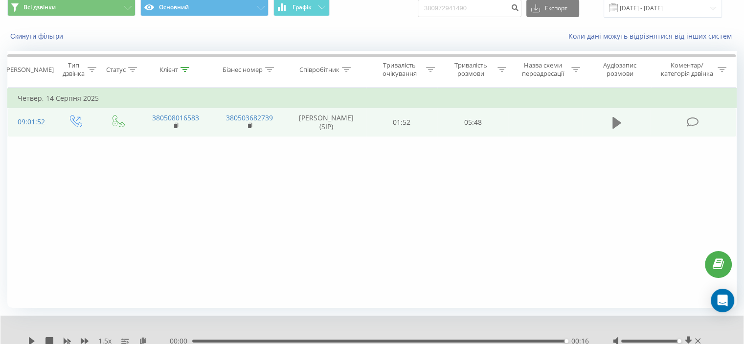
click at [616, 125] on icon at bounding box center [616, 123] width 9 height 12
click at [176, 124] on rect at bounding box center [175, 126] width 3 height 4
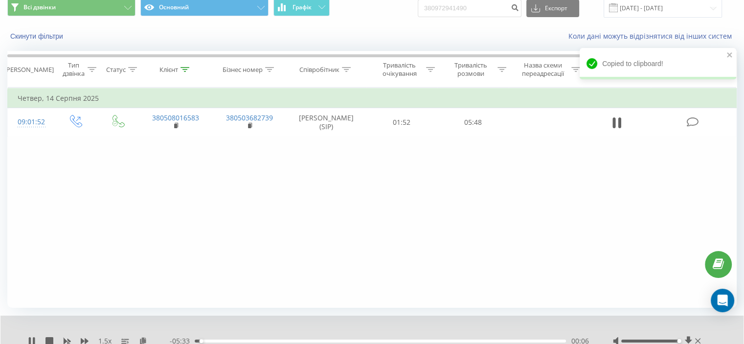
click at [208, 340] on div "00:06" at bounding box center [380, 340] width 371 height 3
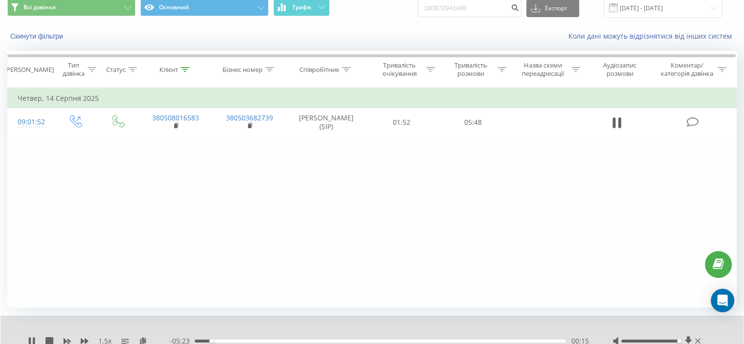
click at [219, 339] on div "00:15" at bounding box center [380, 340] width 371 height 3
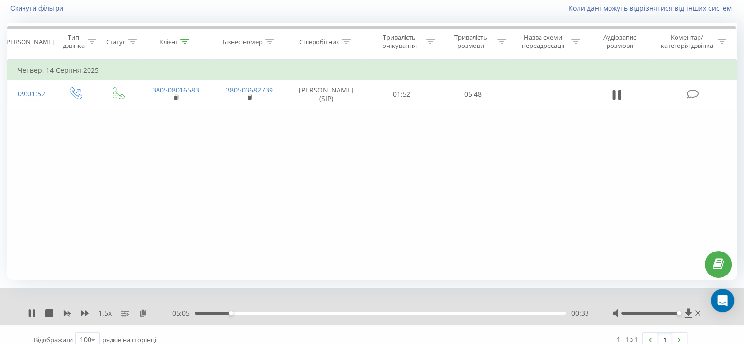
scroll to position [76, 0]
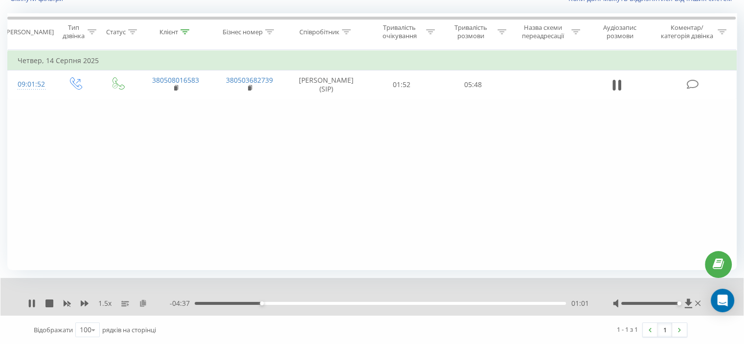
click at [146, 300] on icon at bounding box center [143, 302] width 8 height 7
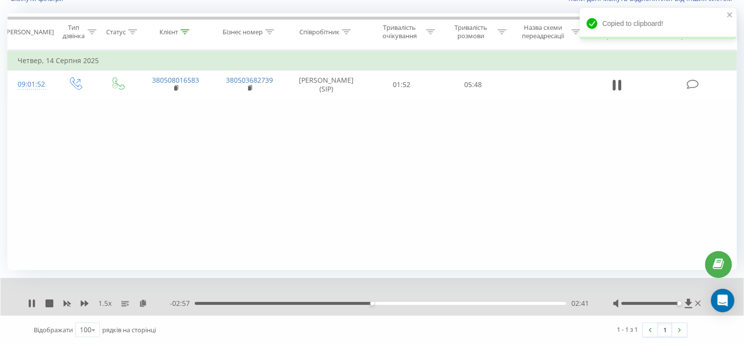
click at [521, 301] on div "- 02:57 02:41 02:41" at bounding box center [379, 303] width 418 height 10
click at [535, 305] on div "- 02:56 02:42 02:42" at bounding box center [379, 303] width 418 height 10
click at [538, 303] on div "02:42" at bounding box center [380, 303] width 371 height 3
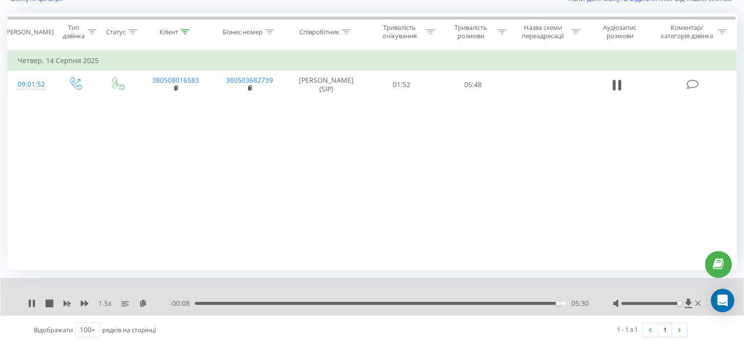
click at [498, 306] on div "- 00:08 05:30 05:30" at bounding box center [379, 303] width 418 height 10
click at [493, 303] on div "05:31" at bounding box center [380, 303] width 371 height 3
click at [460, 303] on div "04:35" at bounding box center [380, 303] width 371 height 3
click at [614, 87] on icon at bounding box center [613, 85] width 3 height 11
click at [185, 32] on icon at bounding box center [184, 31] width 9 height 5
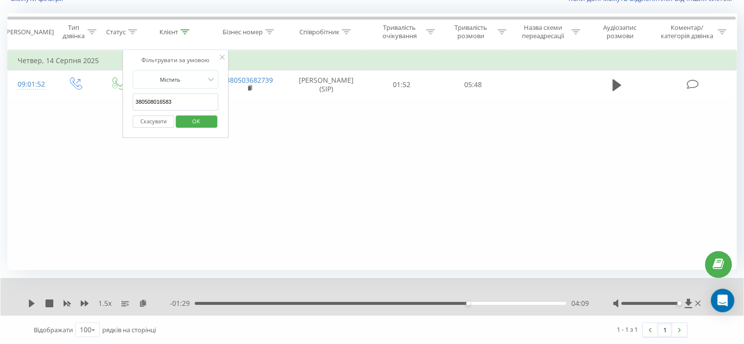
click at [168, 102] on input "380508016583" at bounding box center [175, 101] width 86 height 17
paste input "981275178"
click at [205, 125] on span "OK" at bounding box center [195, 120] width 27 height 15
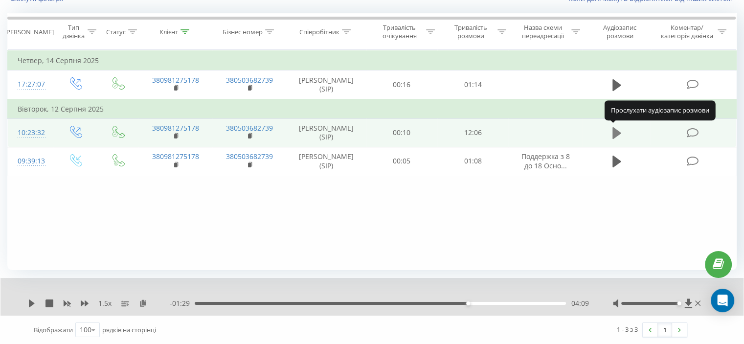
click at [616, 130] on icon at bounding box center [616, 133] width 9 height 12
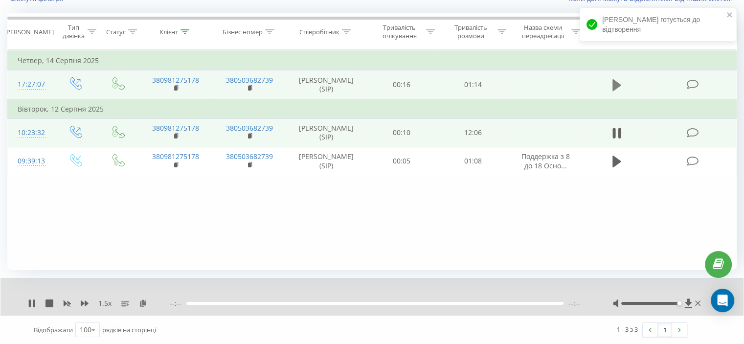
click at [614, 84] on icon at bounding box center [616, 85] width 9 height 12
click at [177, 86] on icon at bounding box center [176, 87] width 3 height 4
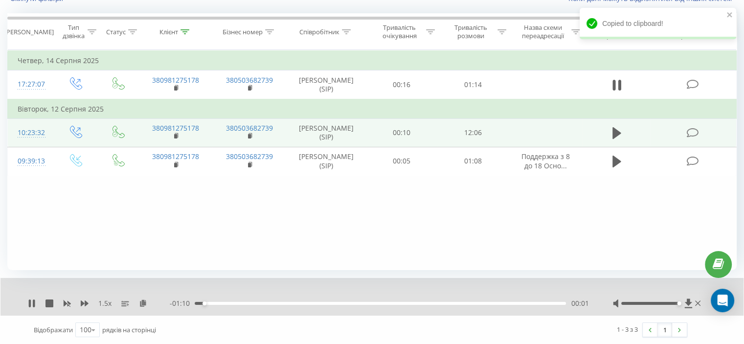
click at [366, 302] on div "00:01" at bounding box center [380, 303] width 371 height 3
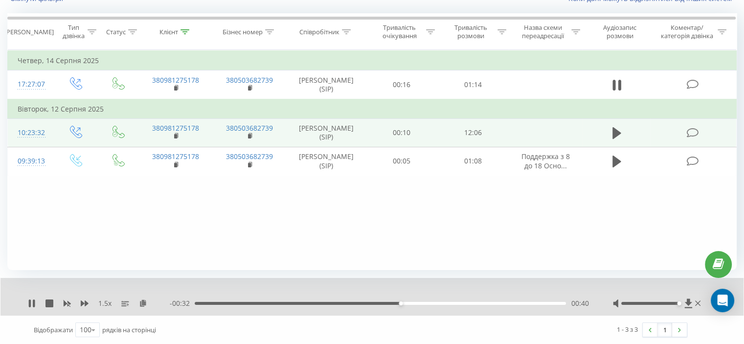
click at [544, 303] on div "00:40" at bounding box center [380, 303] width 371 height 3
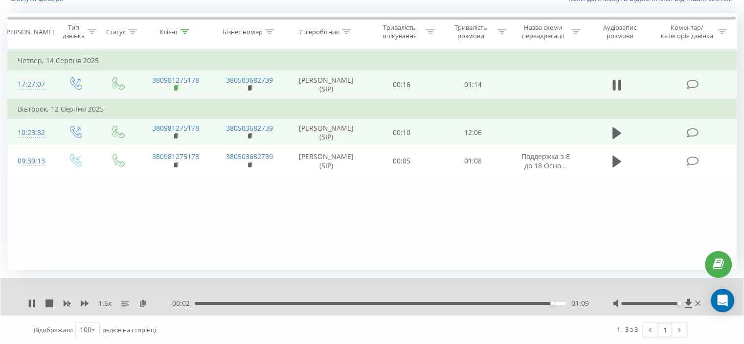
click at [175, 88] on rect at bounding box center [175, 88] width 3 height 4
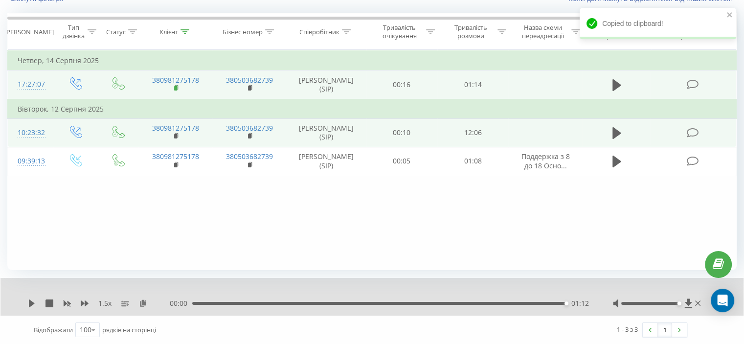
click at [176, 86] on rect at bounding box center [175, 88] width 3 height 4
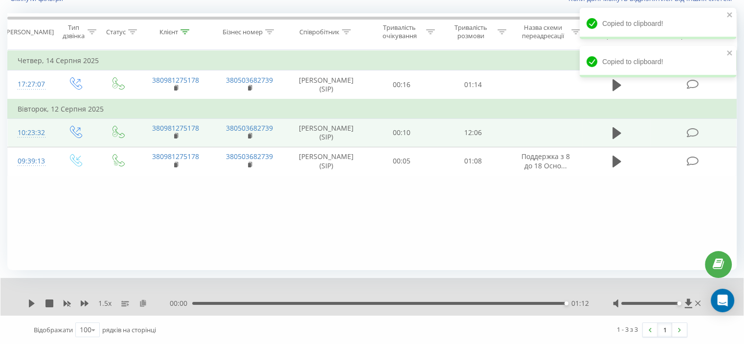
click at [141, 302] on icon at bounding box center [143, 302] width 8 height 7
click at [188, 32] on icon at bounding box center [184, 31] width 9 height 5
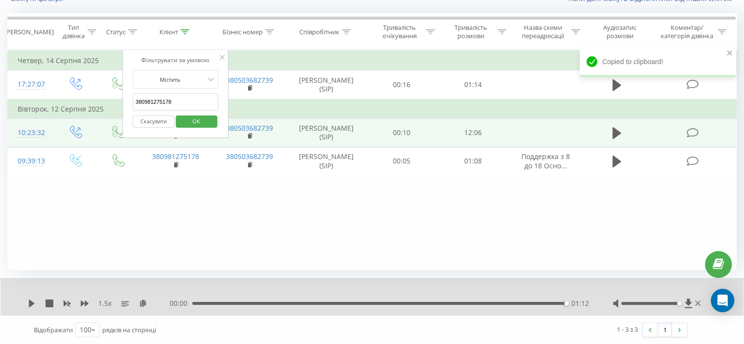
click at [169, 94] on input "380981275178" at bounding box center [175, 101] width 86 height 17
click at [169, 95] on input "380981275178" at bounding box center [175, 101] width 86 height 17
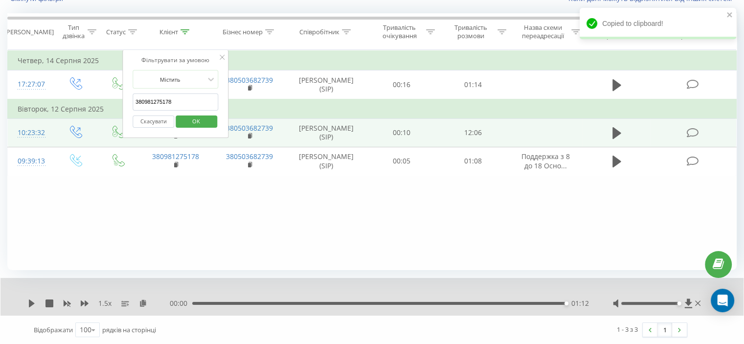
paste input "9825450"
click at [201, 119] on span "OK" at bounding box center [195, 120] width 27 height 15
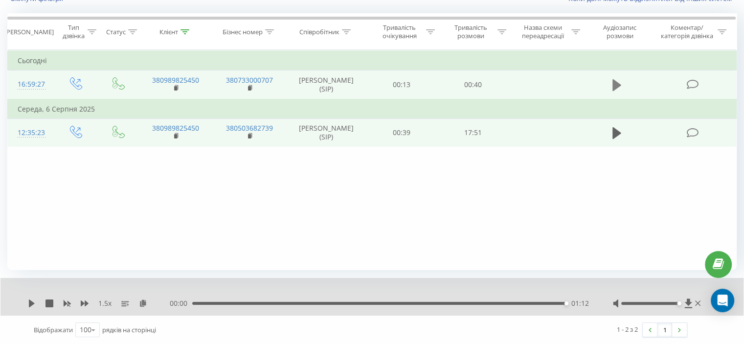
click at [613, 86] on icon at bounding box center [616, 85] width 9 height 12
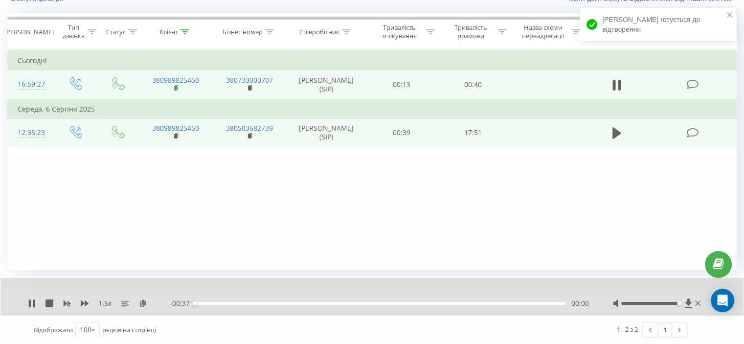
click at [176, 88] on rect at bounding box center [175, 88] width 3 height 4
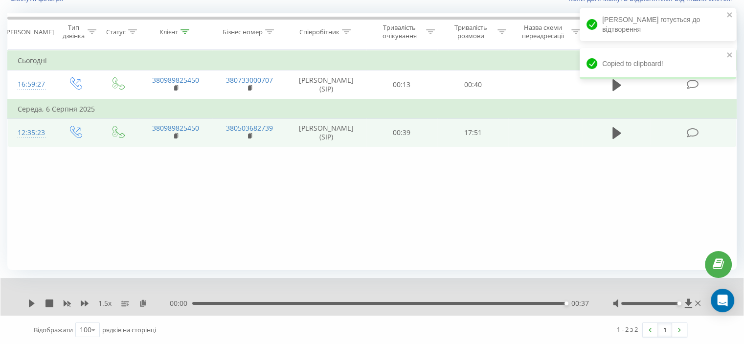
click at [41, 303] on div "1.5 x" at bounding box center [99, 303] width 142 height 10
click at [35, 302] on icon at bounding box center [32, 303] width 8 height 8
click at [614, 88] on icon at bounding box center [616, 85] width 9 height 12
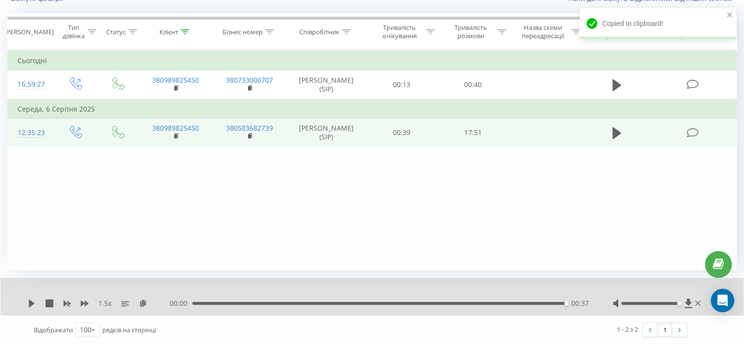
click at [614, 88] on icon at bounding box center [616, 85] width 9 height 12
click at [203, 303] on div "00:37" at bounding box center [379, 303] width 374 height 3
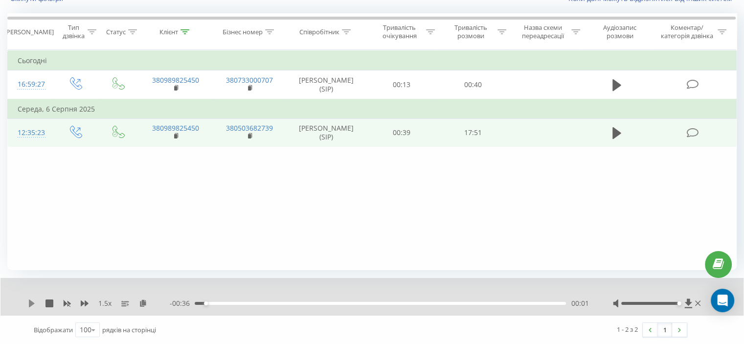
click at [35, 301] on icon at bounding box center [32, 303] width 8 height 8
click at [311, 301] on div "- 00:33 00:04 00:04" at bounding box center [379, 303] width 418 height 10
click at [319, 302] on div "00:04" at bounding box center [380, 303] width 371 height 3
click at [402, 302] on div "00:13" at bounding box center [380, 303] width 371 height 3
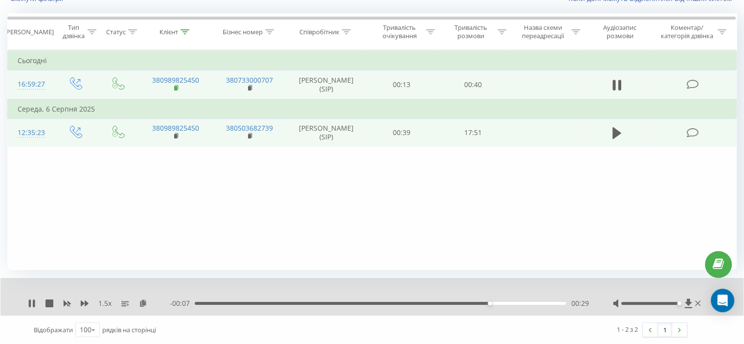
click at [174, 88] on rect at bounding box center [175, 88] width 3 height 4
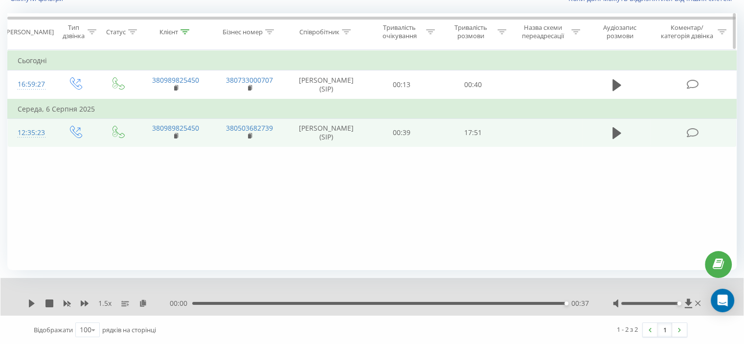
click at [185, 31] on icon at bounding box center [184, 31] width 9 height 5
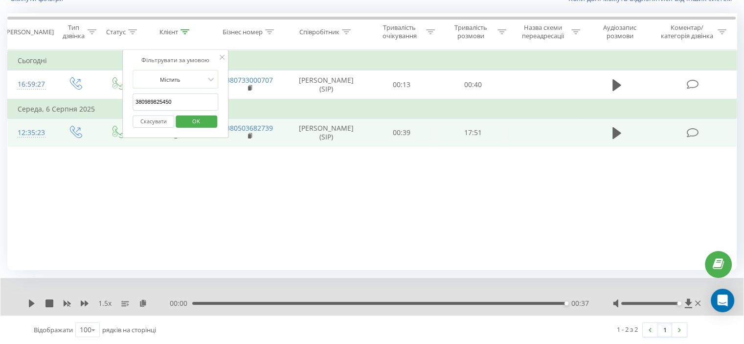
click at [163, 94] on input "380989825450" at bounding box center [175, 101] width 86 height 17
paste input "93009354"
click at [190, 115] on span "OK" at bounding box center [195, 120] width 27 height 15
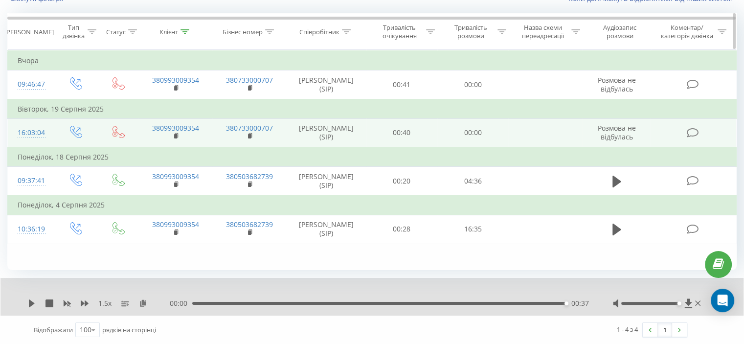
click at [184, 27] on th "Клієнт" at bounding box center [175, 32] width 74 height 36
click at [184, 34] on div at bounding box center [184, 32] width 9 height 8
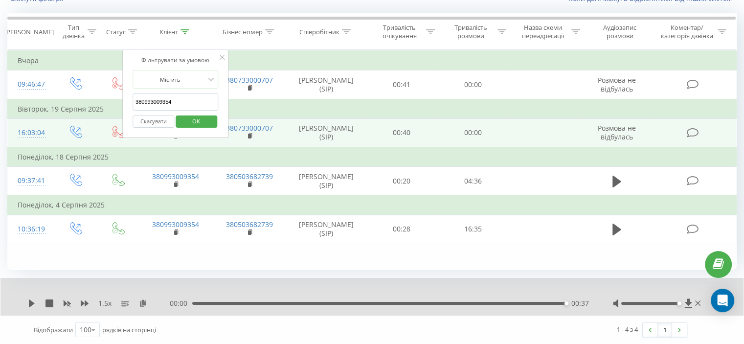
click at [161, 100] on input "380993009354" at bounding box center [175, 101] width 86 height 17
paste input "81275178"
click at [197, 116] on span "OK" at bounding box center [195, 120] width 27 height 15
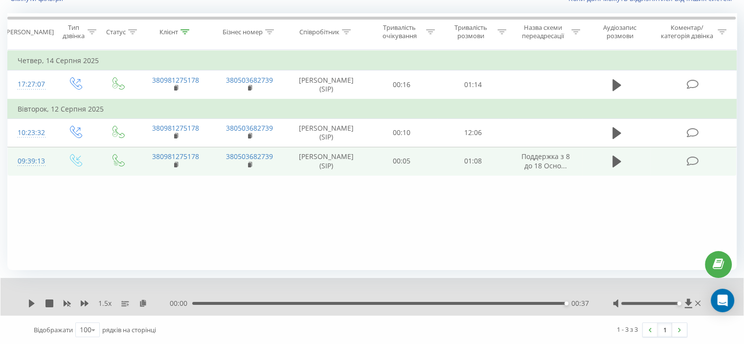
drag, startPoint x: 612, startPoint y: 135, endPoint x: 592, endPoint y: 155, distance: 28.4
click at [613, 135] on icon at bounding box center [616, 133] width 9 height 12
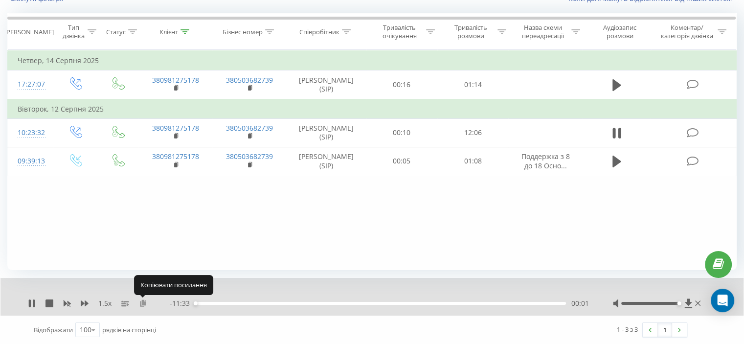
click at [141, 303] on icon at bounding box center [143, 302] width 8 height 7
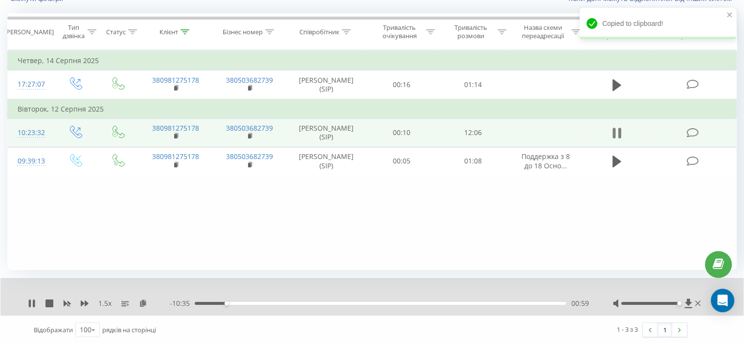
click at [618, 134] on icon at bounding box center [618, 133] width 3 height 11
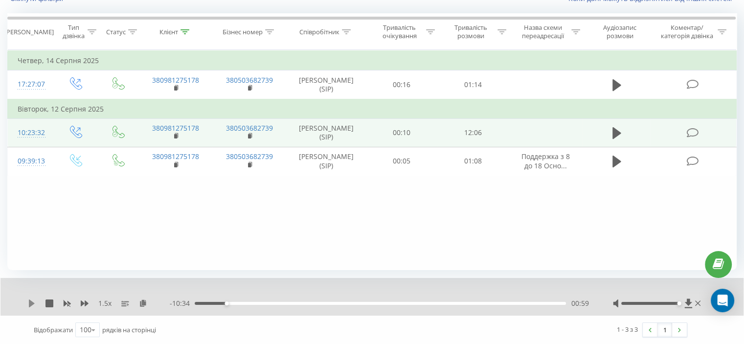
click at [33, 305] on icon at bounding box center [32, 303] width 8 height 8
click at [557, 303] on div "01:00" at bounding box center [380, 303] width 371 height 3
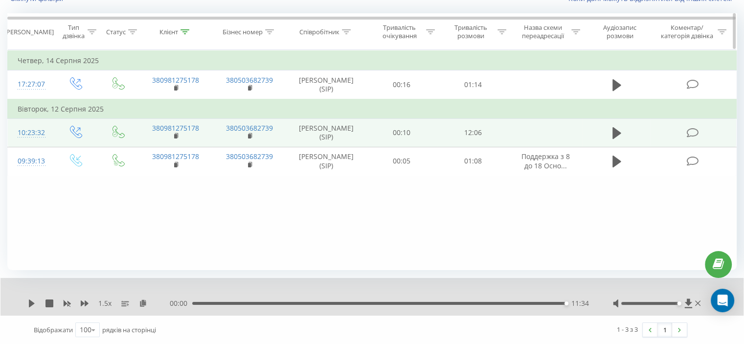
click at [183, 29] on icon at bounding box center [184, 31] width 9 height 5
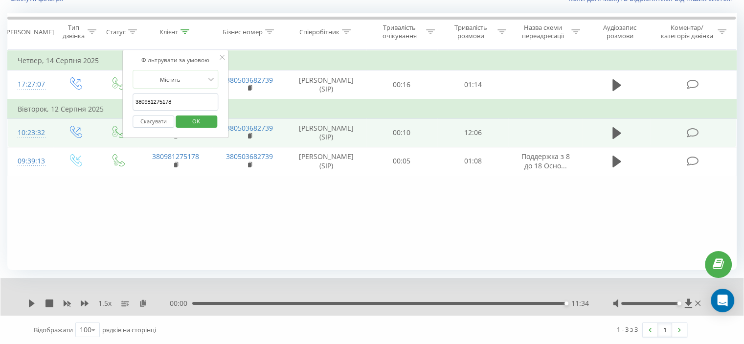
click at [167, 100] on input "380981275178" at bounding box center [175, 101] width 86 height 17
paste input "7365439"
click at [191, 115] on span "OK" at bounding box center [195, 120] width 27 height 15
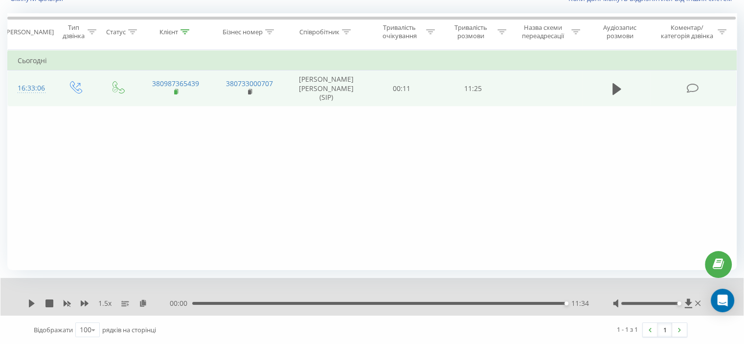
click at [176, 92] on rect at bounding box center [175, 92] width 3 height 4
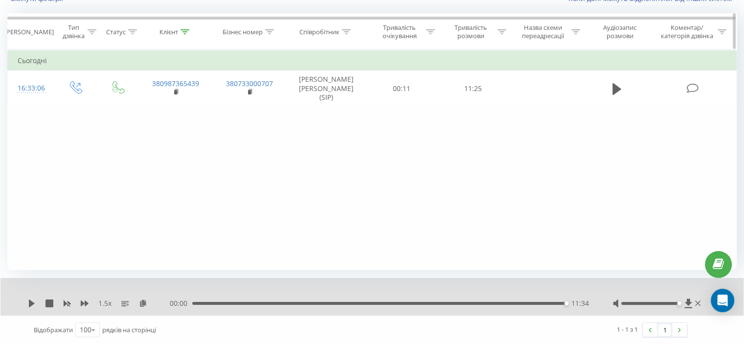
click at [183, 31] on icon at bounding box center [184, 31] width 9 height 5
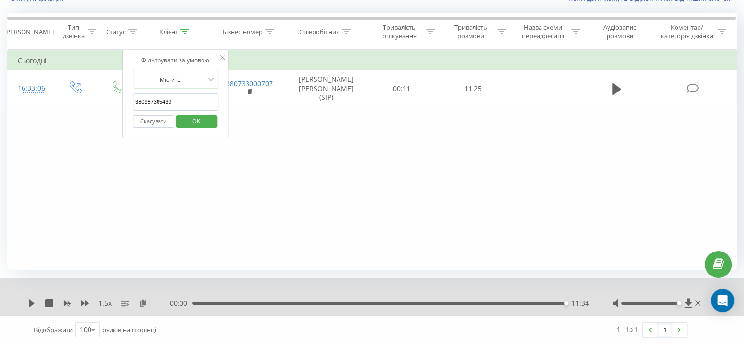
click at [169, 97] on input "380987365439" at bounding box center [175, 101] width 86 height 17
paste input "73401027"
click at [199, 116] on span "OK" at bounding box center [195, 120] width 27 height 15
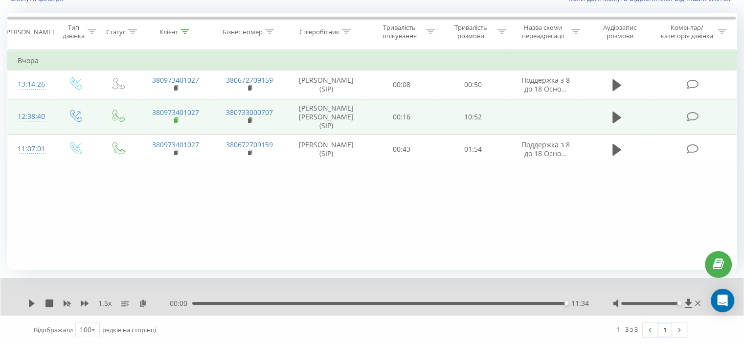
click at [176, 123] on rect at bounding box center [175, 120] width 3 height 4
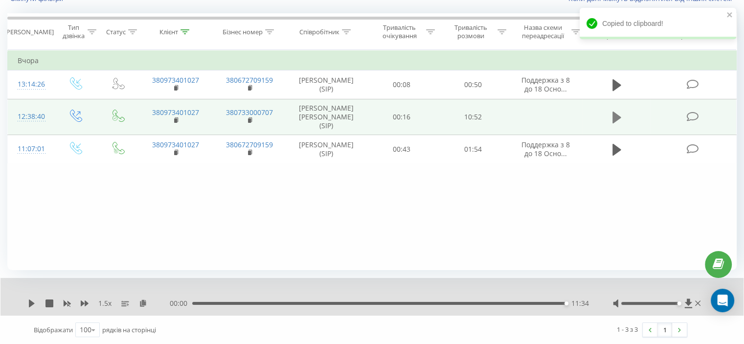
click at [616, 123] on icon at bounding box center [616, 117] width 9 height 12
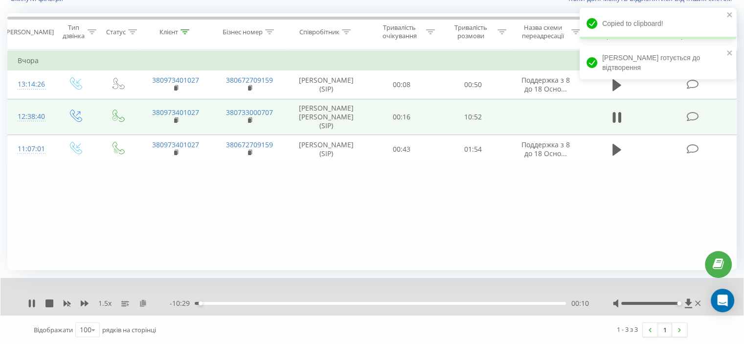
click at [145, 300] on icon at bounding box center [143, 302] width 8 height 7
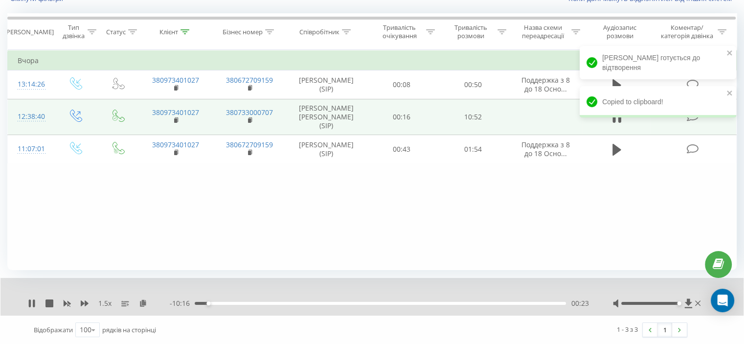
click at [557, 302] on div "00:23" at bounding box center [380, 303] width 371 height 3
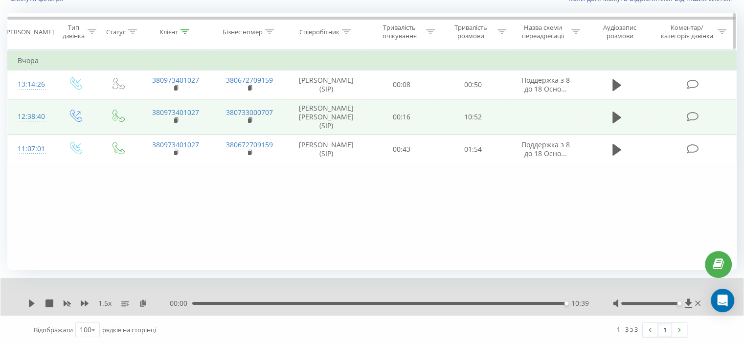
click at [186, 35] on div at bounding box center [184, 32] width 9 height 8
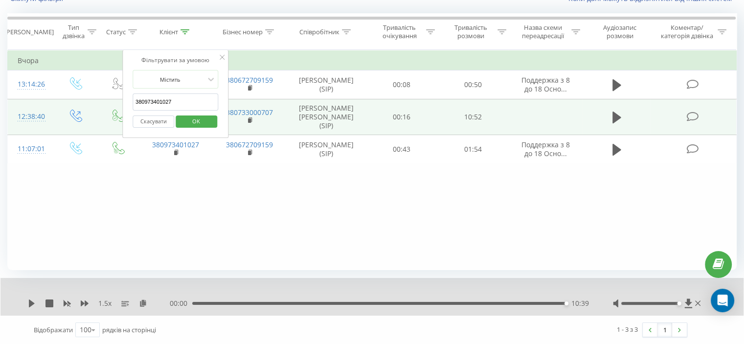
click at [166, 101] on input "380973401027" at bounding box center [175, 101] width 86 height 17
paste input "65523199"
click at [196, 116] on span "OK" at bounding box center [195, 120] width 27 height 15
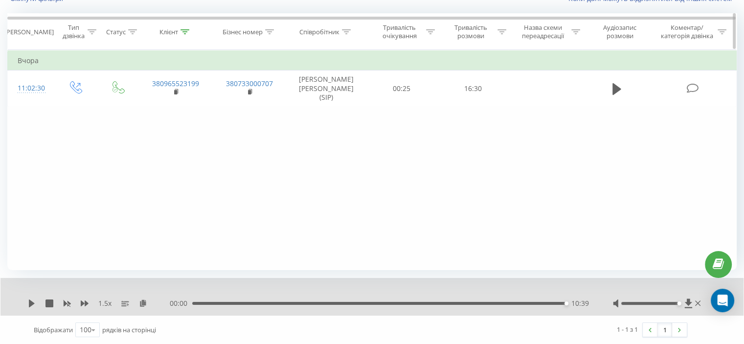
click at [182, 29] on icon at bounding box center [184, 31] width 9 height 5
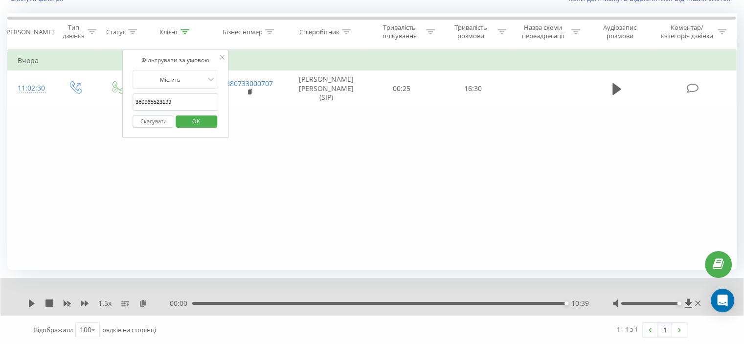
click at [168, 99] on input "380965523199" at bounding box center [175, 101] width 86 height 17
paste input "8165524"
click at [191, 115] on span "OK" at bounding box center [195, 120] width 27 height 15
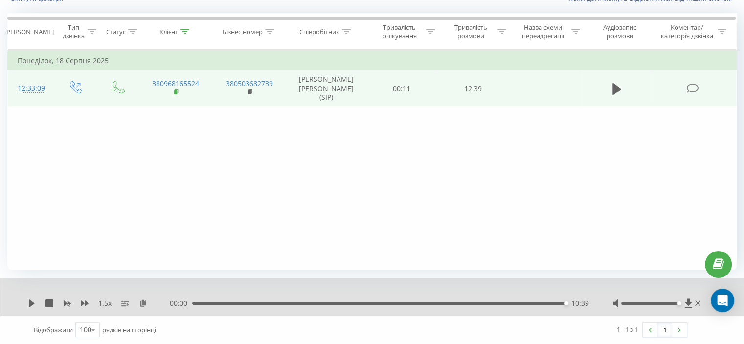
click at [176, 88] on icon at bounding box center [176, 91] width 5 height 7
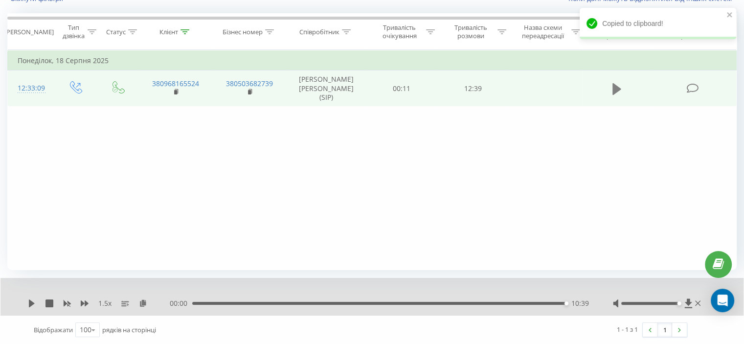
click at [617, 86] on icon at bounding box center [616, 89] width 9 height 12
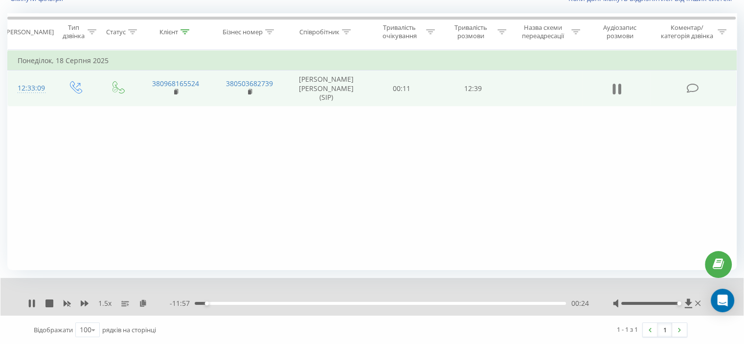
click at [615, 92] on icon at bounding box center [613, 89] width 3 height 11
click at [188, 30] on icon at bounding box center [184, 31] width 9 height 5
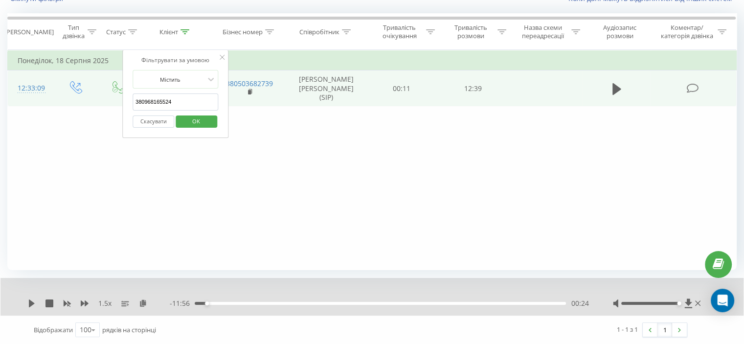
click at [168, 97] on input "380968165524" at bounding box center [175, 101] width 86 height 17
paste input "51068653"
click at [198, 118] on span "OK" at bounding box center [195, 120] width 27 height 15
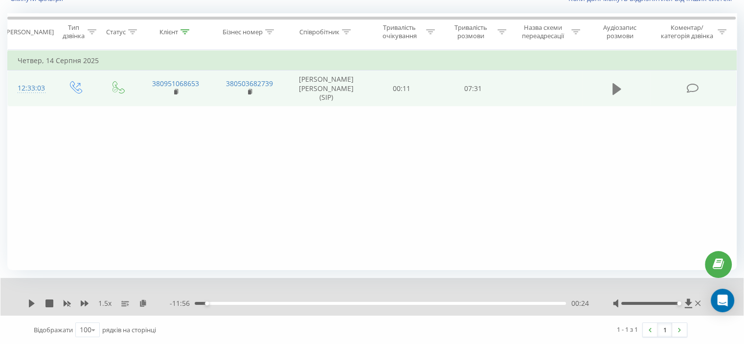
click at [611, 90] on button at bounding box center [616, 89] width 15 height 15
click at [177, 91] on icon at bounding box center [176, 91] width 5 height 7
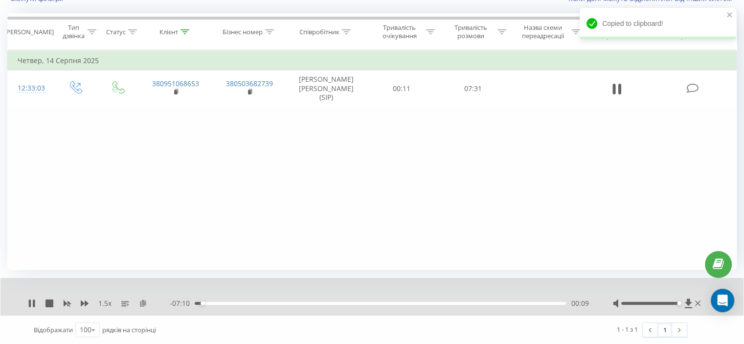
click at [145, 302] on icon at bounding box center [143, 302] width 8 height 7
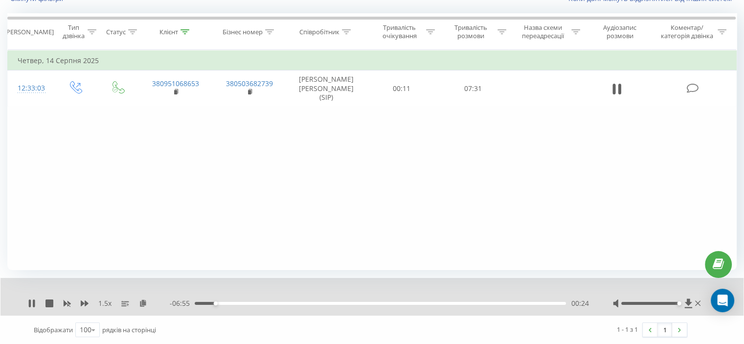
click at [555, 302] on div "00:24" at bounding box center [380, 303] width 371 height 3
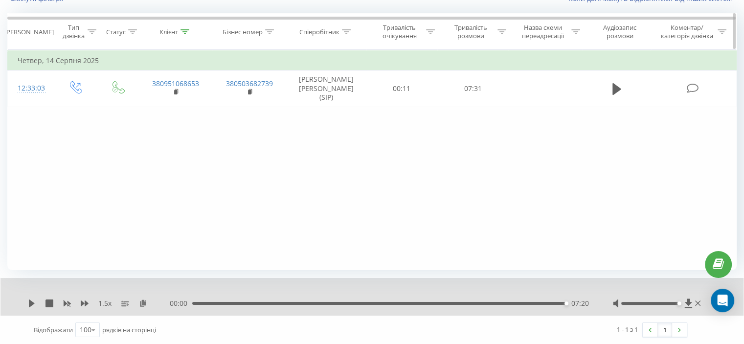
click at [185, 33] on icon at bounding box center [184, 31] width 9 height 5
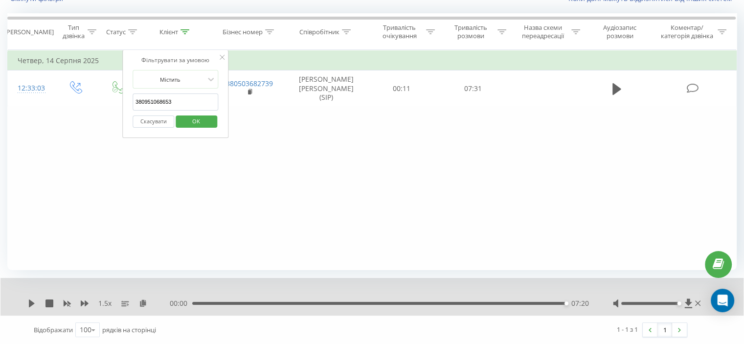
click at [160, 98] on input "380951068653" at bounding box center [175, 101] width 86 height 17
paste input "663887652"
click at [198, 116] on span "OK" at bounding box center [195, 120] width 27 height 15
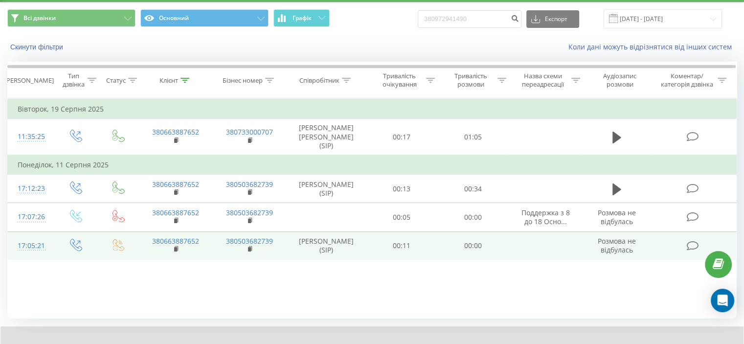
scroll to position [38, 0]
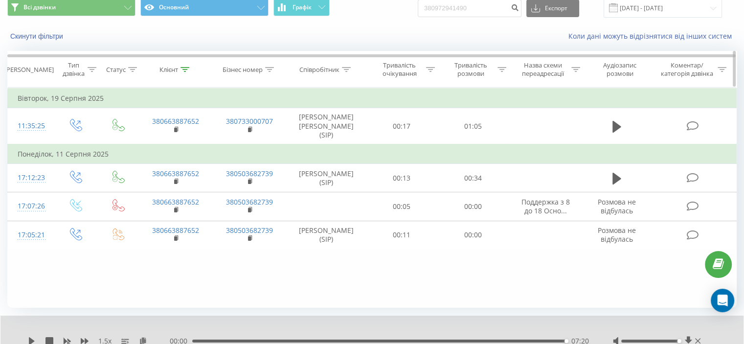
click at [186, 67] on icon at bounding box center [184, 69] width 9 height 5
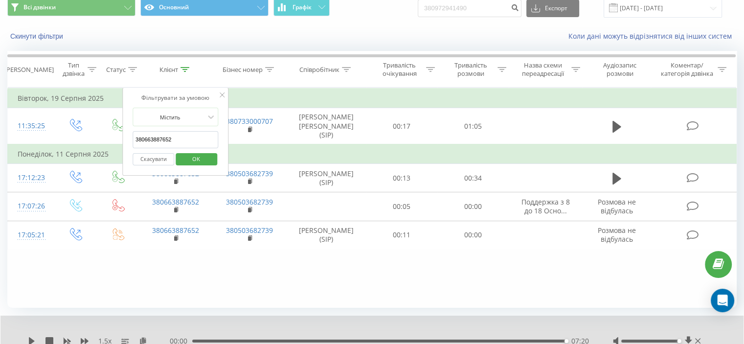
click at [165, 138] on input "380663887652" at bounding box center [175, 139] width 86 height 17
paste input "965964509"
click at [202, 158] on span "OK" at bounding box center [195, 158] width 27 height 15
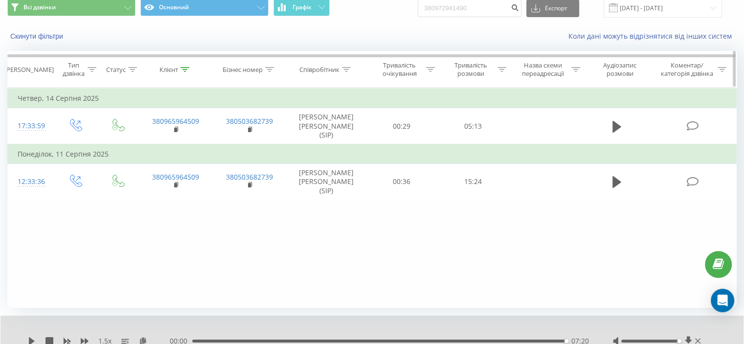
click at [186, 68] on icon at bounding box center [184, 69] width 9 height 5
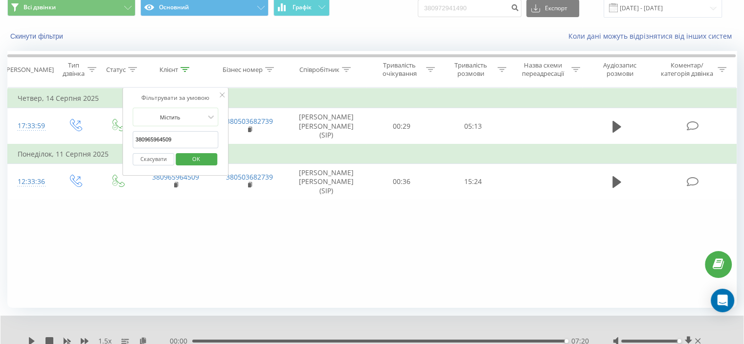
click at [166, 135] on input "380965964509" at bounding box center [175, 139] width 86 height 17
paste input "677166615"
click at [195, 159] on span "OK" at bounding box center [195, 158] width 27 height 15
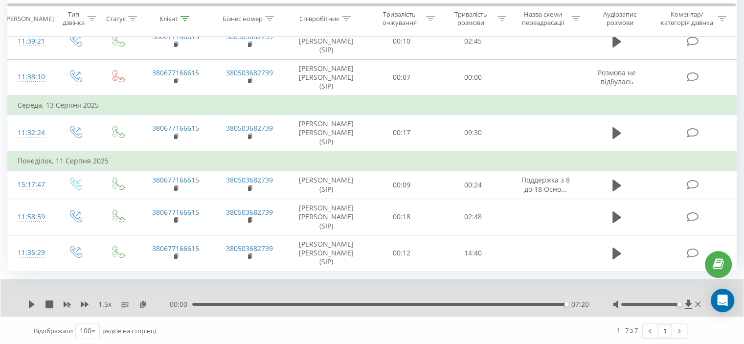
scroll to position [175, 0]
click at [186, 18] on icon at bounding box center [184, 18] width 9 height 5
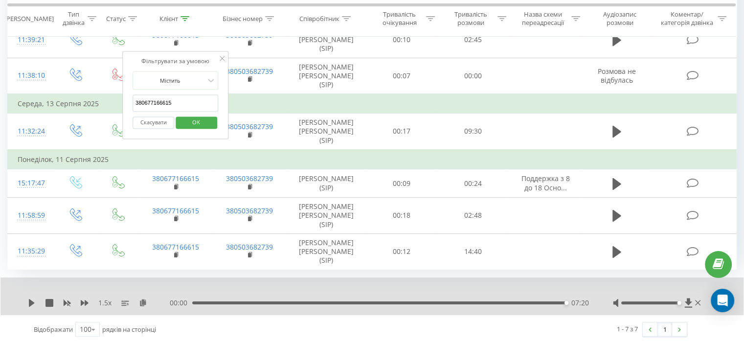
click at [171, 95] on input "380677166615" at bounding box center [175, 103] width 86 height 17
paste input "969762346"
click at [197, 114] on span "OK" at bounding box center [195, 121] width 27 height 15
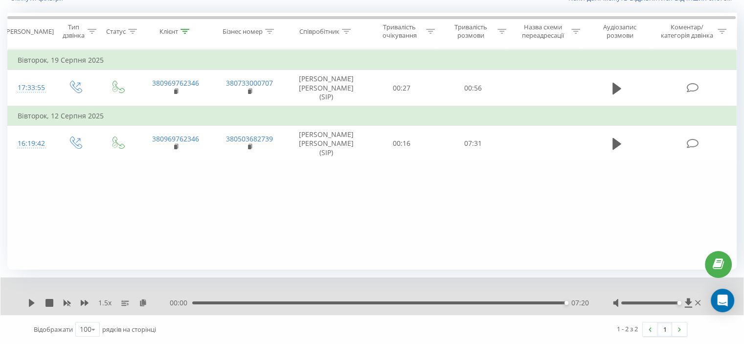
scroll to position [76, 0]
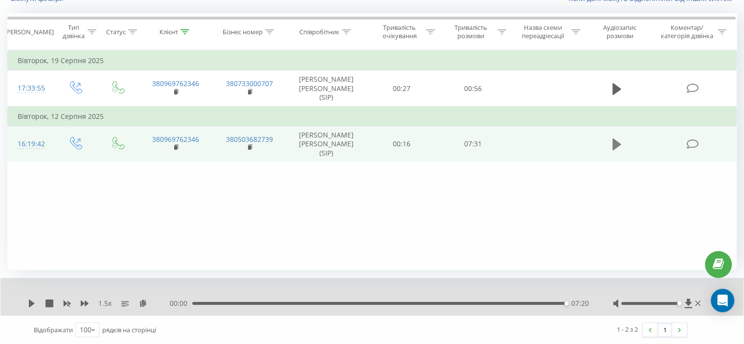
click at [617, 146] on icon at bounding box center [616, 144] width 9 height 12
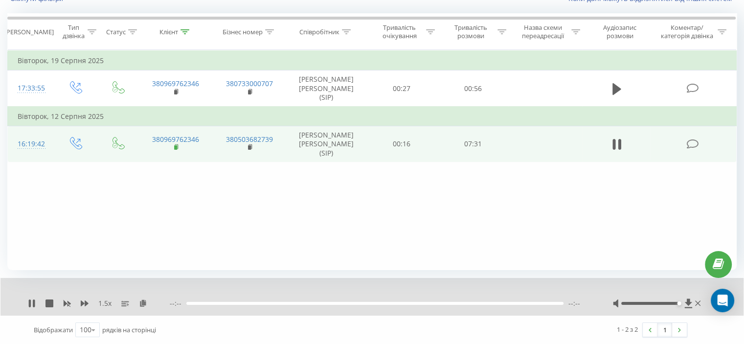
click at [176, 146] on rect at bounding box center [175, 147] width 3 height 4
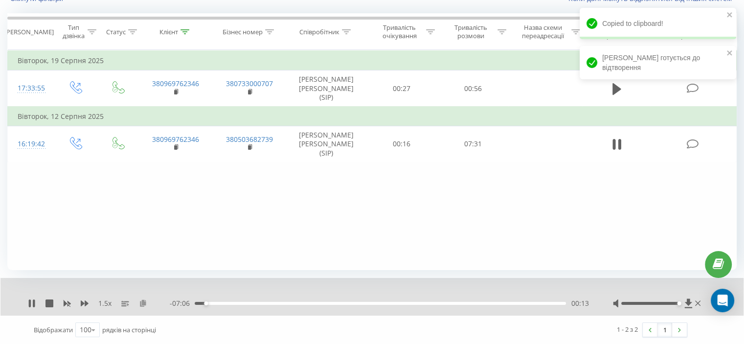
click at [143, 301] on icon at bounding box center [143, 302] width 8 height 7
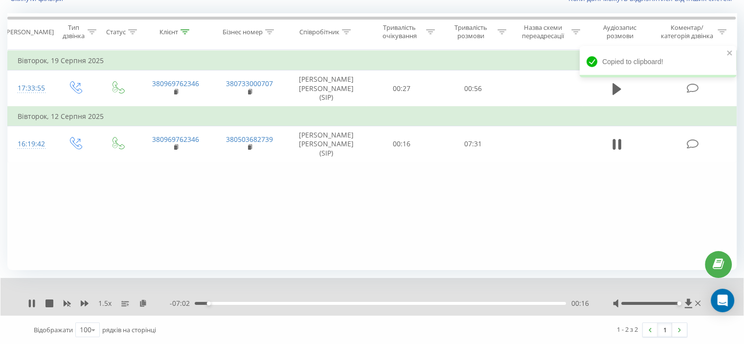
click at [551, 302] on div "00:16" at bounding box center [380, 303] width 371 height 3
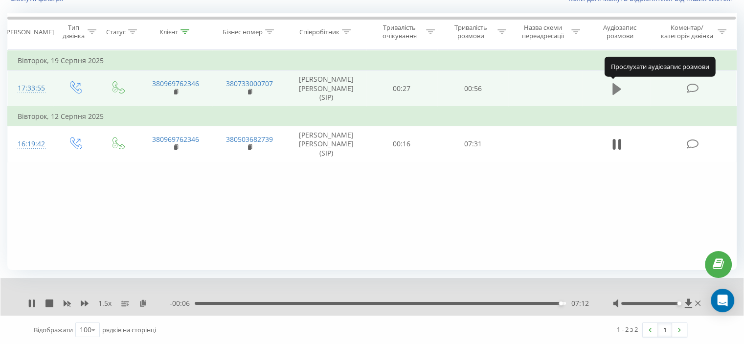
click at [617, 88] on icon at bounding box center [616, 89] width 9 height 12
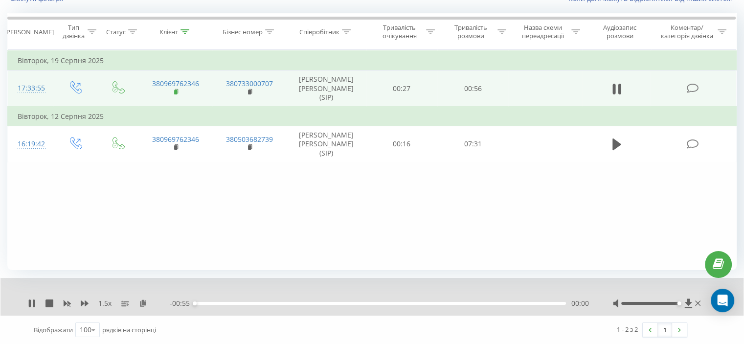
click at [177, 92] on icon at bounding box center [176, 91] width 3 height 4
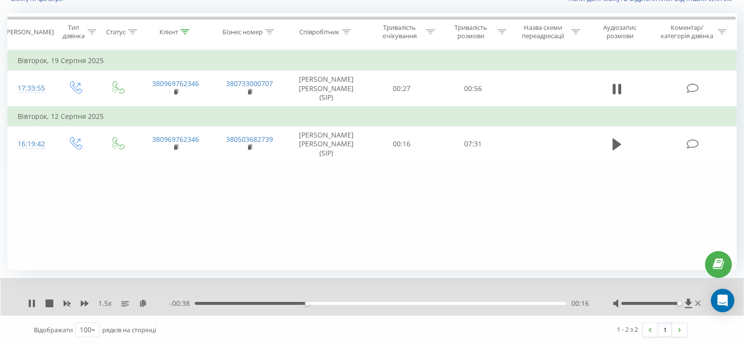
click at [430, 306] on div "- 00:38 00:16 00:16" at bounding box center [379, 303] width 418 height 10
click at [449, 303] on div "00:17" at bounding box center [380, 303] width 371 height 3
click at [545, 303] on div "00:39" at bounding box center [380, 303] width 371 height 3
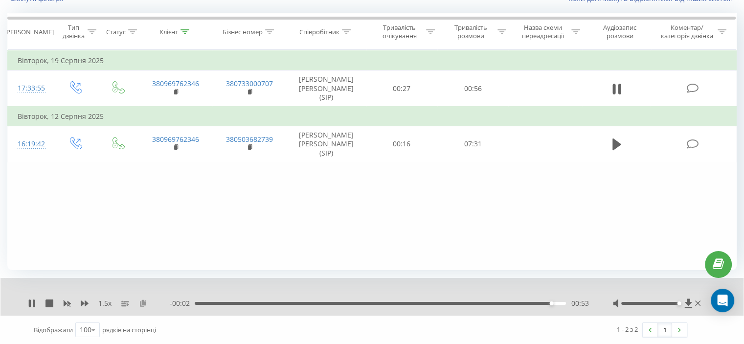
click at [141, 305] on icon at bounding box center [143, 302] width 8 height 7
click at [184, 33] on icon at bounding box center [184, 31] width 9 height 5
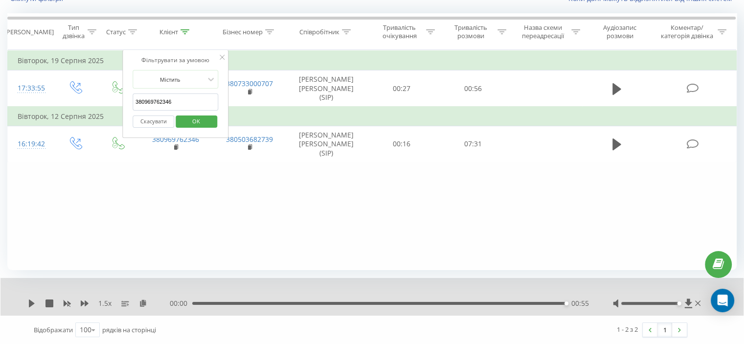
click at [167, 100] on input "380969762346" at bounding box center [175, 101] width 86 height 17
paste input "893930"
click at [194, 119] on span "OK" at bounding box center [195, 120] width 27 height 15
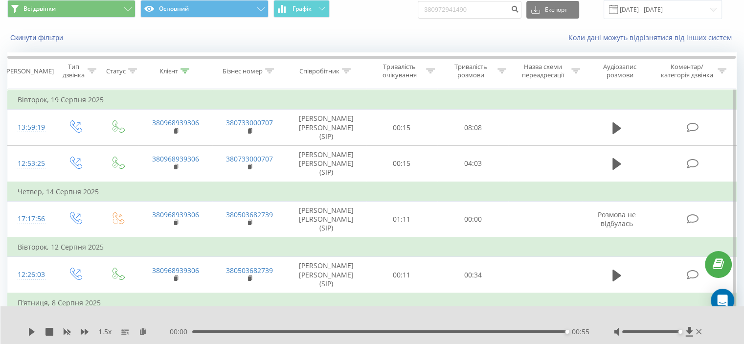
scroll to position [16, 0]
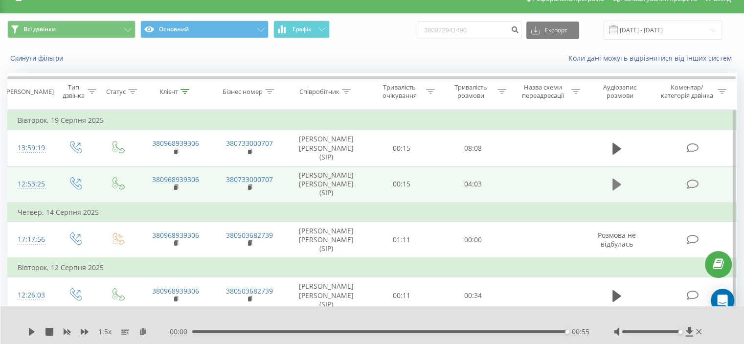
click at [617, 186] on icon at bounding box center [616, 184] width 9 height 14
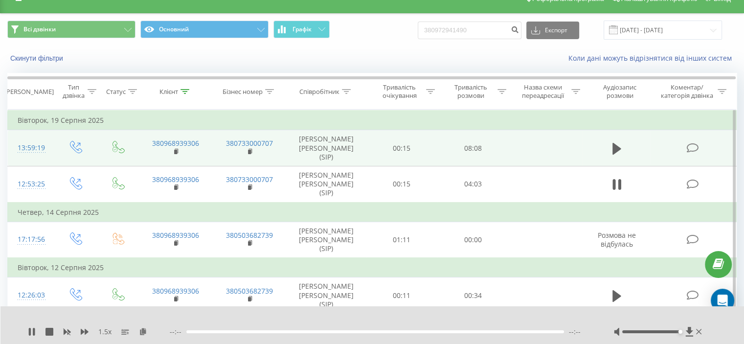
drag, startPoint x: 175, startPoint y: 188, endPoint x: 237, endPoint y: 162, distance: 67.9
click at [175, 188] on rect at bounding box center [175, 187] width 3 height 4
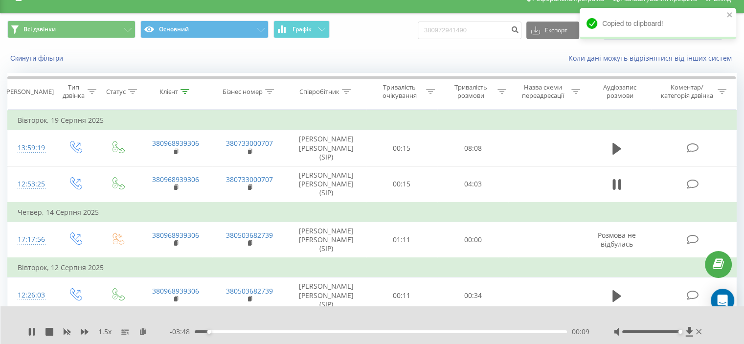
click at [551, 332] on div "00:09" at bounding box center [381, 331] width 372 height 3
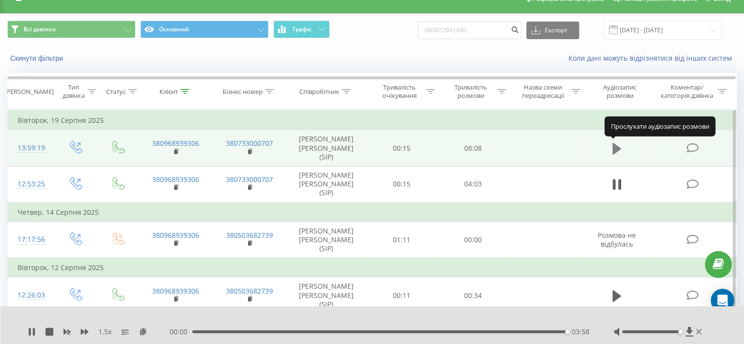
click at [620, 146] on button at bounding box center [616, 148] width 15 height 15
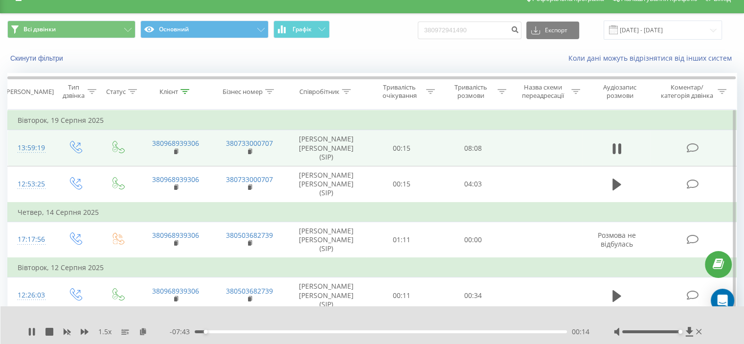
click at [553, 333] on div "- 07:43 00:14 00:14" at bounding box center [379, 332] width 419 height 10
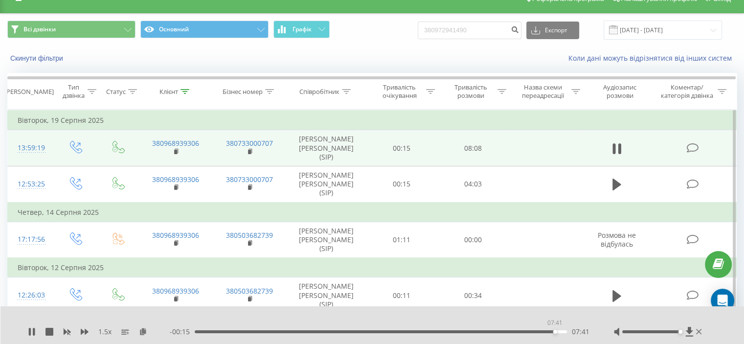
click at [555, 331] on div "07:41" at bounding box center [381, 331] width 372 height 3
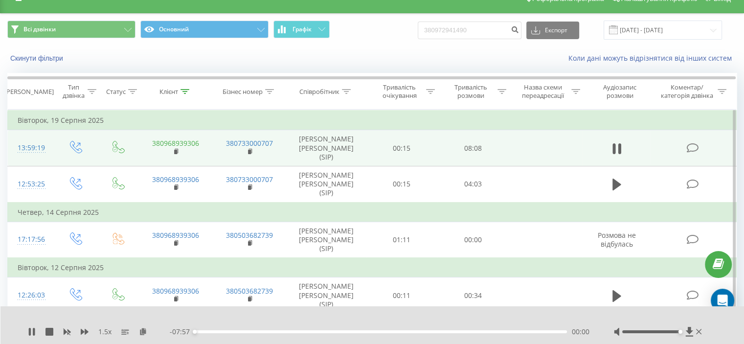
click at [178, 150] on icon at bounding box center [176, 151] width 5 height 7
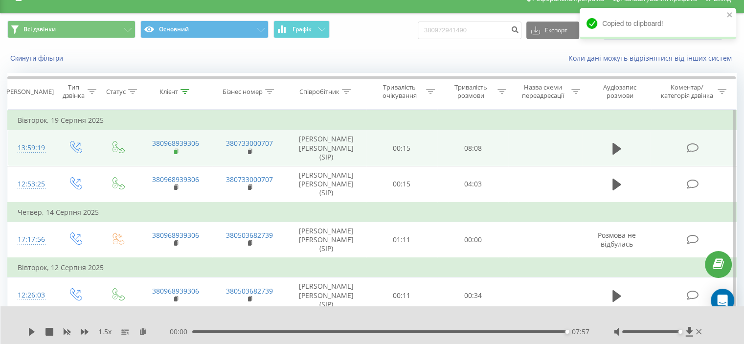
click at [176, 150] on rect at bounding box center [175, 152] width 3 height 4
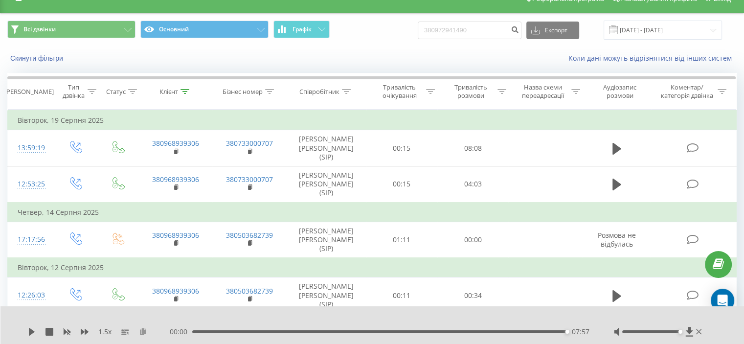
click at [147, 331] on icon at bounding box center [143, 331] width 8 height 7
click at [183, 91] on icon at bounding box center [184, 91] width 9 height 5
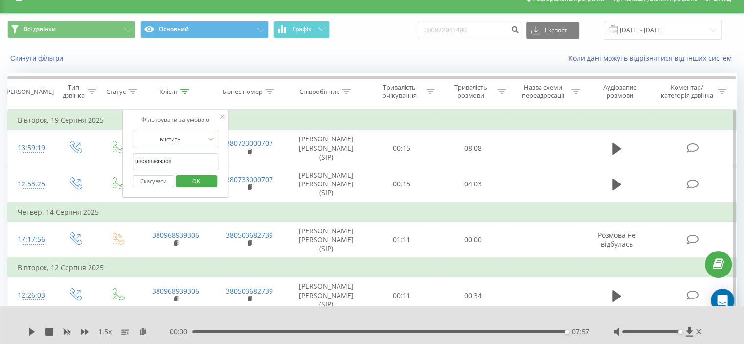
click at [154, 155] on input "380968939306" at bounding box center [175, 161] width 86 height 17
click at [167, 158] on input "380968939306" at bounding box center [175, 161] width 86 height 17
paste input "85446127"
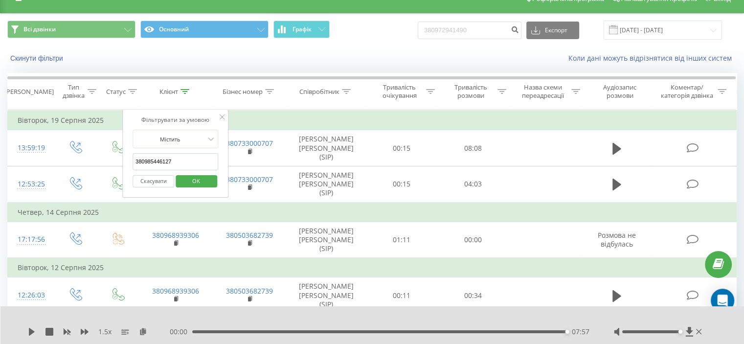
click at [197, 177] on span "OK" at bounding box center [195, 180] width 27 height 15
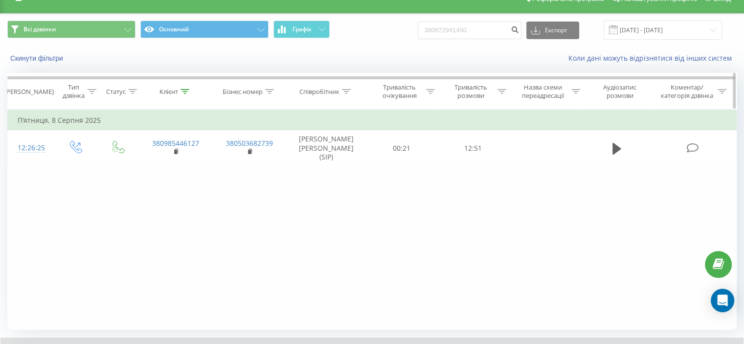
click at [179, 93] on div "Клієнт" at bounding box center [174, 92] width 30 height 8
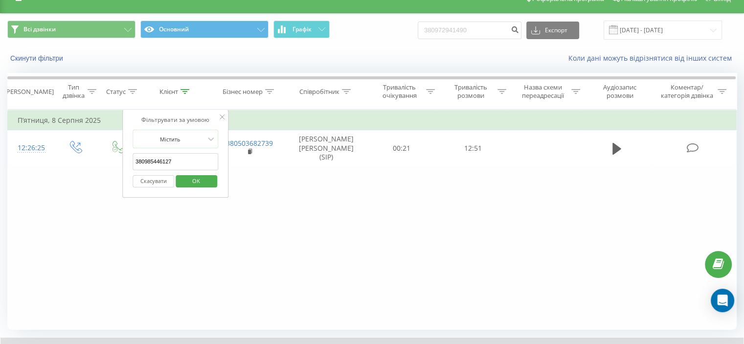
click at [169, 160] on input "380985446127" at bounding box center [175, 161] width 86 height 17
paste input "675926929"
click at [200, 175] on span "OK" at bounding box center [195, 180] width 27 height 15
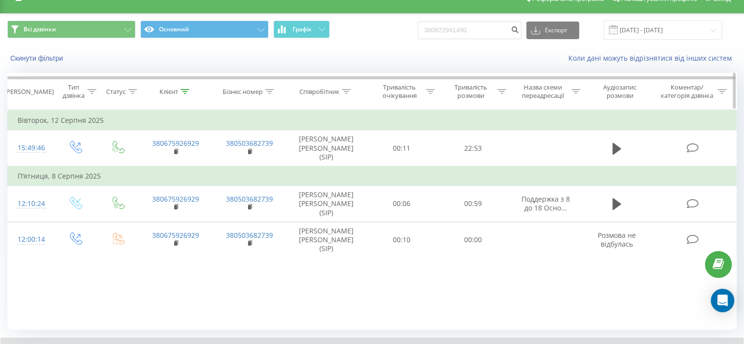
click at [186, 89] on icon at bounding box center [184, 91] width 9 height 5
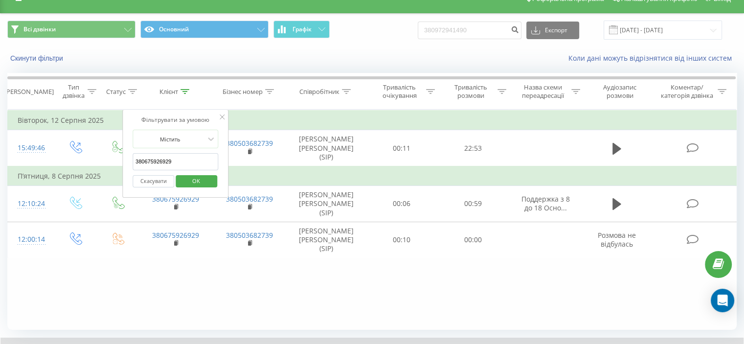
click at [163, 160] on input "380675926929" at bounding box center [175, 161] width 86 height 17
paste input "505397164"
click at [200, 179] on span "OK" at bounding box center [195, 180] width 27 height 15
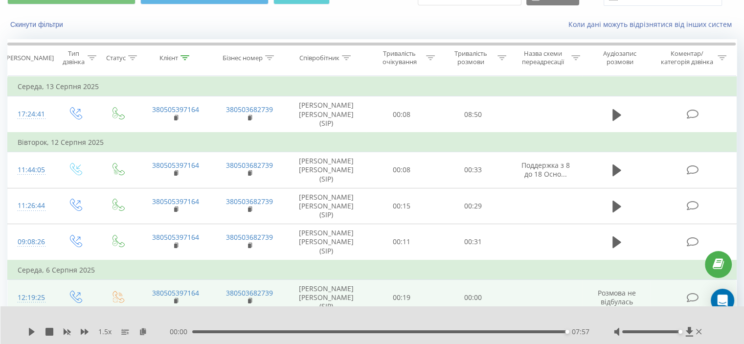
scroll to position [33, 0]
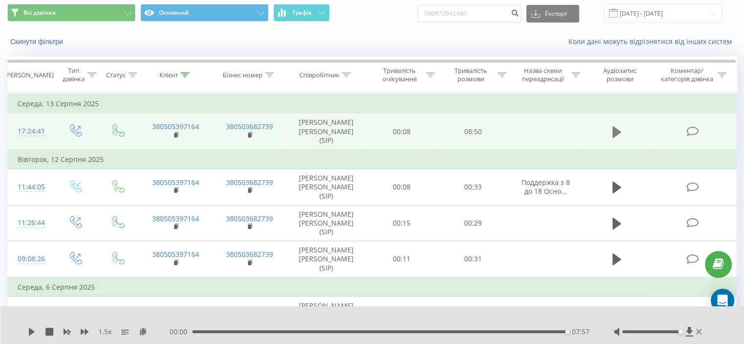
click at [610, 132] on button at bounding box center [616, 132] width 15 height 15
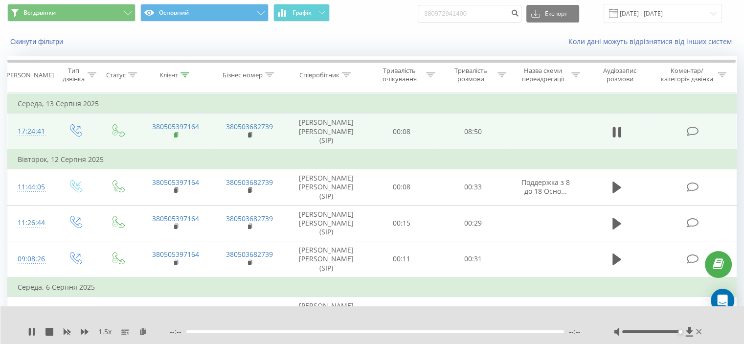
click at [177, 133] on icon at bounding box center [176, 135] width 5 height 7
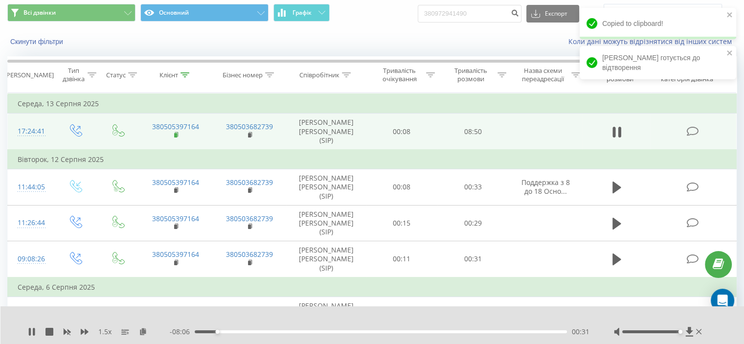
click at [175, 135] on rect at bounding box center [175, 135] width 3 height 4
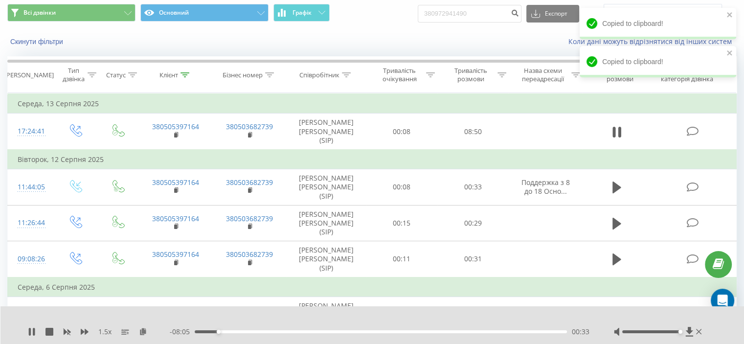
click at [534, 330] on div "00:33" at bounding box center [381, 331] width 372 height 3
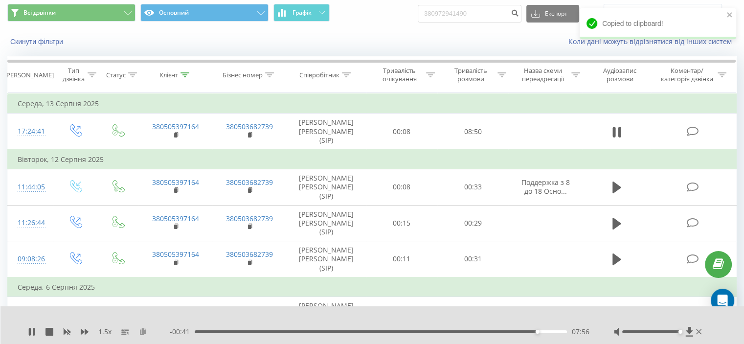
click at [145, 329] on icon at bounding box center [143, 331] width 8 height 7
click at [186, 68] on th "Клієнт" at bounding box center [175, 75] width 74 height 36
click at [187, 74] on icon at bounding box center [184, 74] width 9 height 5
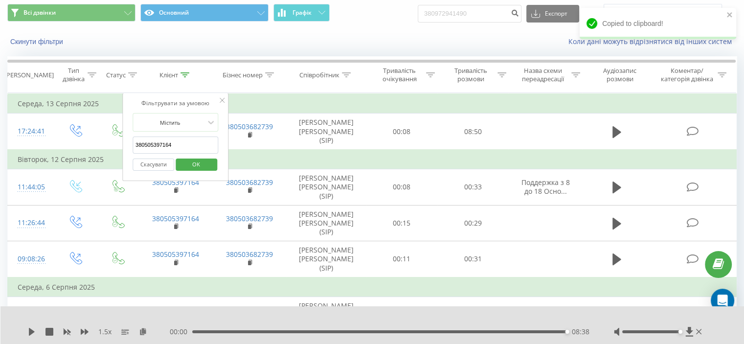
click at [163, 152] on input "380505397164" at bounding box center [175, 144] width 86 height 17
paste input "675926929"
click at [202, 168] on span "OK" at bounding box center [195, 163] width 27 height 15
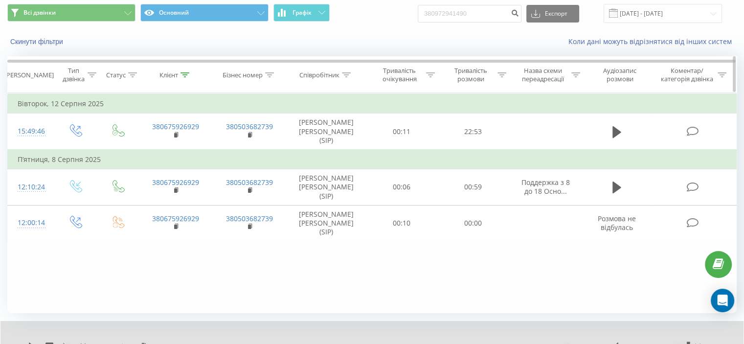
click at [185, 74] on icon at bounding box center [184, 74] width 9 height 5
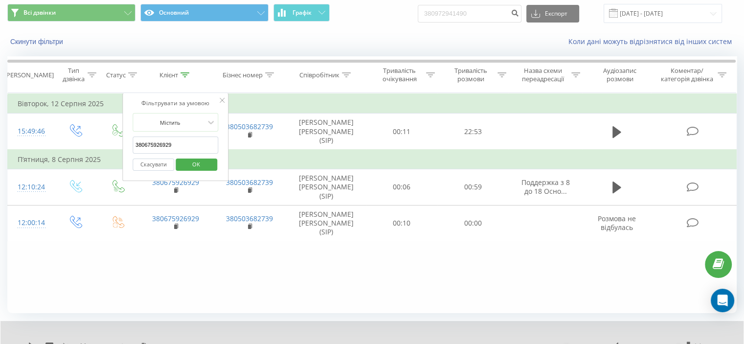
click at [163, 144] on input "380675926929" at bounding box center [175, 144] width 86 height 17
paste input "985446127"
click at [201, 159] on span "OK" at bounding box center [195, 163] width 27 height 15
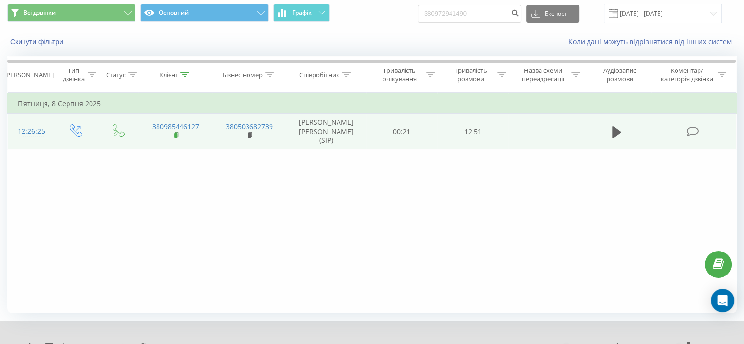
click at [177, 136] on icon at bounding box center [176, 135] width 5 height 7
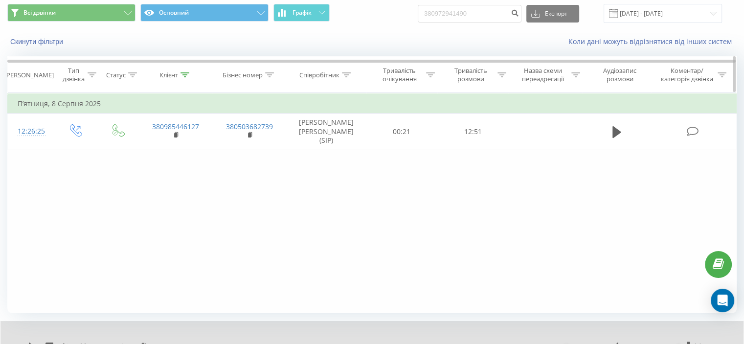
click at [186, 73] on icon at bounding box center [184, 74] width 9 height 5
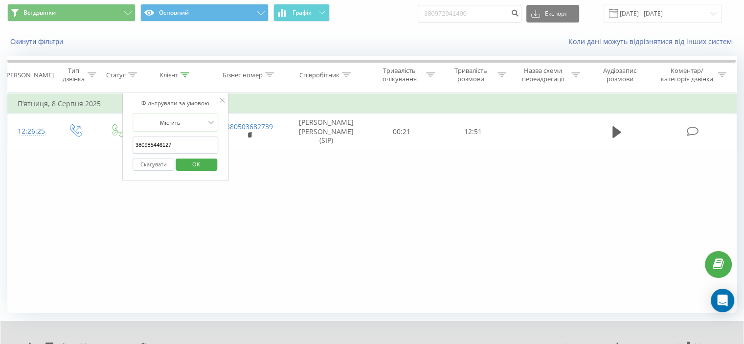
click at [168, 141] on input "380985446127" at bounding box center [175, 144] width 86 height 17
paste input "68939306"
click at [195, 162] on span "OK" at bounding box center [195, 163] width 27 height 15
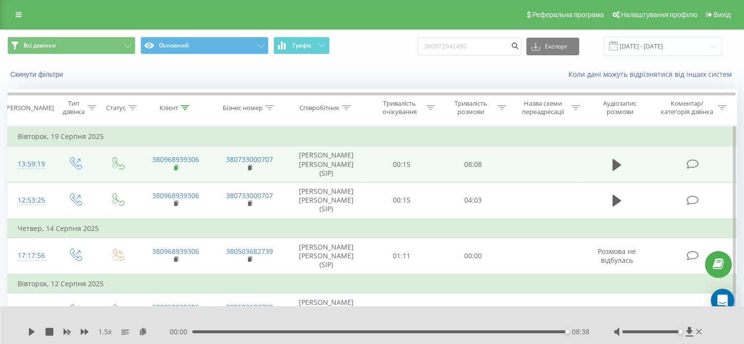
click at [175, 166] on rect at bounding box center [175, 168] width 3 height 4
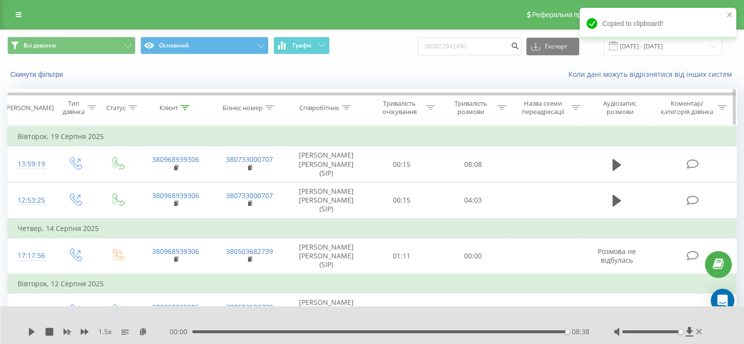
drag, startPoint x: 182, startPoint y: 104, endPoint x: 181, endPoint y: 117, distance: 12.8
click at [183, 105] on icon at bounding box center [184, 107] width 9 height 5
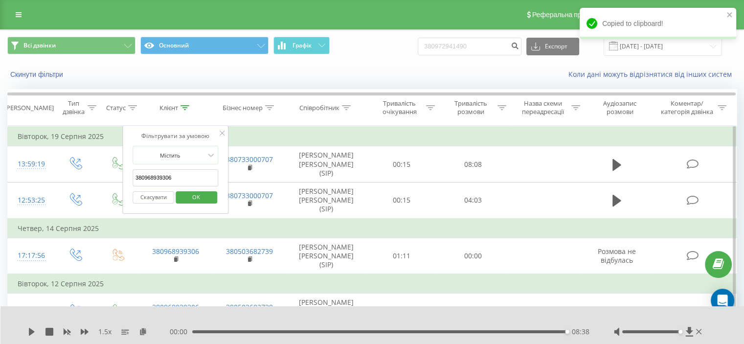
click at [164, 174] on input "380968939306" at bounding box center [175, 177] width 86 height 17
paste input "0961408831"
click at [193, 191] on span "OK" at bounding box center [195, 196] width 27 height 15
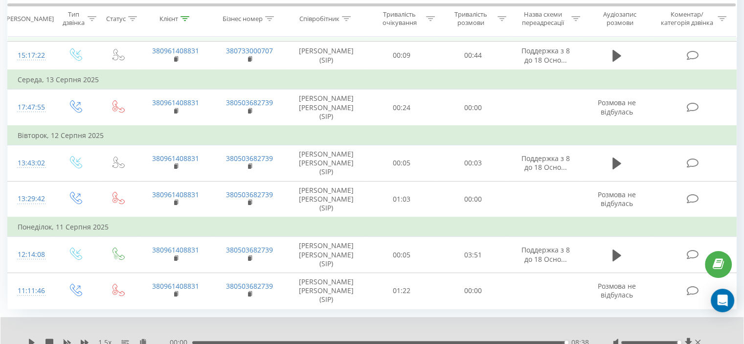
scroll to position [178, 0]
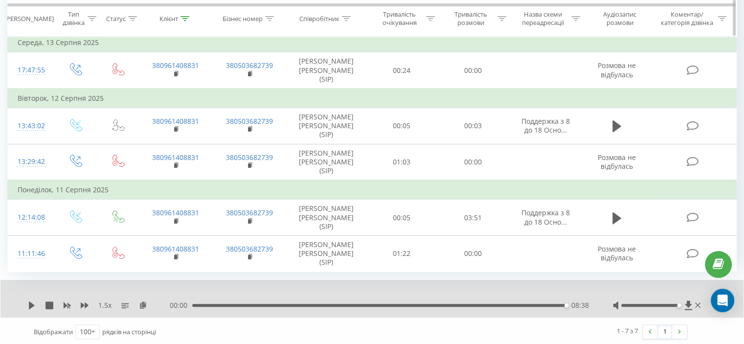
click at [186, 18] on icon at bounding box center [184, 18] width 9 height 5
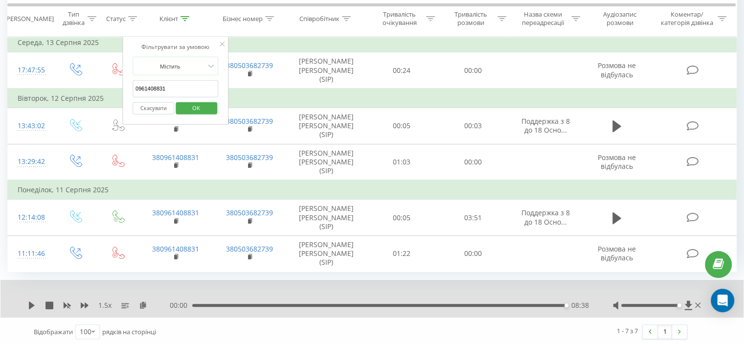
click at [158, 89] on input "0961408831" at bounding box center [175, 88] width 86 height 17
paste input "380677166615"
click at [192, 106] on span "OK" at bounding box center [195, 107] width 27 height 15
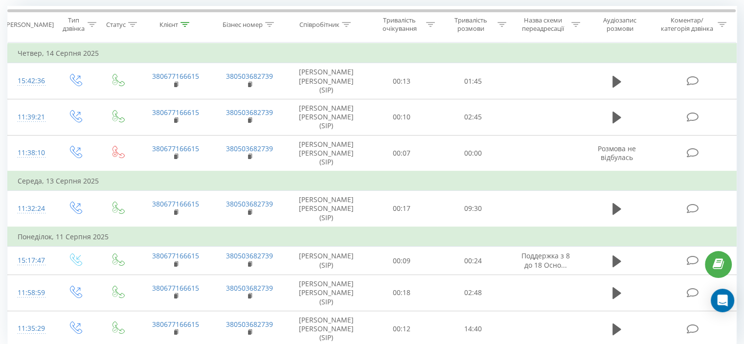
scroll to position [77, 0]
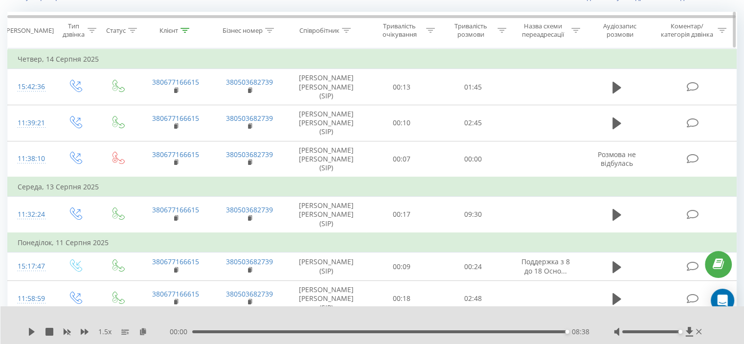
click at [182, 31] on icon at bounding box center [184, 30] width 9 height 5
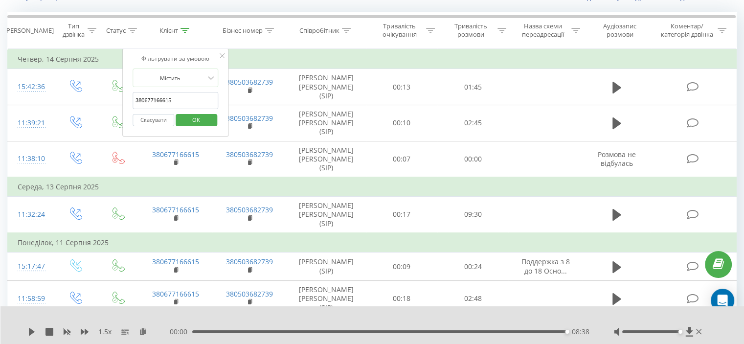
click at [163, 96] on input "380677166615" at bounding box center [175, 100] width 86 height 17
paste input "965964509"
click at [192, 117] on span "OK" at bounding box center [195, 119] width 27 height 15
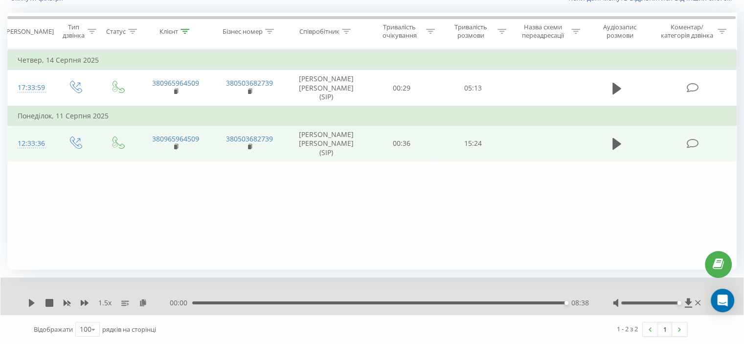
scroll to position [38, 0]
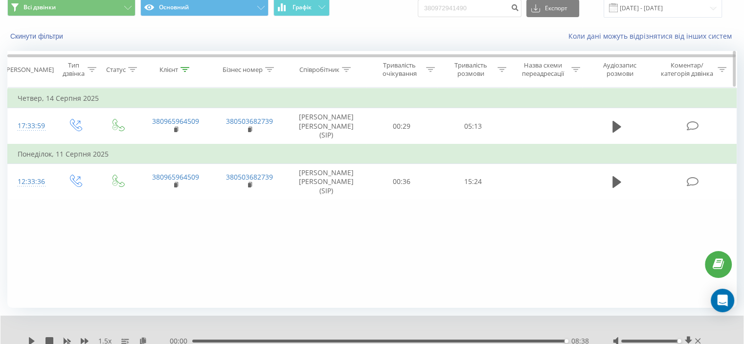
click at [185, 68] on icon at bounding box center [184, 69] width 9 height 5
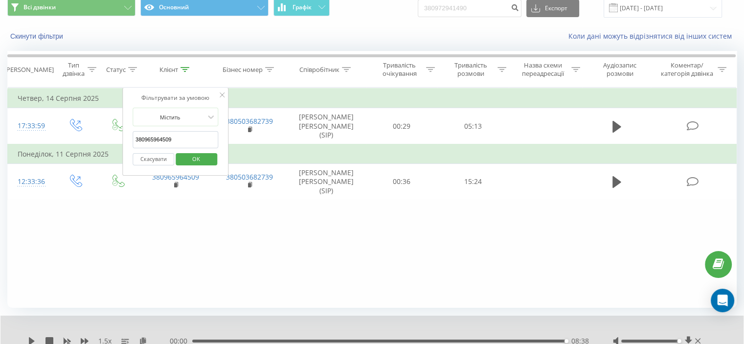
click at [162, 140] on input "380965964509" at bounding box center [175, 139] width 86 height 17
paste input "663887652"
click at [186, 154] on span "OK" at bounding box center [195, 158] width 27 height 15
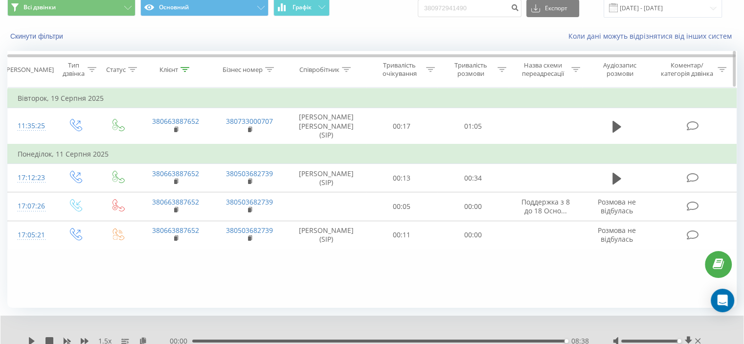
click at [182, 67] on icon at bounding box center [184, 69] width 9 height 5
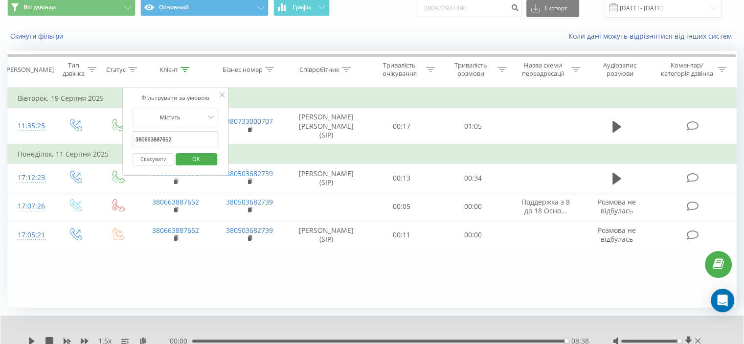
click at [160, 136] on input "380663887652" at bounding box center [175, 139] width 86 height 17
paste input "77166615"
click at [194, 158] on span "OK" at bounding box center [195, 158] width 27 height 15
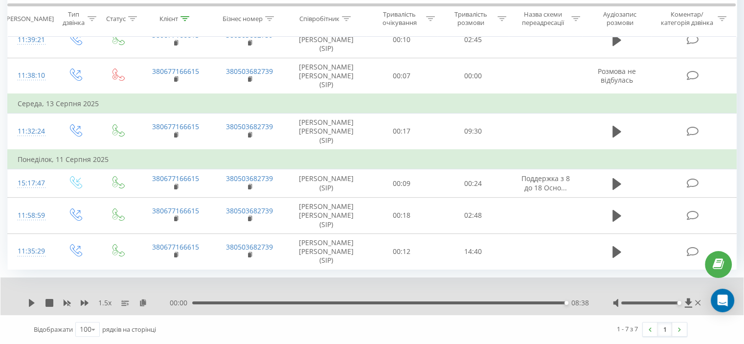
scroll to position [175, 0]
drag, startPoint x: 186, startPoint y: 21, endPoint x: 186, endPoint y: 31, distance: 9.8
click at [186, 21] on div at bounding box center [184, 18] width 9 height 8
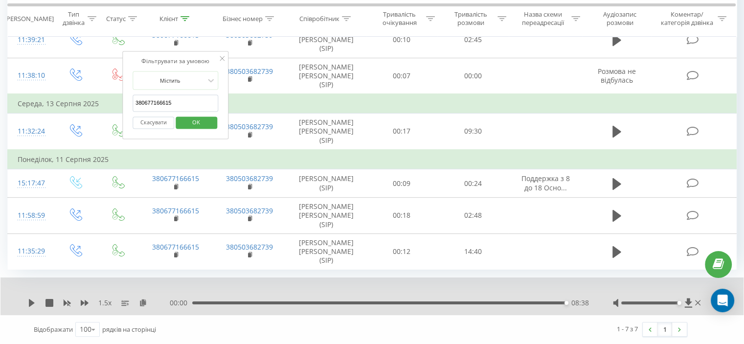
click at [172, 95] on input "380677166615" at bounding box center [175, 103] width 86 height 17
paste input "5926929"
click at [192, 114] on span "OK" at bounding box center [195, 121] width 27 height 15
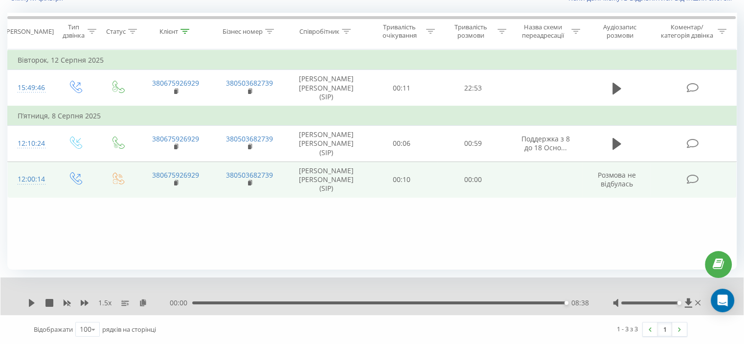
scroll to position [76, 0]
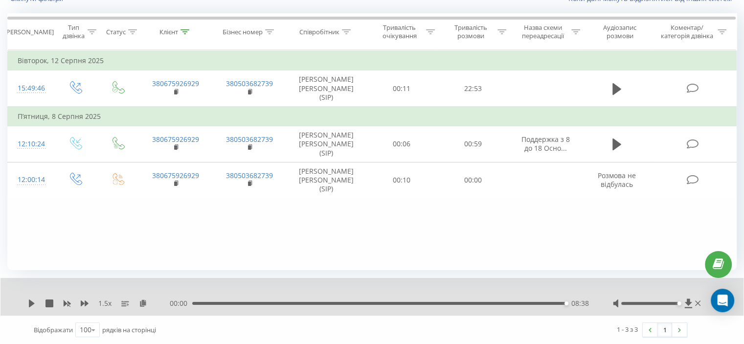
drag, startPoint x: 185, startPoint y: 33, endPoint x: 176, endPoint y: 67, distance: 35.6
click at [185, 32] on icon at bounding box center [184, 31] width 9 height 5
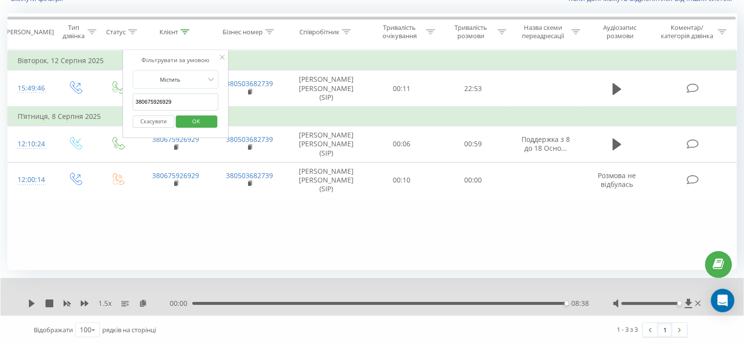
click at [167, 99] on input "380675926929" at bounding box center [175, 101] width 86 height 17
paste input "505397164"
click at [199, 119] on span "OK" at bounding box center [195, 120] width 27 height 15
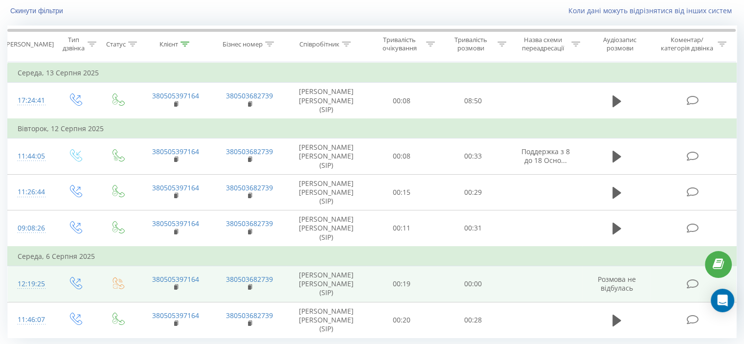
scroll to position [33, 0]
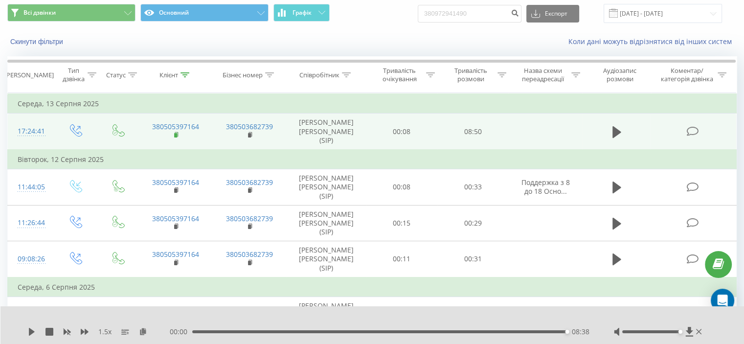
click at [176, 133] on rect at bounding box center [175, 135] width 3 height 4
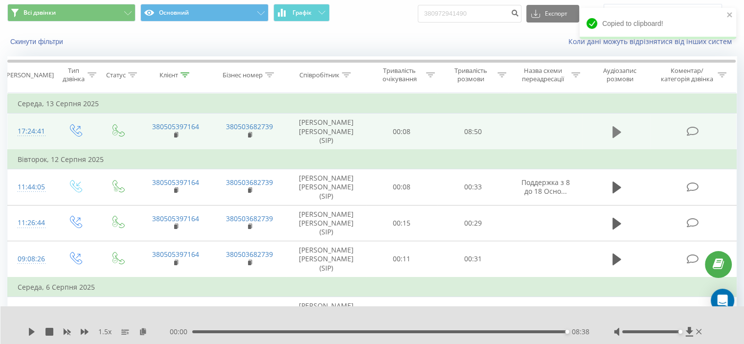
click at [614, 134] on icon at bounding box center [616, 132] width 9 height 12
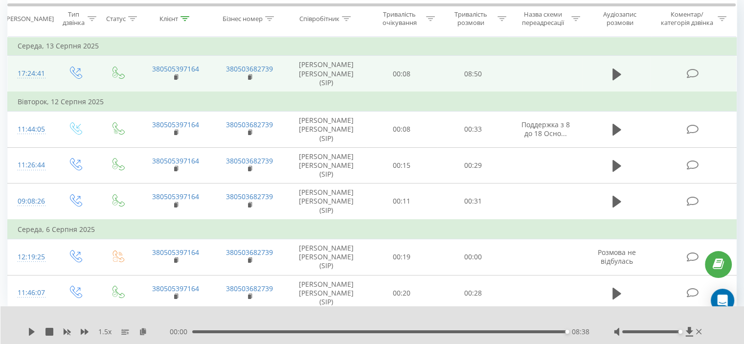
scroll to position [0, 0]
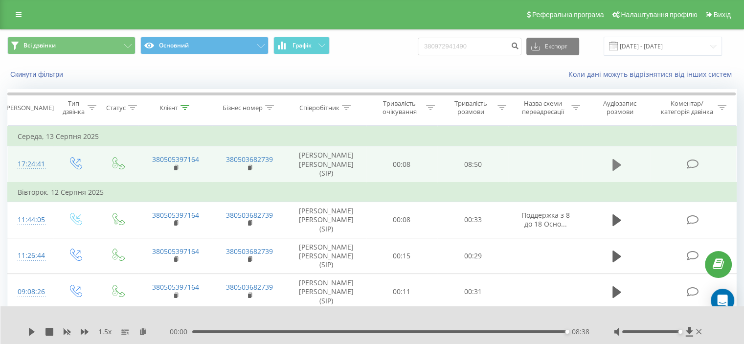
click at [618, 162] on icon at bounding box center [616, 164] width 9 height 12
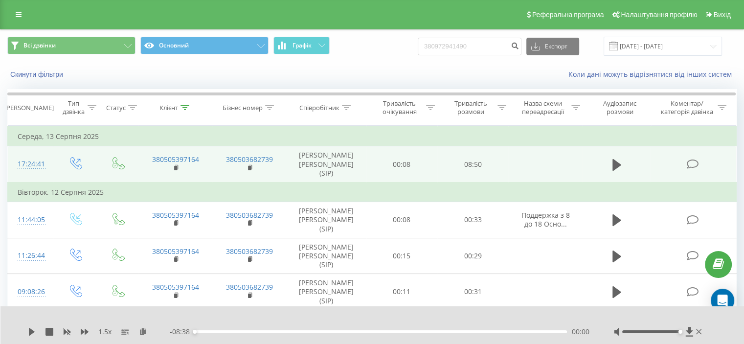
click at [203, 330] on div "00:00" at bounding box center [381, 331] width 372 height 3
click at [33, 330] on icon at bounding box center [32, 332] width 8 height 8
click at [176, 165] on icon at bounding box center [176, 167] width 5 height 7
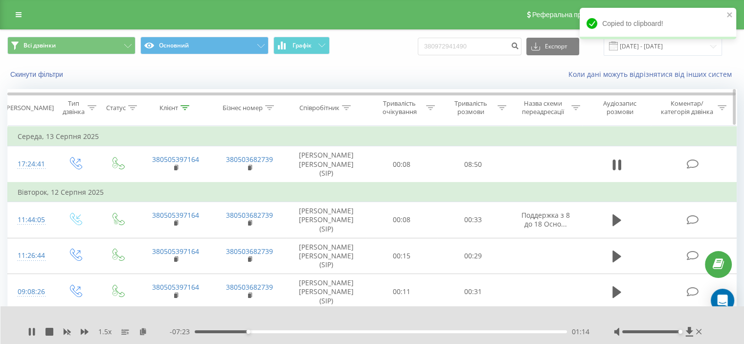
click at [186, 109] on icon at bounding box center [184, 107] width 9 height 5
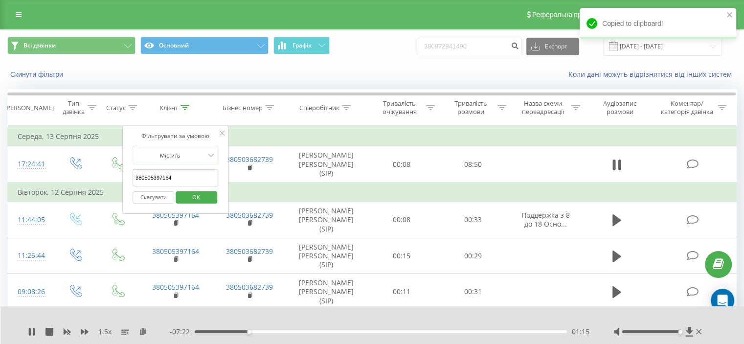
click at [162, 176] on input "380505397164" at bounding box center [175, 177] width 86 height 17
click at [162, 177] on input "380505397164" at bounding box center [175, 177] width 86 height 17
paste input "985446127"
drag, startPoint x: 198, startPoint y: 198, endPoint x: 444, endPoint y: 131, distance: 255.3
click at [198, 197] on span "OK" at bounding box center [195, 196] width 27 height 15
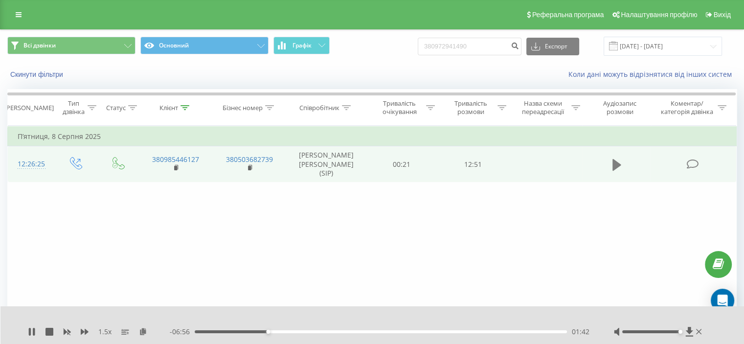
click at [614, 162] on icon at bounding box center [616, 164] width 9 height 12
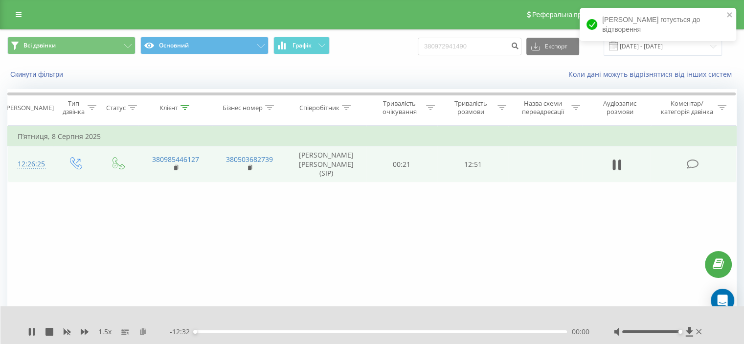
click at [145, 330] on icon at bounding box center [143, 331] width 8 height 7
click at [547, 330] on div "00:49" at bounding box center [381, 331] width 372 height 3
click at [145, 330] on icon at bounding box center [143, 331] width 8 height 7
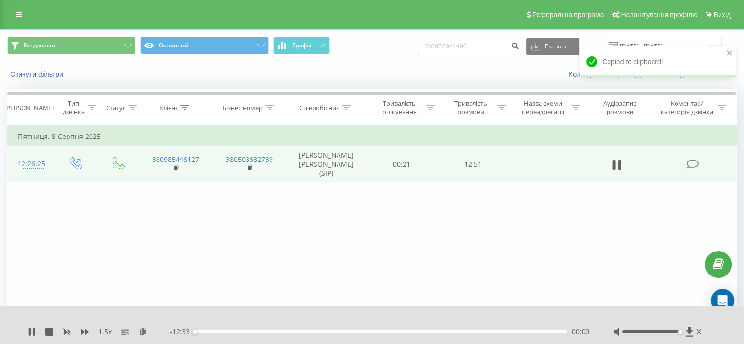
click at [556, 331] on div "00:00" at bounding box center [381, 331] width 372 height 3
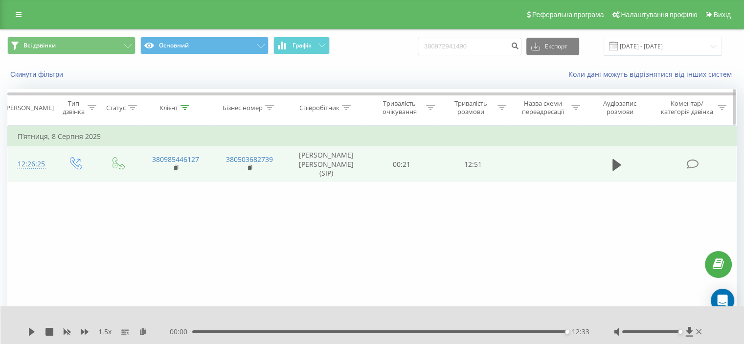
click at [183, 107] on icon at bounding box center [184, 107] width 9 height 5
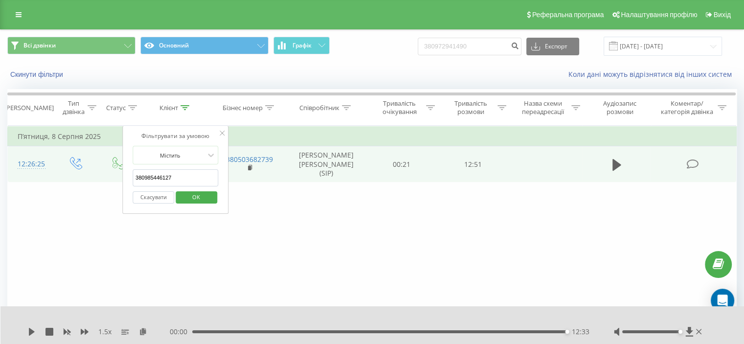
click at [166, 177] on input "380985446127" at bounding box center [175, 177] width 86 height 17
paste input "672503578"
click at [200, 202] on span "OK" at bounding box center [195, 196] width 27 height 15
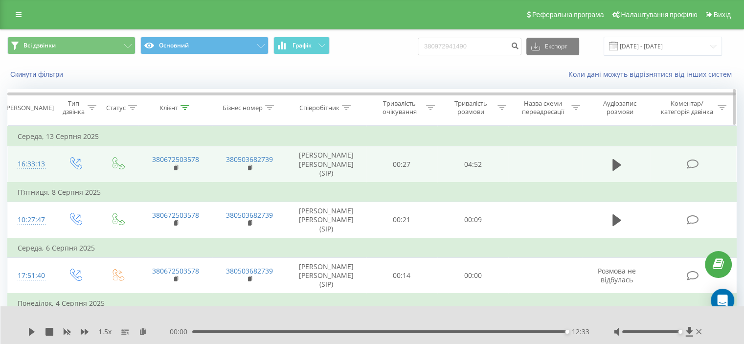
click at [183, 105] on icon at bounding box center [184, 107] width 9 height 5
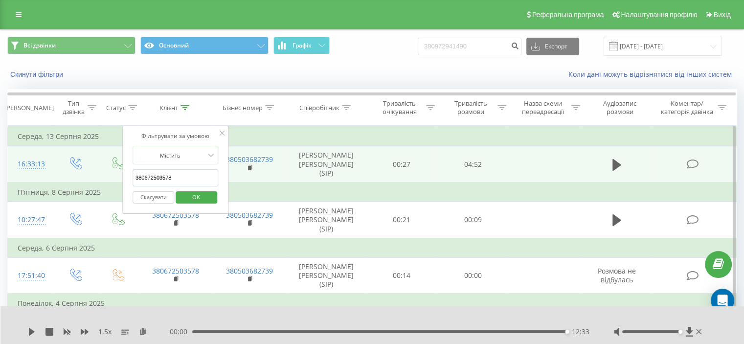
click at [161, 176] on input "380672503578" at bounding box center [175, 177] width 86 height 17
paste input "989754955"
click at [191, 193] on span "OK" at bounding box center [195, 196] width 27 height 15
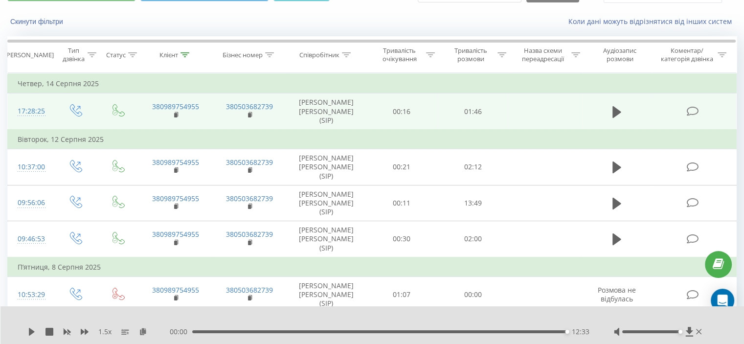
scroll to position [52, 0]
click at [617, 111] on icon at bounding box center [616, 113] width 9 height 12
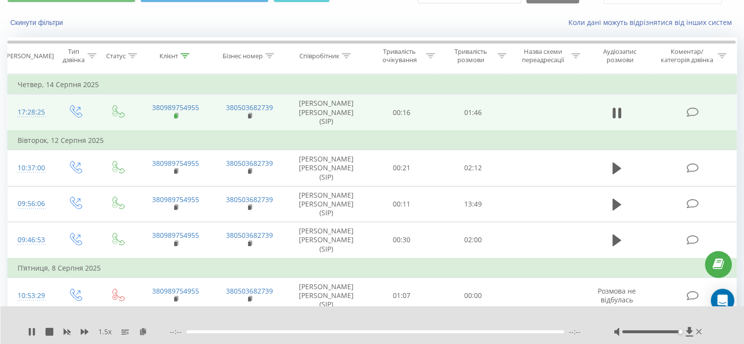
click at [176, 114] on rect at bounding box center [175, 116] width 3 height 4
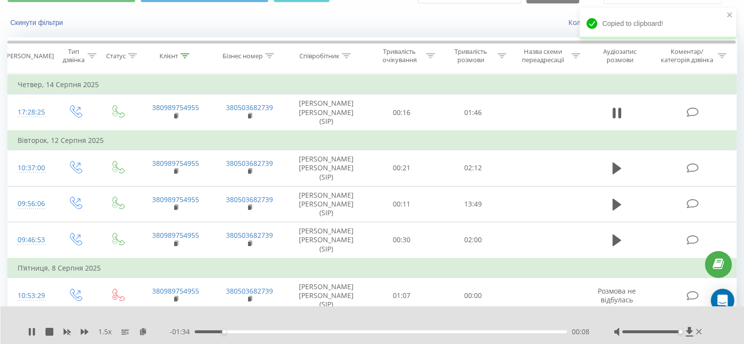
drag, startPoint x: 258, startPoint y: 332, endPoint x: 263, endPoint y: 330, distance: 5.1
click at [258, 332] on div "00:08" at bounding box center [381, 331] width 372 height 3
click at [264, 330] on div "00:17" at bounding box center [381, 331] width 372 height 3
drag, startPoint x: 319, startPoint y: 331, endPoint x: 368, endPoint y: 331, distance: 48.9
click at [319, 331] on div "00:20" at bounding box center [381, 331] width 372 height 3
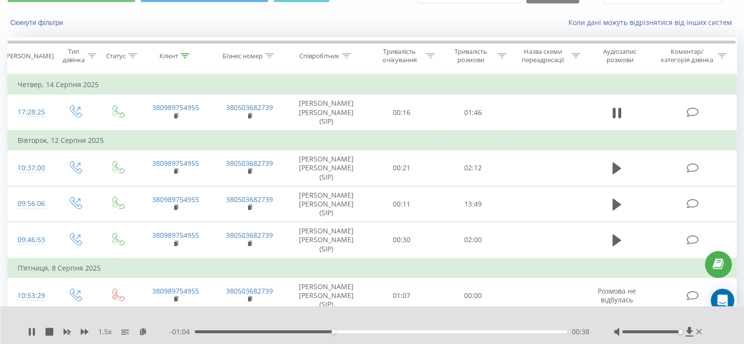
click at [420, 330] on div "00:38" at bounding box center [381, 331] width 372 height 3
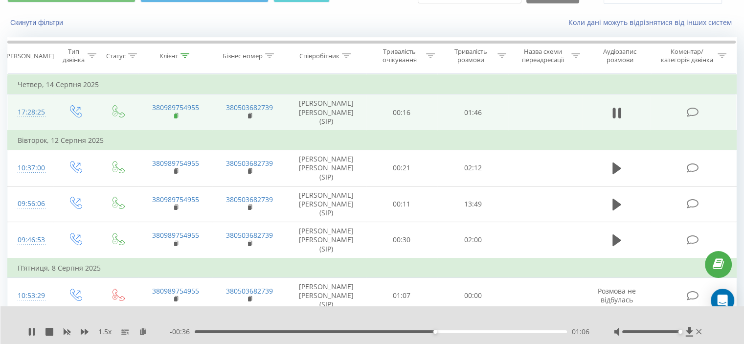
click at [178, 117] on icon at bounding box center [176, 115] width 5 height 7
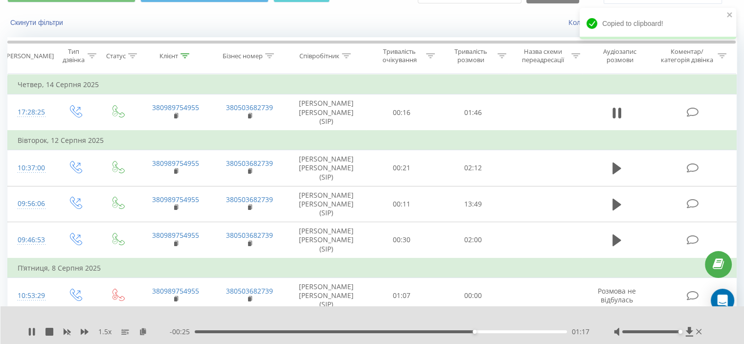
click at [514, 331] on div "01:17" at bounding box center [381, 331] width 372 height 3
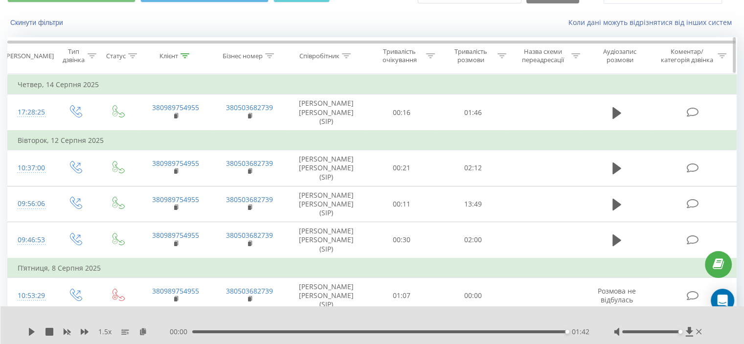
click at [185, 53] on icon at bounding box center [184, 55] width 9 height 5
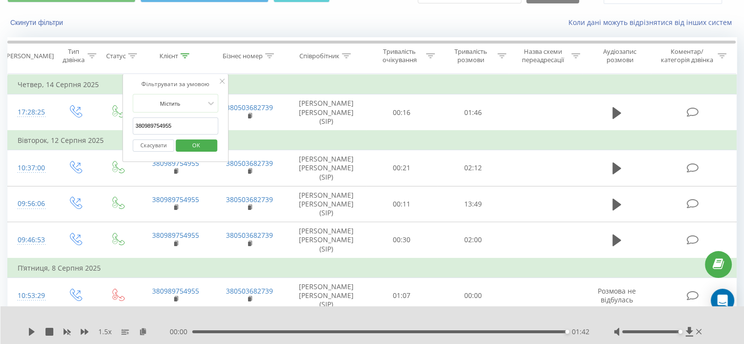
click at [165, 123] on input "380989754955" at bounding box center [175, 125] width 86 height 17
paste input "673504230"
click at [183, 137] on span "OK" at bounding box center [195, 144] width 27 height 15
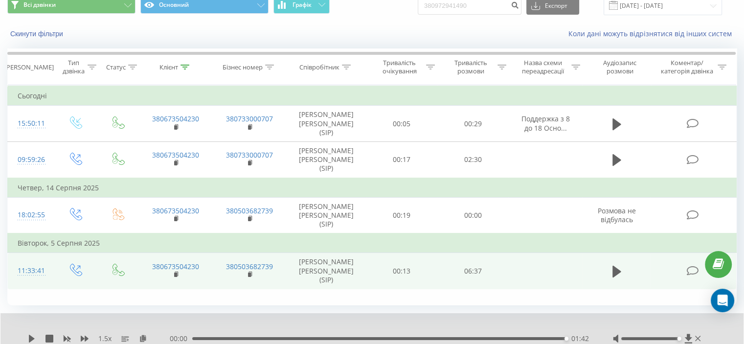
scroll to position [27, 0]
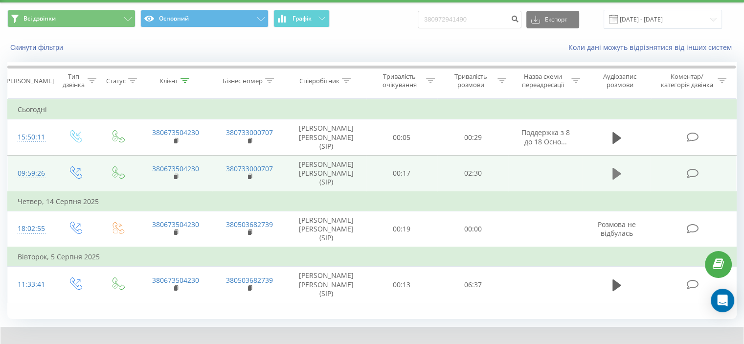
click at [614, 170] on icon at bounding box center [616, 174] width 9 height 12
click at [176, 175] on rect at bounding box center [175, 177] width 3 height 4
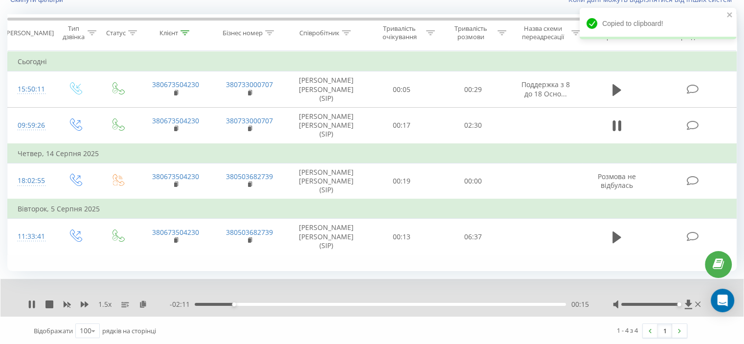
scroll to position [76, 0]
click at [146, 301] on icon at bounding box center [143, 302] width 8 height 7
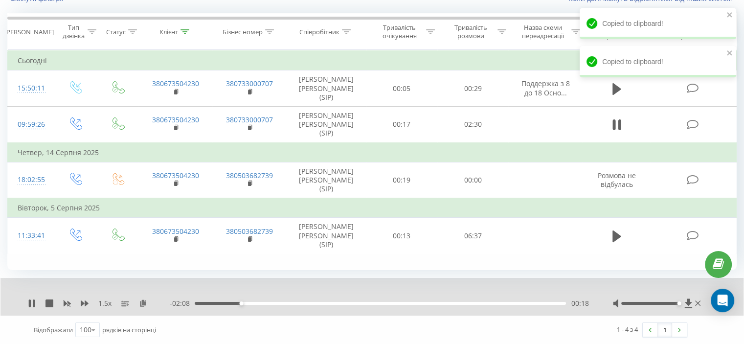
click at [542, 302] on div "00:18" at bounding box center [380, 303] width 371 height 3
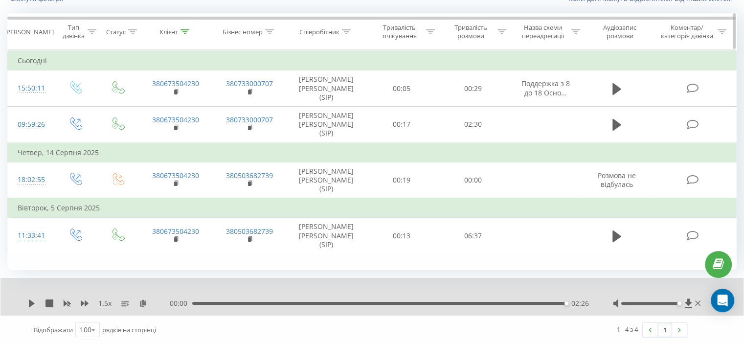
click at [183, 33] on icon at bounding box center [184, 31] width 9 height 5
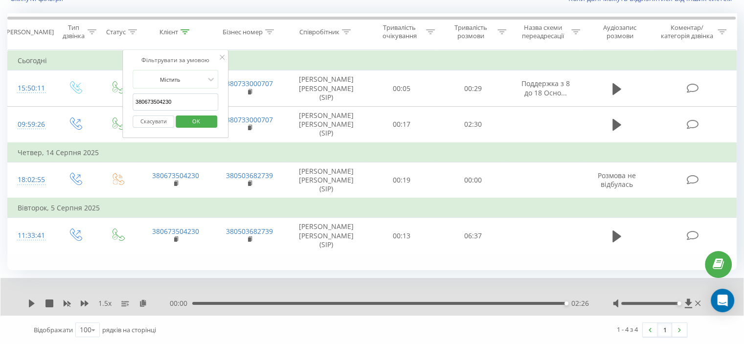
click at [154, 97] on input "380673504230" at bounding box center [175, 101] width 86 height 17
paste input "505397164"
click at [196, 118] on span "OK" at bounding box center [195, 120] width 27 height 15
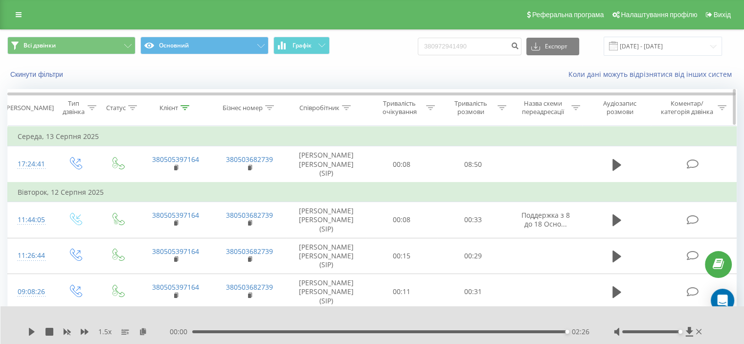
drag, startPoint x: 184, startPoint y: 104, endPoint x: 179, endPoint y: 120, distance: 16.9
click at [184, 105] on div at bounding box center [184, 108] width 9 height 8
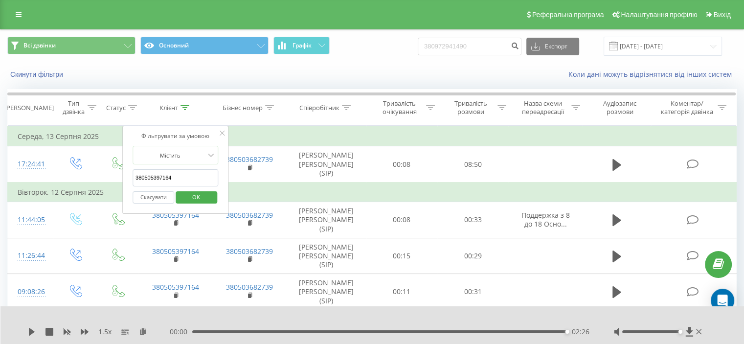
click at [160, 174] on input "380505397164" at bounding box center [175, 177] width 86 height 17
paste input "675926929"
click at [192, 197] on span "OK" at bounding box center [195, 196] width 27 height 15
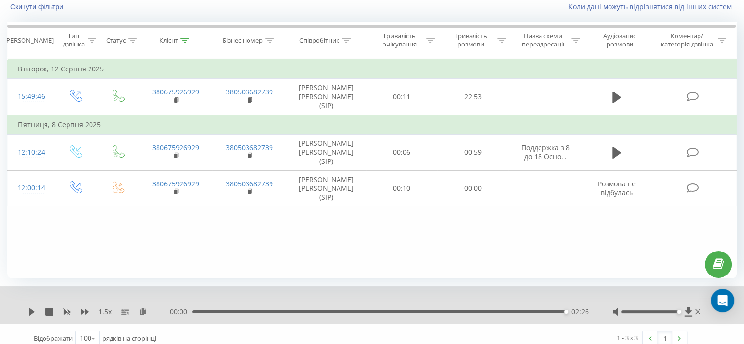
scroll to position [76, 0]
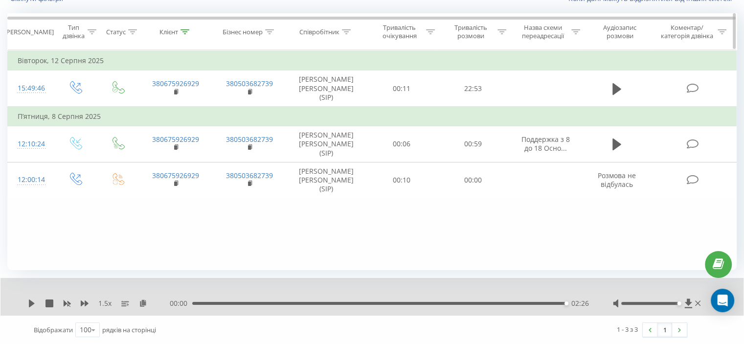
click at [189, 31] on icon at bounding box center [184, 31] width 9 height 5
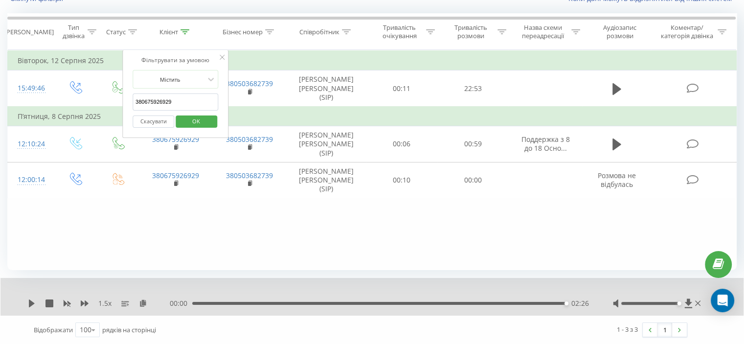
click at [165, 106] on input "380675926929" at bounding box center [175, 101] width 86 height 17
paste input "968939306"
click at [184, 115] on span "OK" at bounding box center [195, 120] width 27 height 15
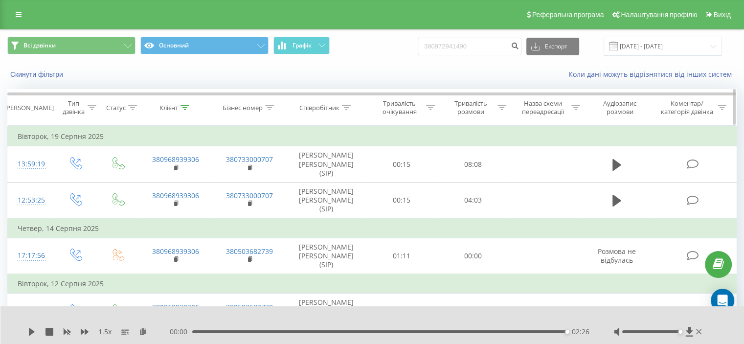
click at [186, 105] on icon at bounding box center [184, 107] width 9 height 5
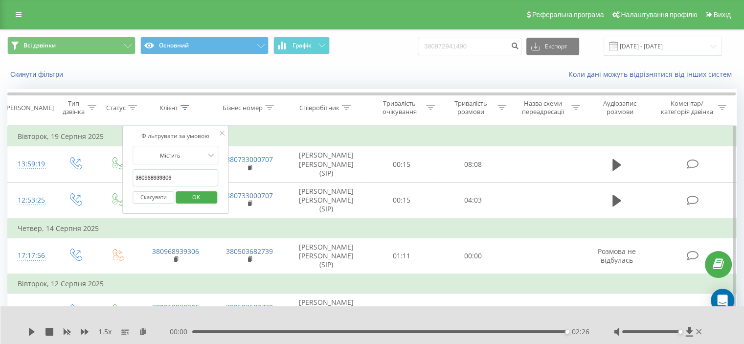
click at [163, 175] on input "380968939306" at bounding box center [175, 177] width 86 height 17
paste input "0961408831"
click at [188, 187] on div "Скасувати OK" at bounding box center [175, 197] width 86 height 22
click at [190, 195] on span "OK" at bounding box center [195, 196] width 27 height 15
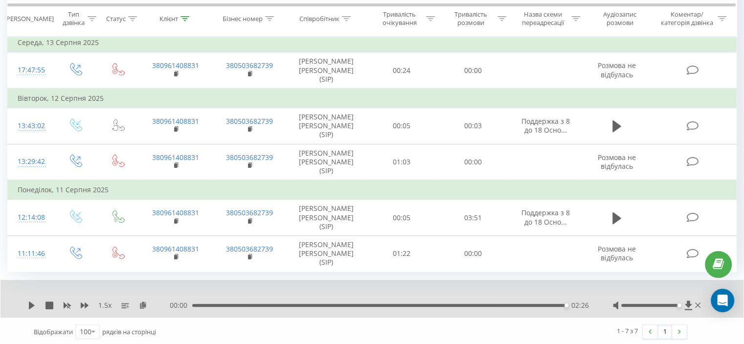
scroll to position [31, 0]
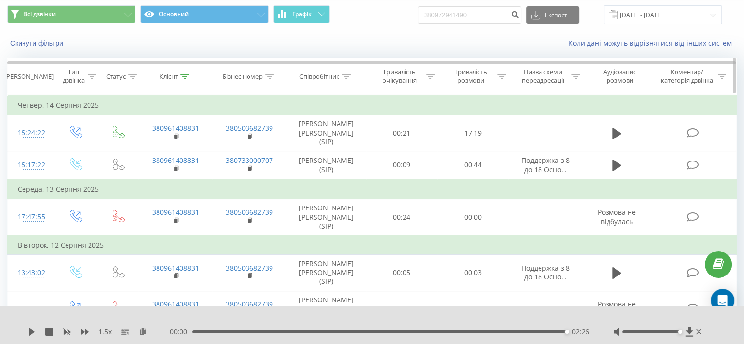
click at [186, 72] on div at bounding box center [184, 76] width 9 height 8
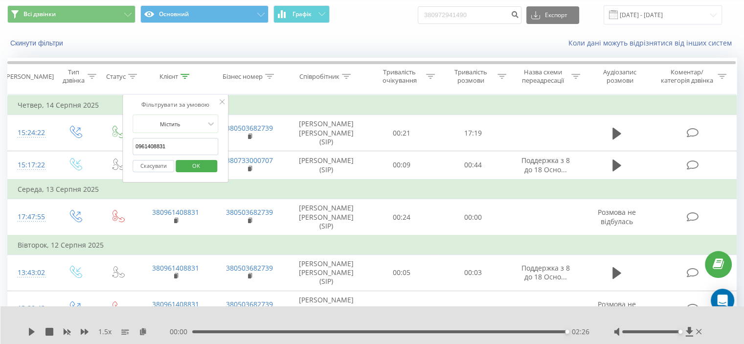
click at [159, 142] on input "0961408831" at bounding box center [175, 146] width 86 height 17
paste input "380677166615"
click at [190, 159] on span "OK" at bounding box center [195, 165] width 27 height 15
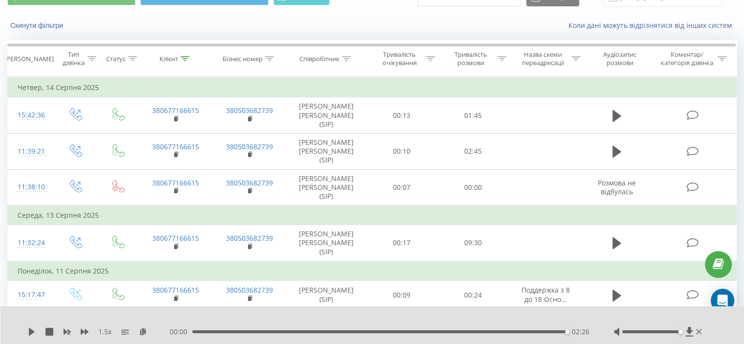
scroll to position [40, 0]
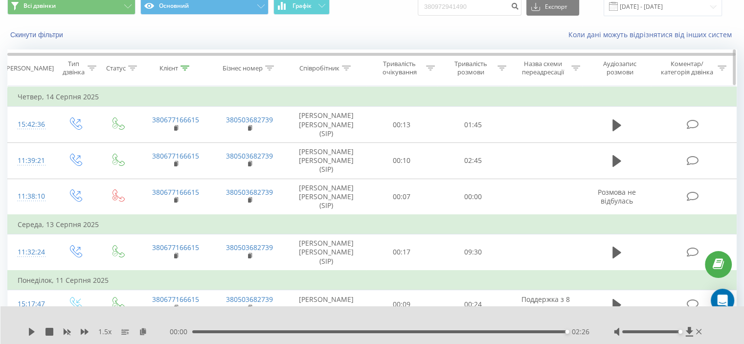
click at [185, 64] on div at bounding box center [184, 68] width 9 height 8
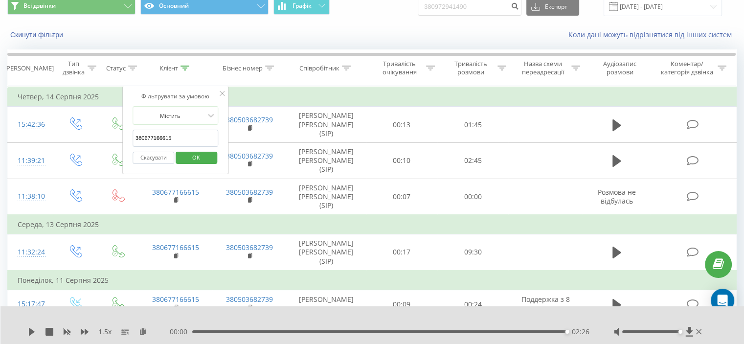
click at [165, 131] on input "380677166615" at bounding box center [175, 138] width 86 height 17
paste input "965964509"
type input "380965964509"
click at [195, 151] on span "OK" at bounding box center [195, 157] width 27 height 15
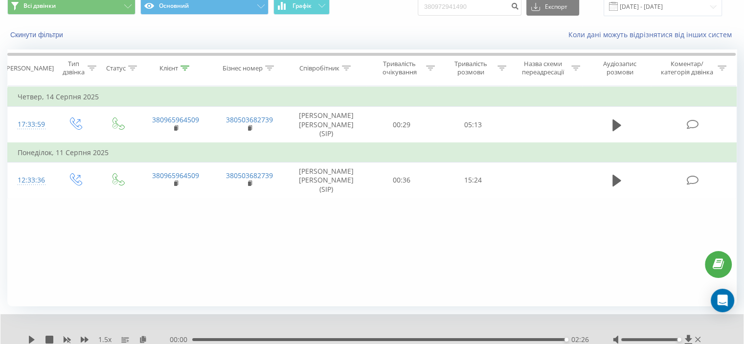
scroll to position [38, 0]
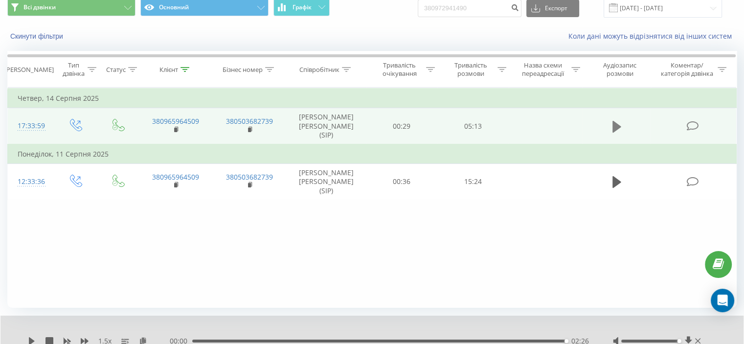
click at [612, 125] on icon at bounding box center [616, 127] width 9 height 14
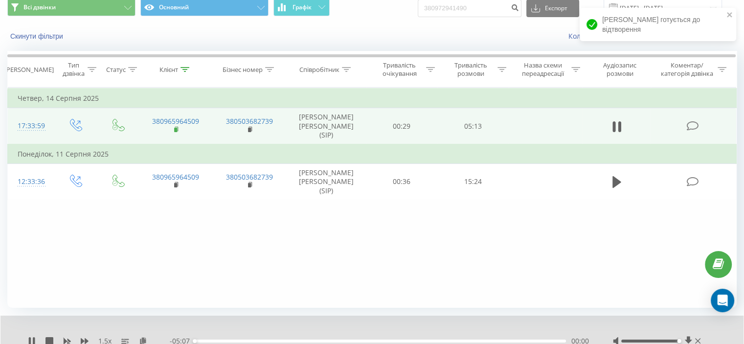
click at [177, 127] on icon at bounding box center [176, 129] width 5 height 7
click at [174, 129] on rect at bounding box center [175, 130] width 3 height 4
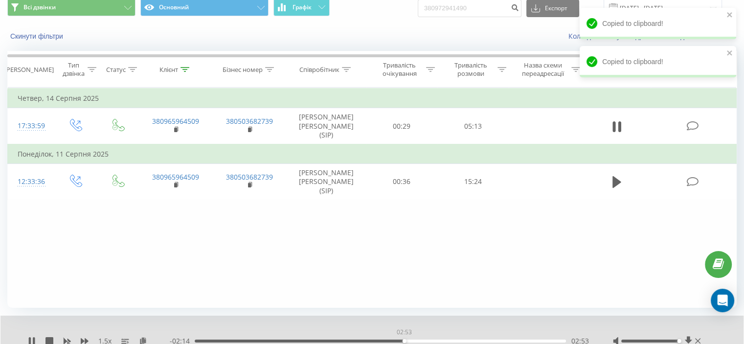
drag, startPoint x: 404, startPoint y: 340, endPoint x: 411, endPoint y: 340, distance: 6.9
click at [404, 340] on div "02:53" at bounding box center [380, 340] width 371 height 3
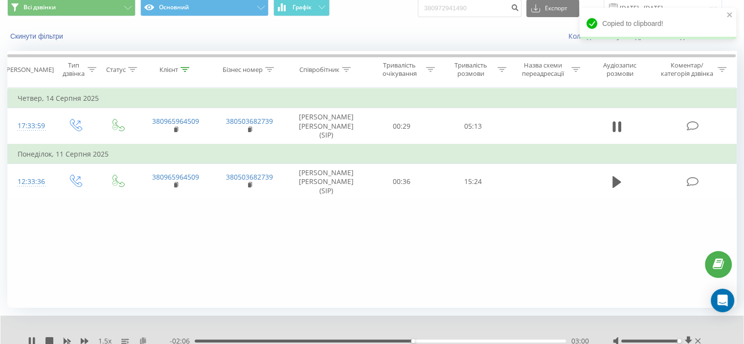
click at [146, 341] on icon at bounding box center [143, 340] width 8 height 7
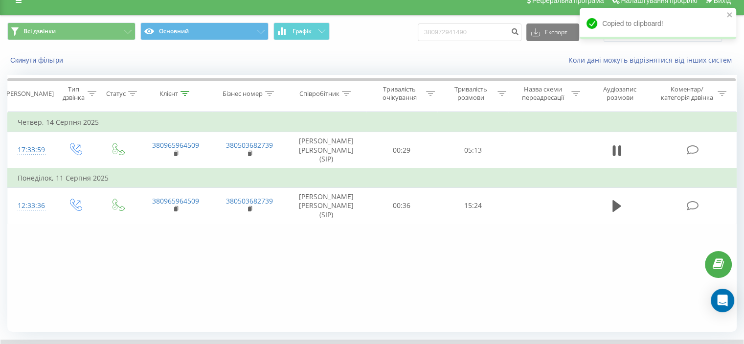
scroll to position [0, 0]
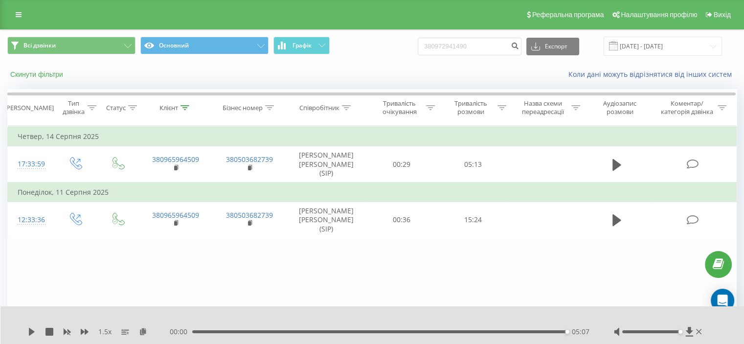
click at [34, 73] on button "Скинути фільтри" at bounding box center [37, 74] width 61 height 9
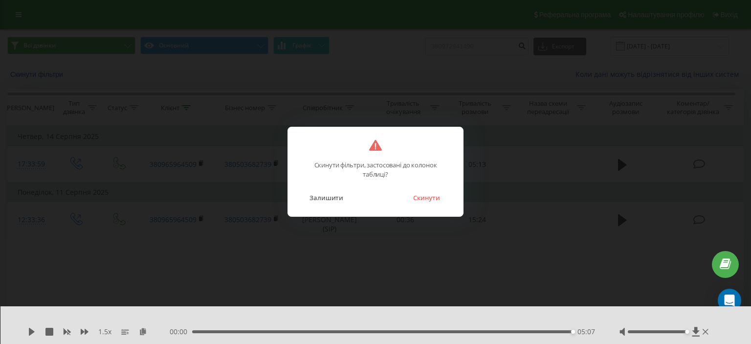
click at [416, 193] on button "Скинути" at bounding box center [426, 197] width 37 height 13
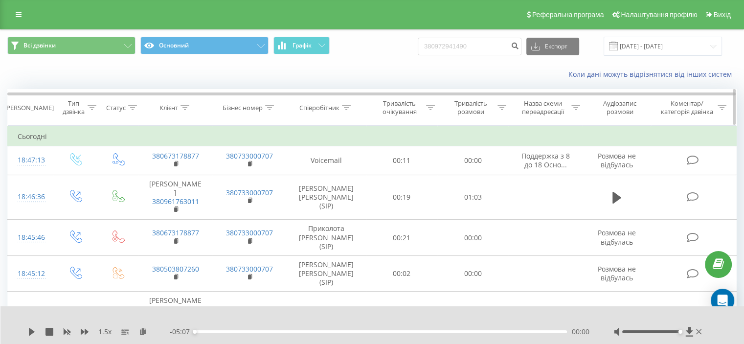
click at [349, 108] on icon at bounding box center [346, 107] width 9 height 5
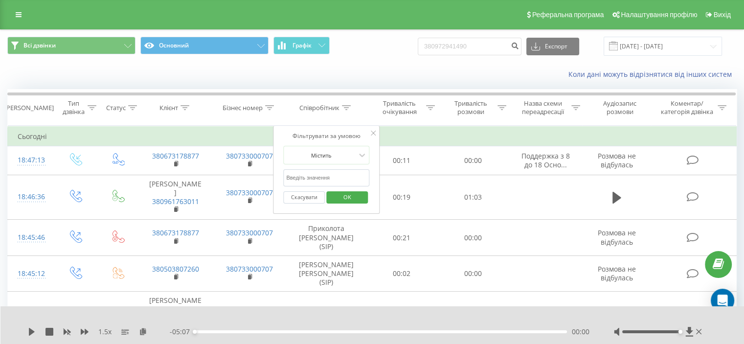
click at [326, 176] on input "text" at bounding box center [326, 177] width 86 height 17
type input "Пржевальська"
click at [348, 198] on span "OK" at bounding box center [346, 196] width 27 height 15
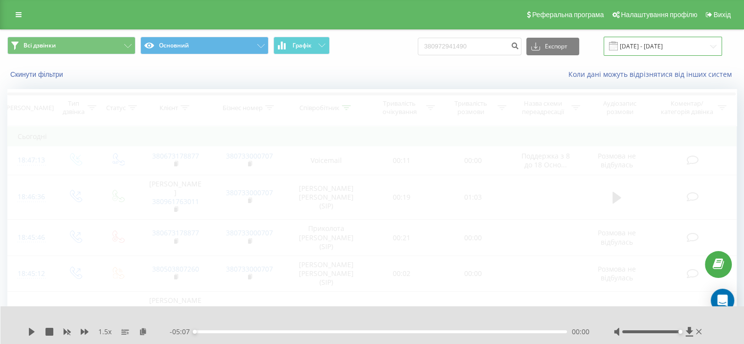
click at [649, 46] on input "[DATE] - [DATE]" at bounding box center [662, 46] width 118 height 19
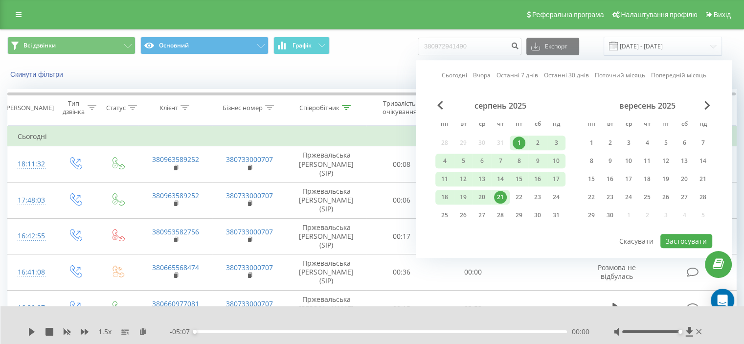
click at [495, 195] on div "21" at bounding box center [500, 197] width 13 height 13
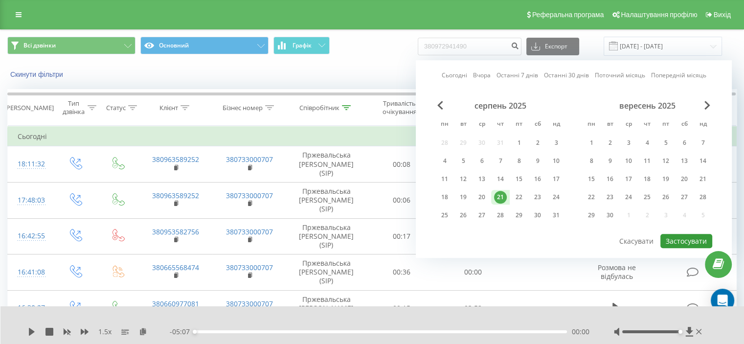
click at [671, 235] on button "Застосувати" at bounding box center [686, 241] width 52 height 14
type input "[DATE] - [DATE]"
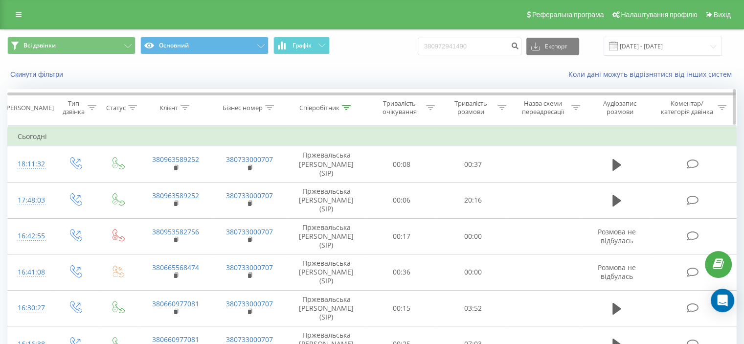
click at [352, 108] on div "Співробітник" at bounding box center [326, 108] width 80 height 8
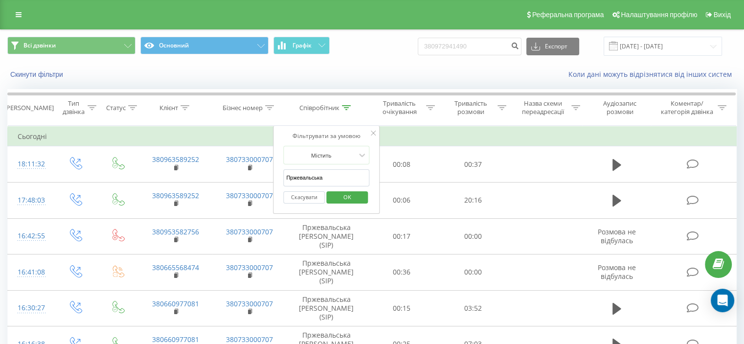
click at [316, 182] on input "Пржевальська" at bounding box center [326, 177] width 86 height 17
type input "теличко"
click at [348, 191] on span "OK" at bounding box center [346, 196] width 27 height 15
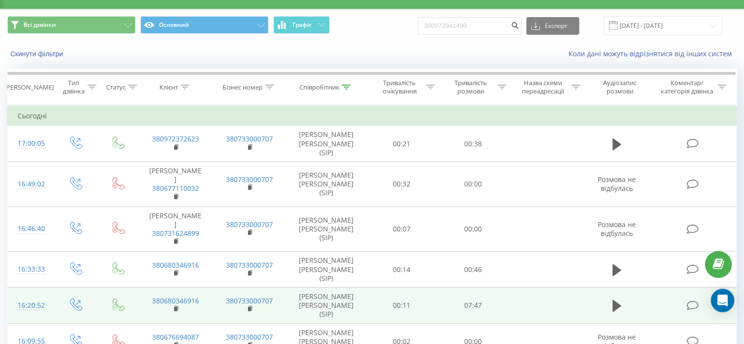
scroll to position [11, 0]
